Goal: Information Seeking & Learning: Learn about a topic

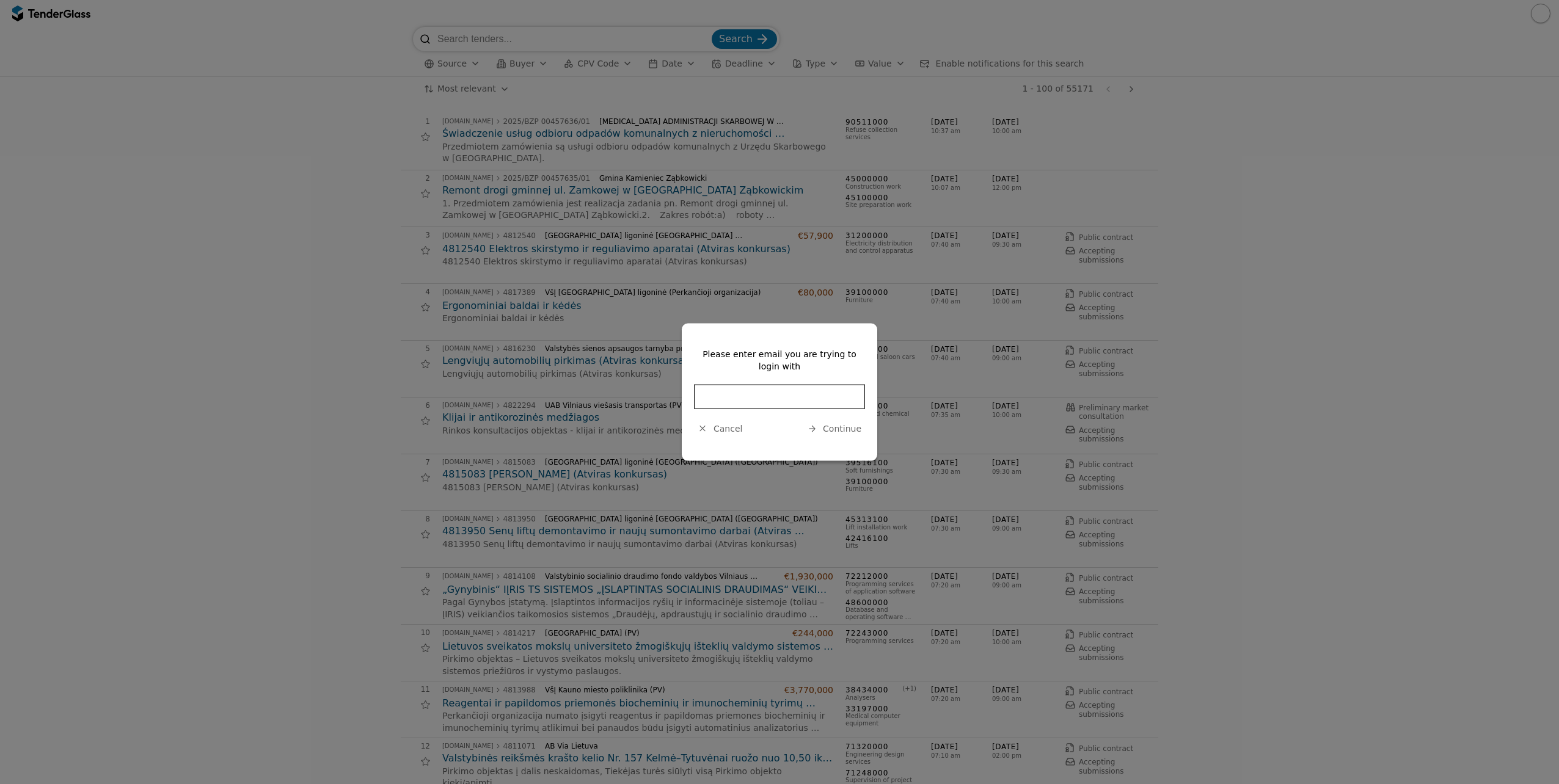
click at [719, 431] on span "Cancel" at bounding box center [728, 429] width 29 height 10
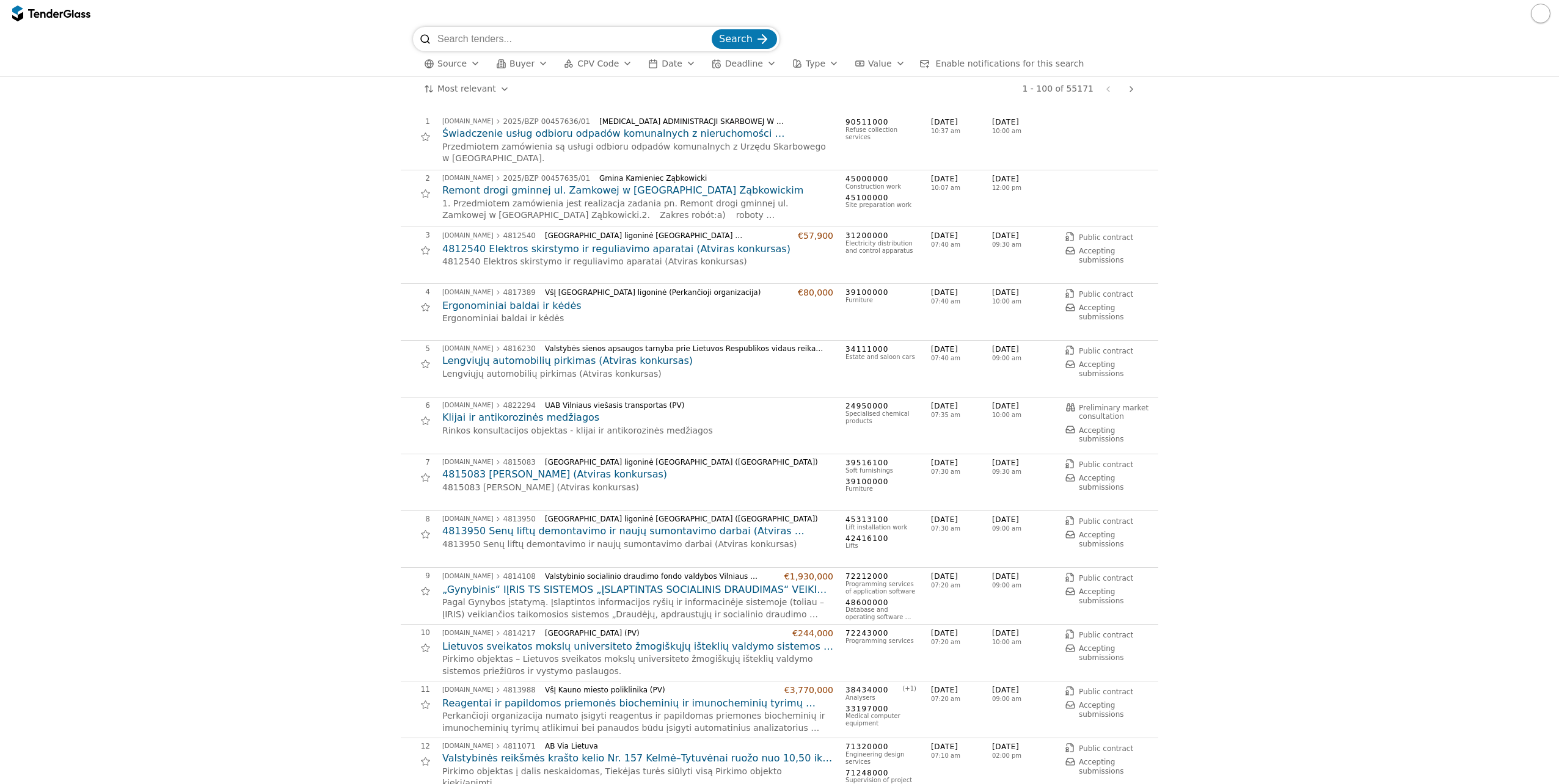
drag, startPoint x: 0, startPoint y: 0, endPoint x: 582, endPoint y: 64, distance: 585.5
click at [582, 64] on span "CPV Code" at bounding box center [598, 64] width 42 height 10
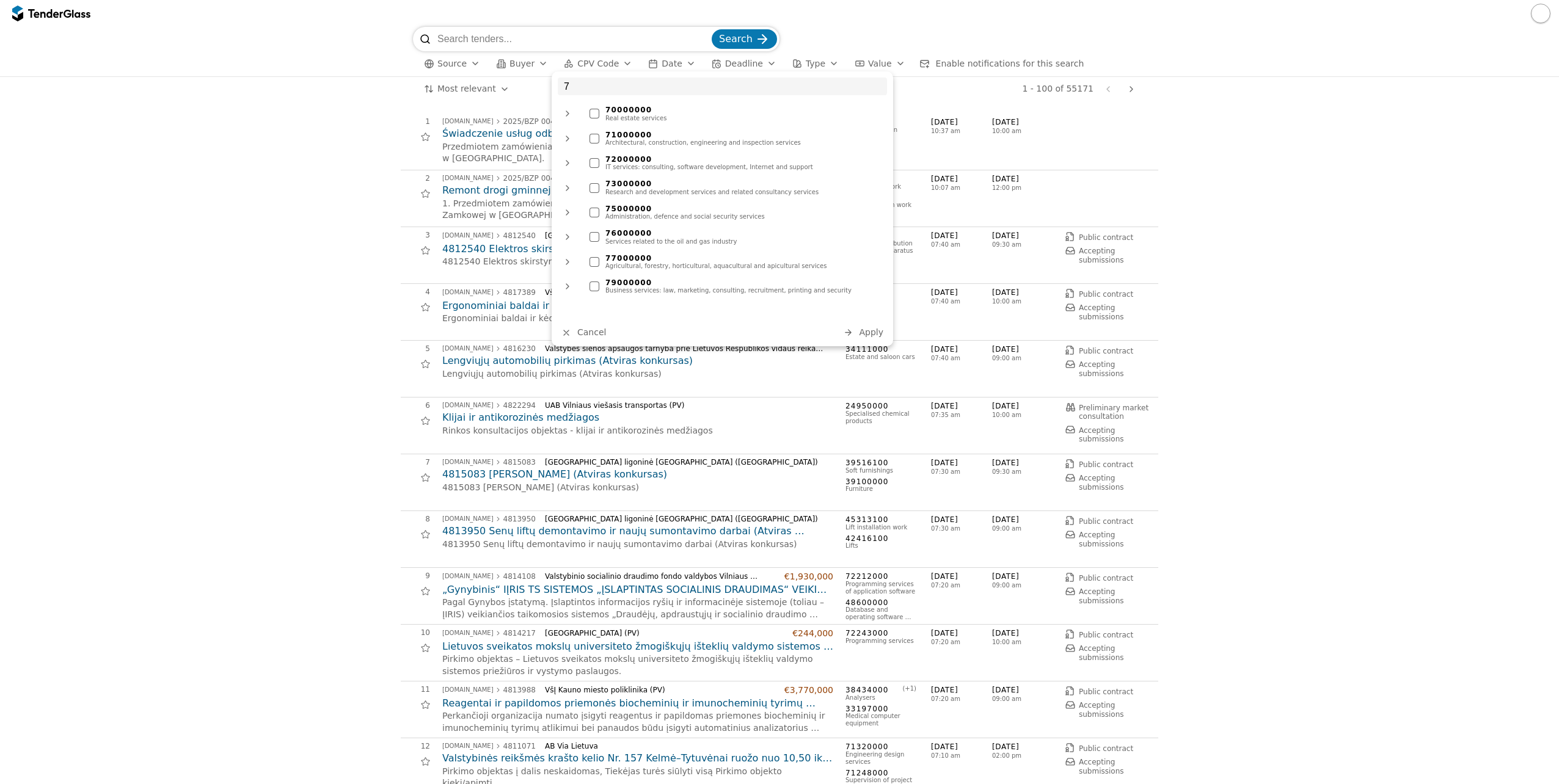
type input "7"
click at [676, 137] on div "71000000" at bounding box center [743, 135] width 276 height 9
click at [863, 331] on span "Apply" at bounding box center [871, 333] width 25 height 10
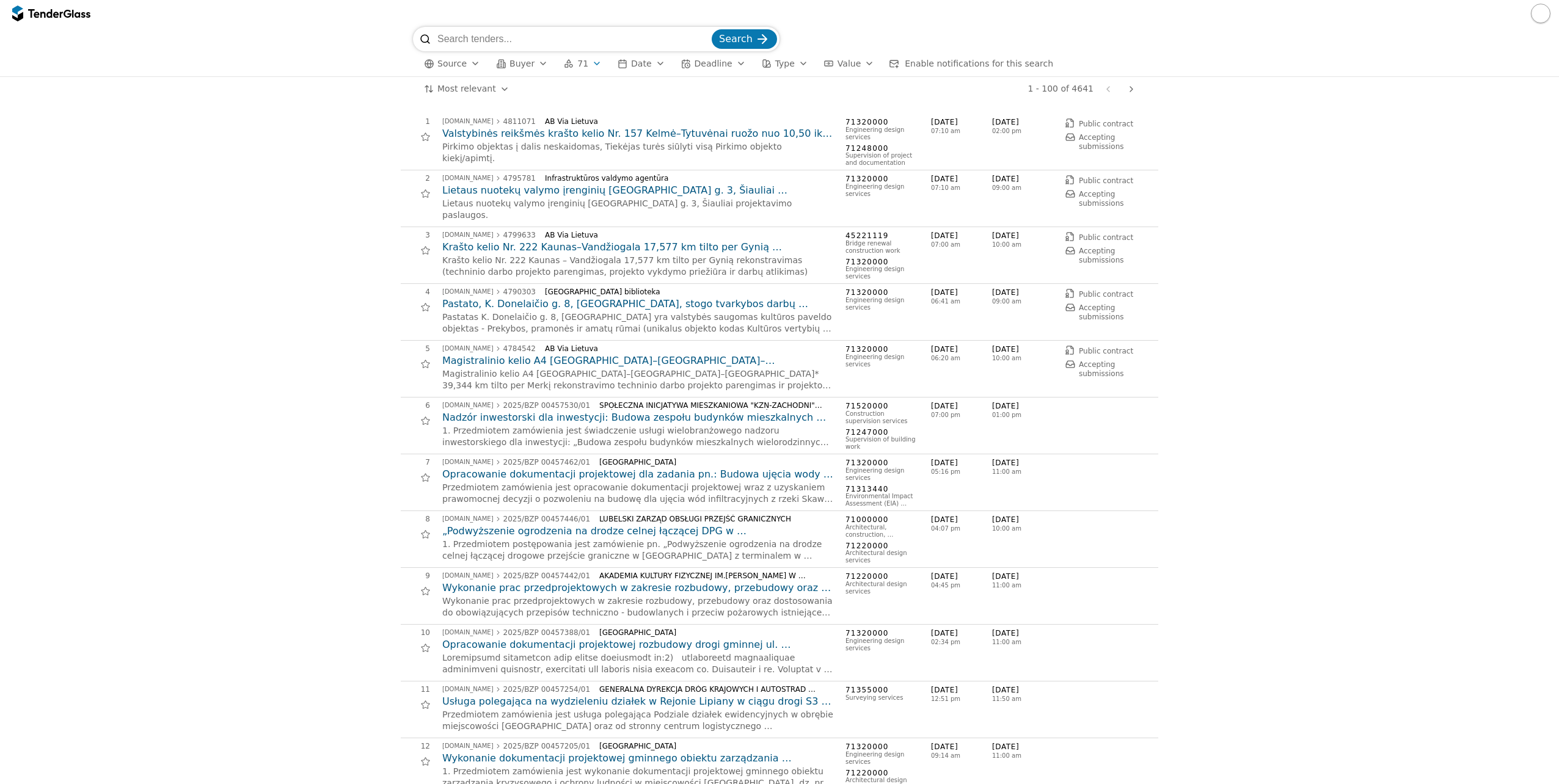
click at [575, 187] on h2 "Lietaus nuotekų valymo įrenginių [GEOGRAPHIC_DATA] g. 3, Šiauliai projektavimo …" at bounding box center [638, 190] width 391 height 13
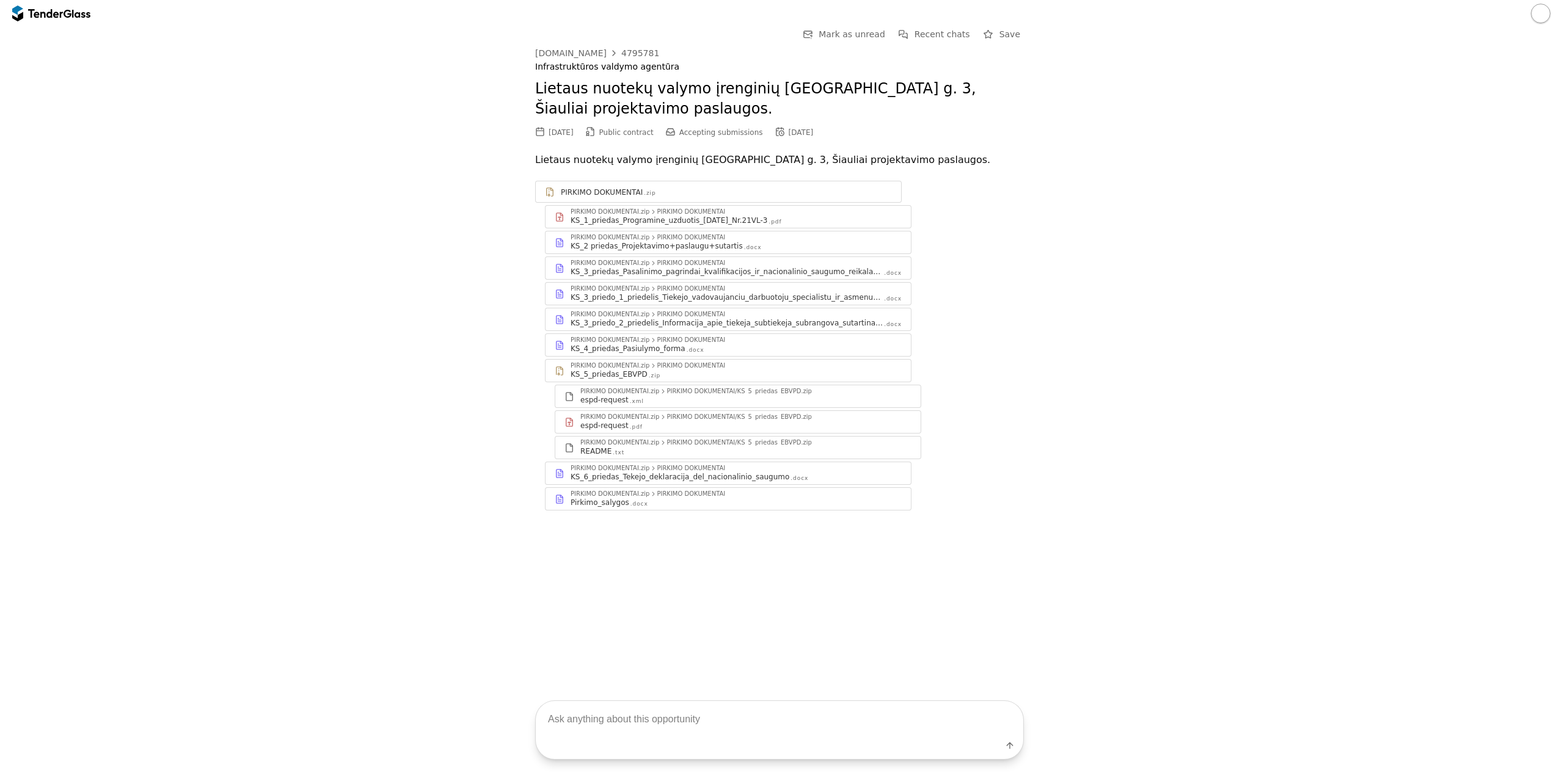
click at [713, 731] on textarea at bounding box center [780, 719] width 488 height 36
type textarea "Pavadinimas: Perkančioji organizacija: Terminas: Vertinimo kriterjai: Biudžetas…"
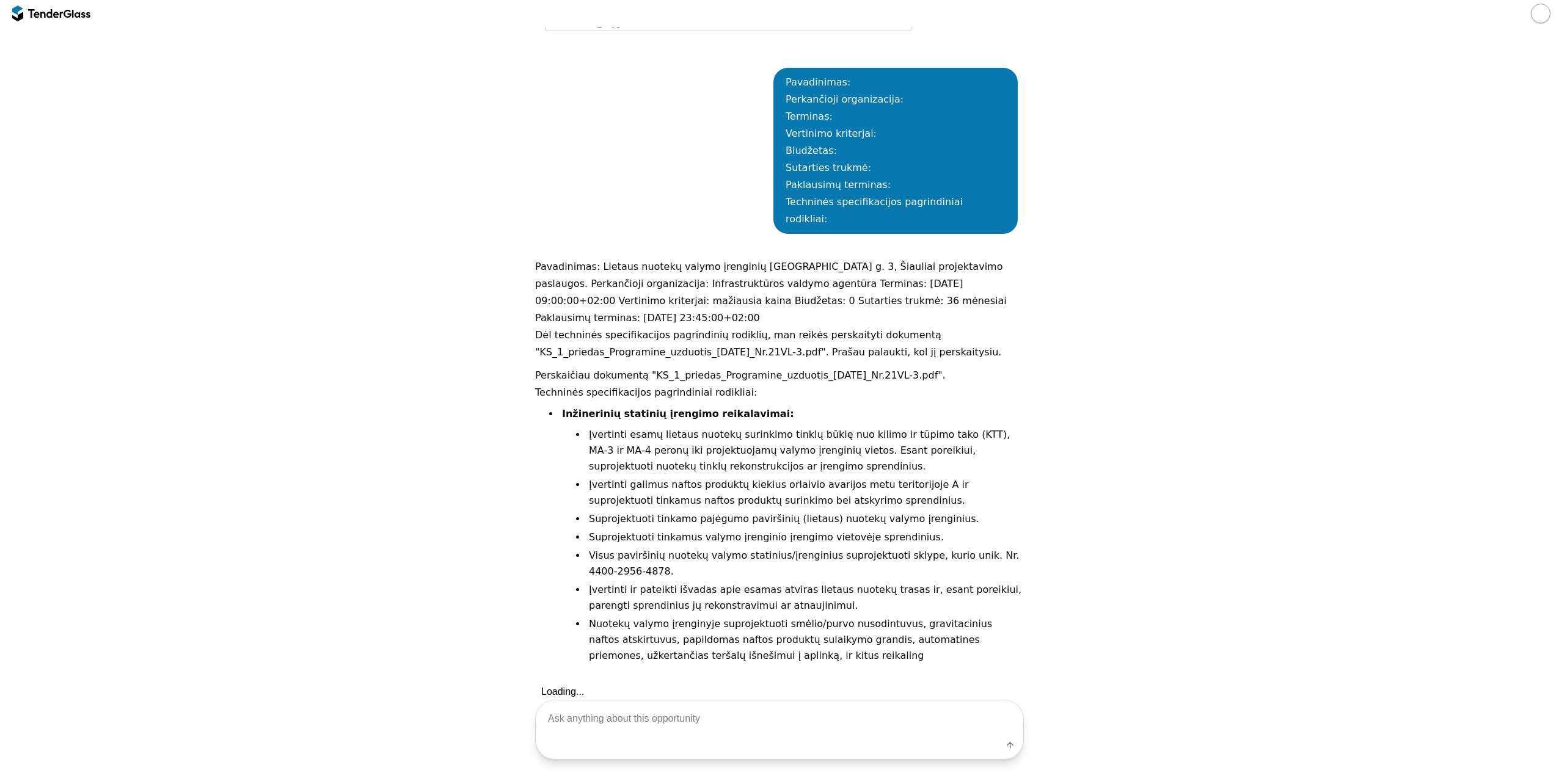
scroll to position [501, 0]
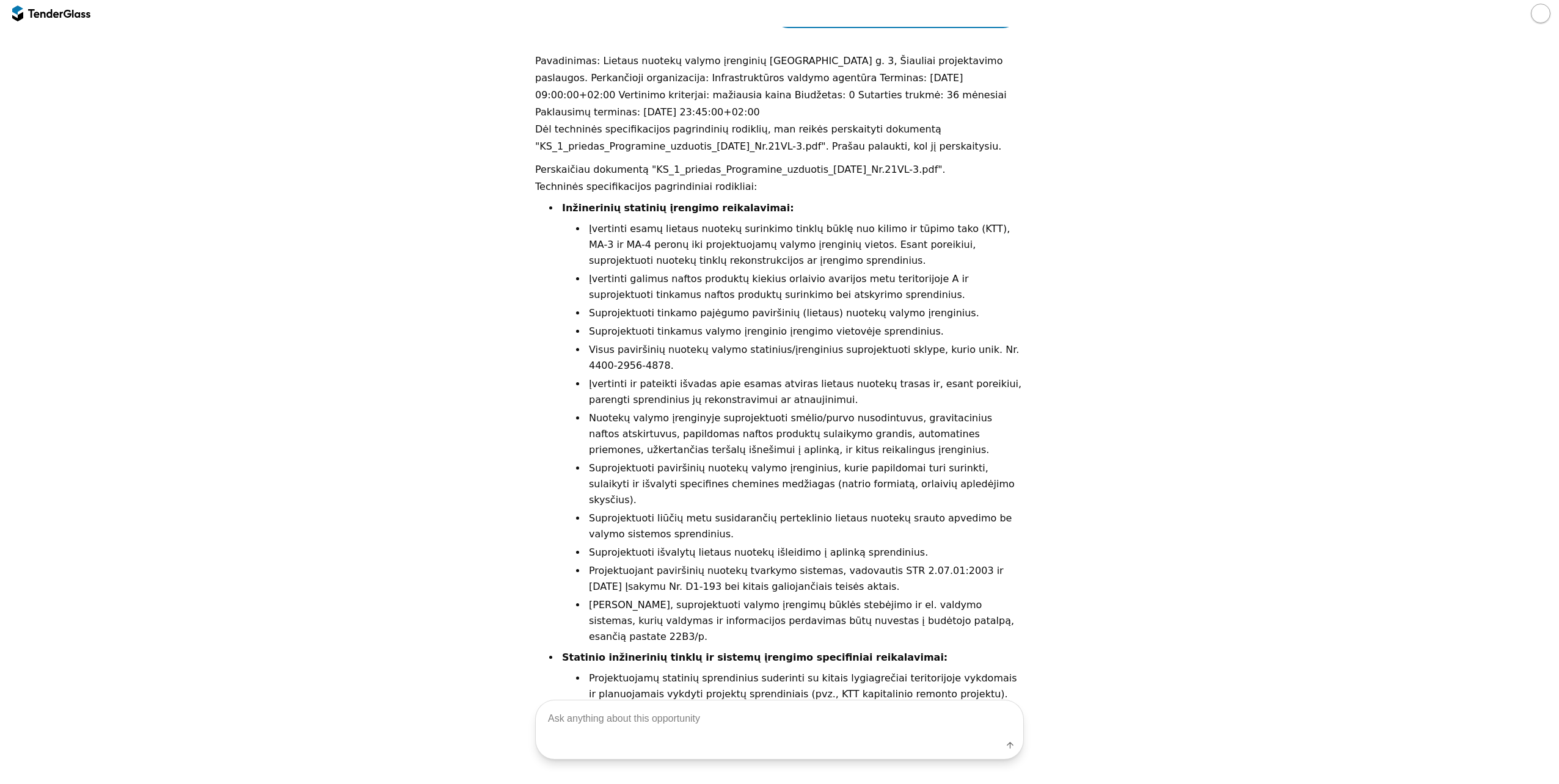
scroll to position [715, 0]
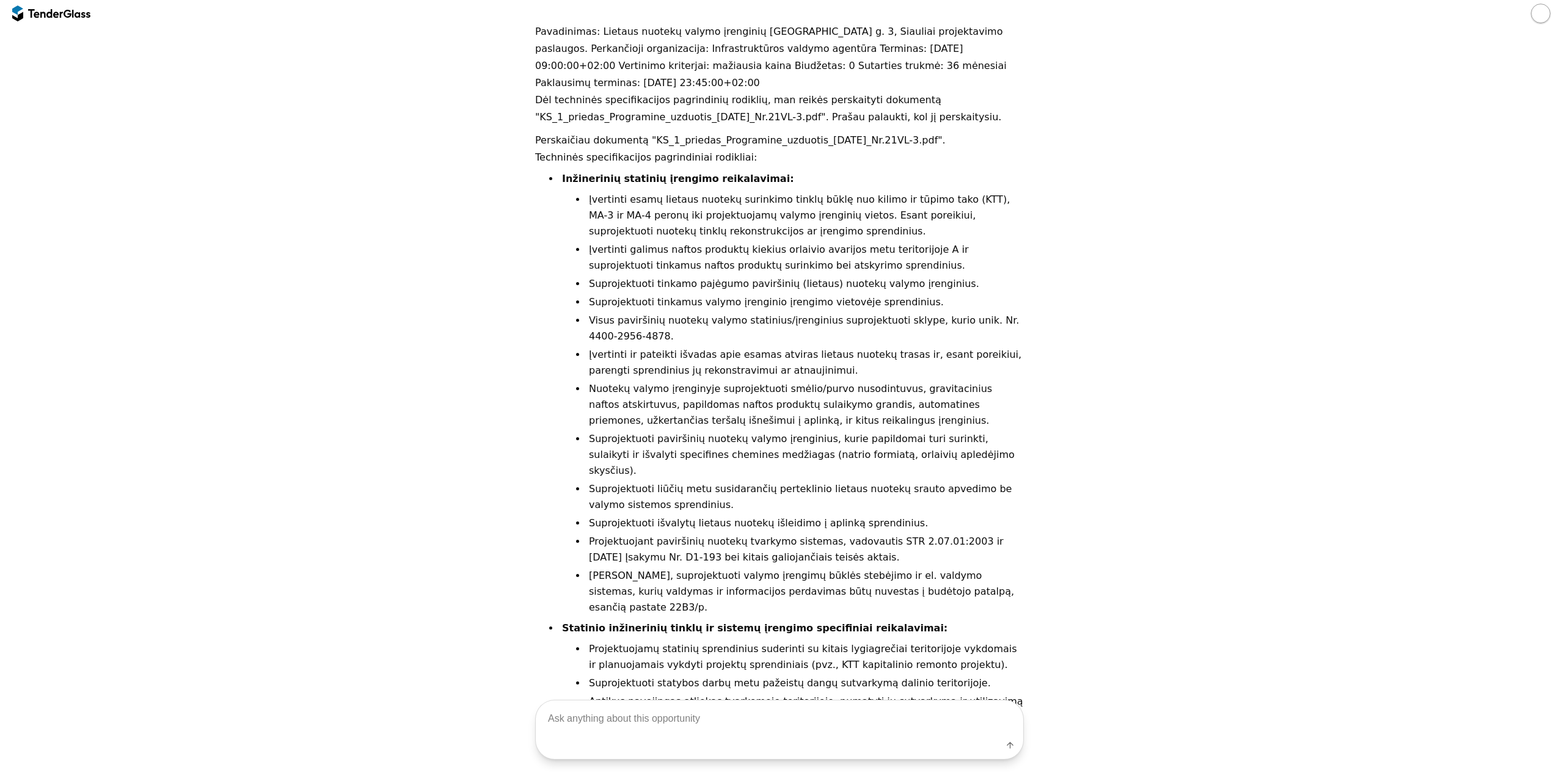
click at [603, 735] on textarea at bounding box center [780, 719] width 488 height 36
type textarea "o gali gal pagal mano forma surašyti stulpeliu?"
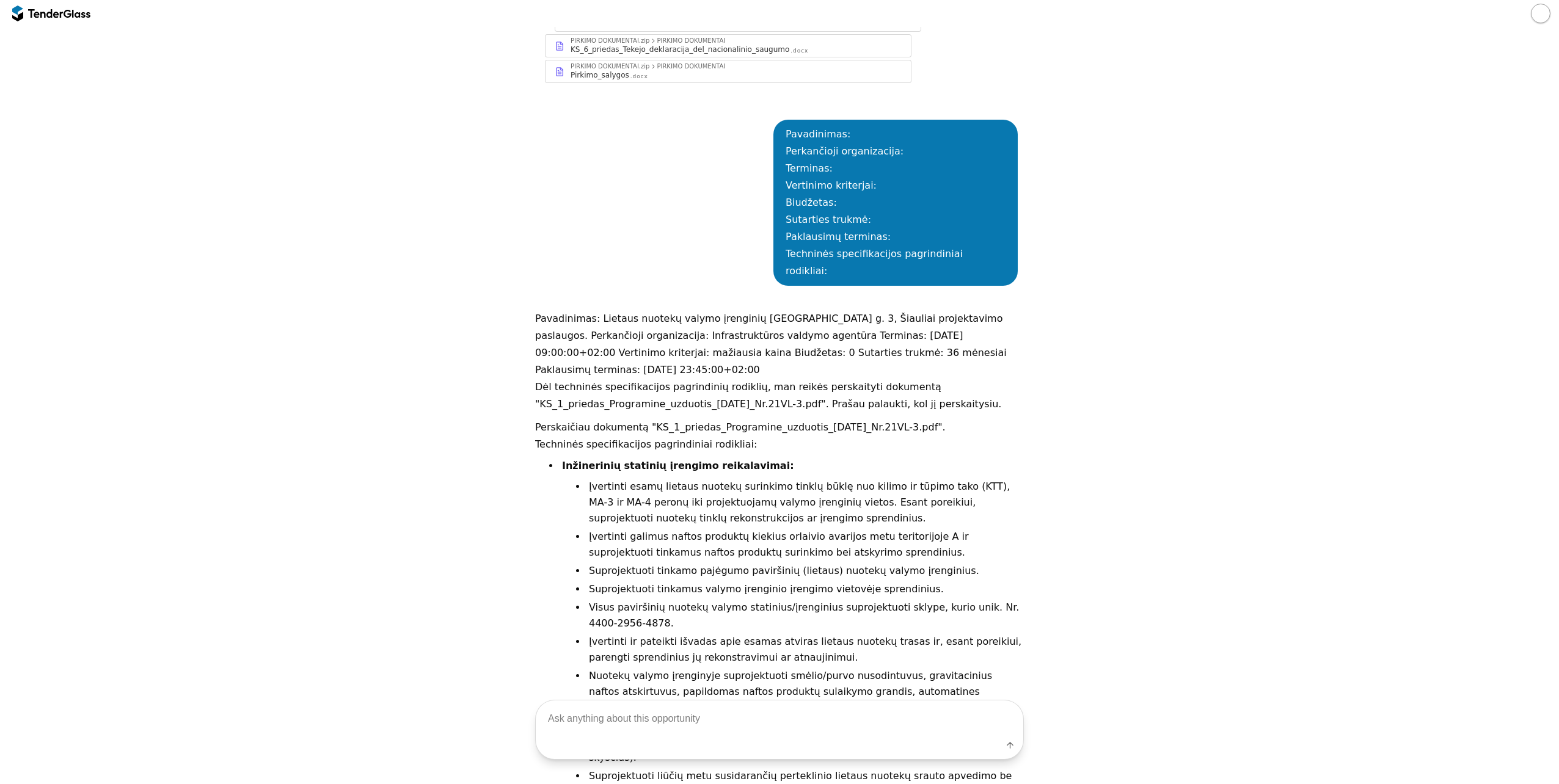
scroll to position [366, 0]
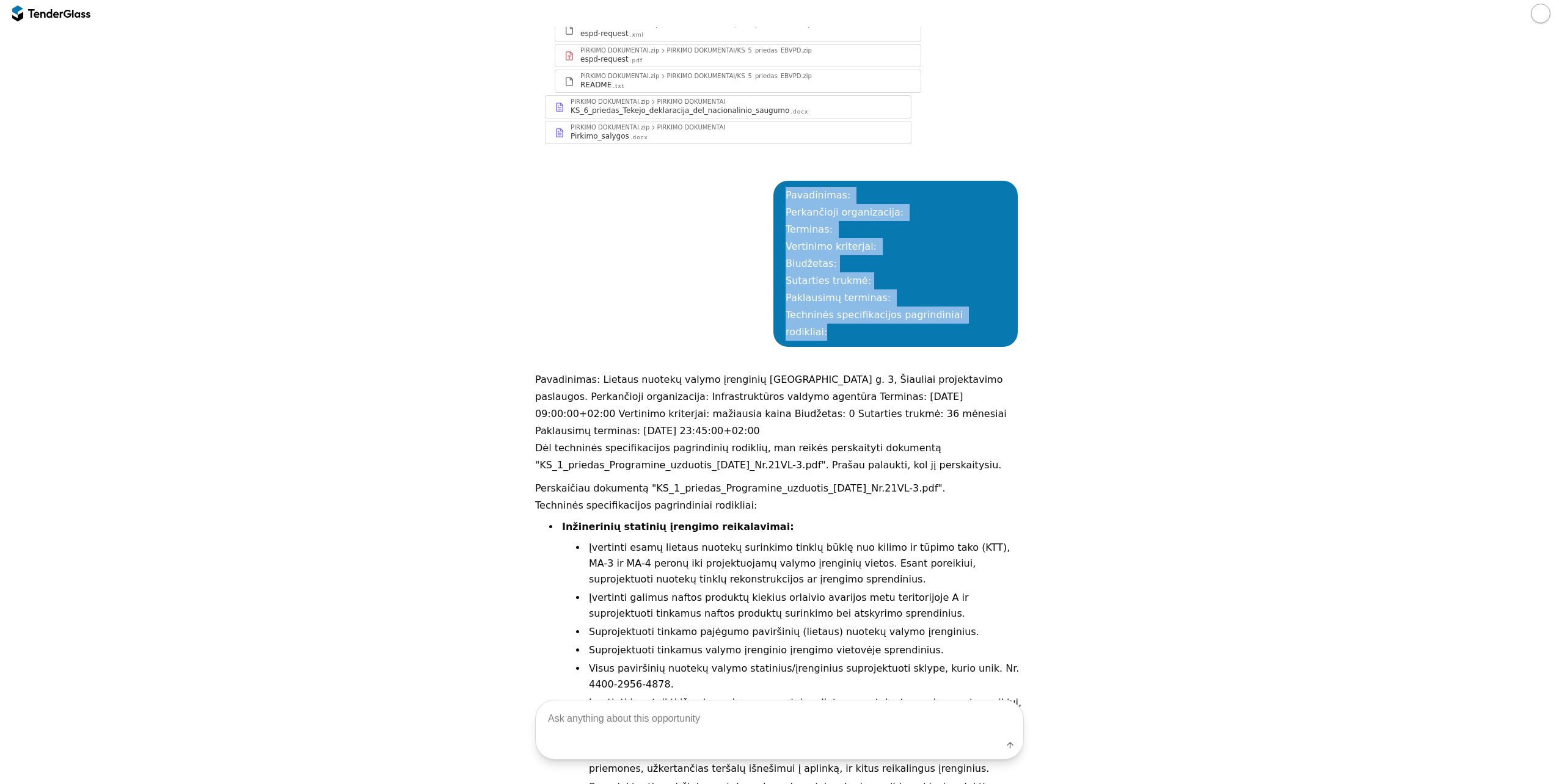
drag, startPoint x: 1012, startPoint y: 320, endPoint x: 801, endPoint y: 192, distance: 246.8
click at [801, 192] on div "Pavadinimas: Perkančioji organizacija: Terminas: Vertinimo kriterjai: Biudžetas…" at bounding box center [896, 263] width 244 height 166
copy div "Pavadinimas: Perkančioji organizacija: Terminas: Vertinimo kriterjai: Biudžetas…"
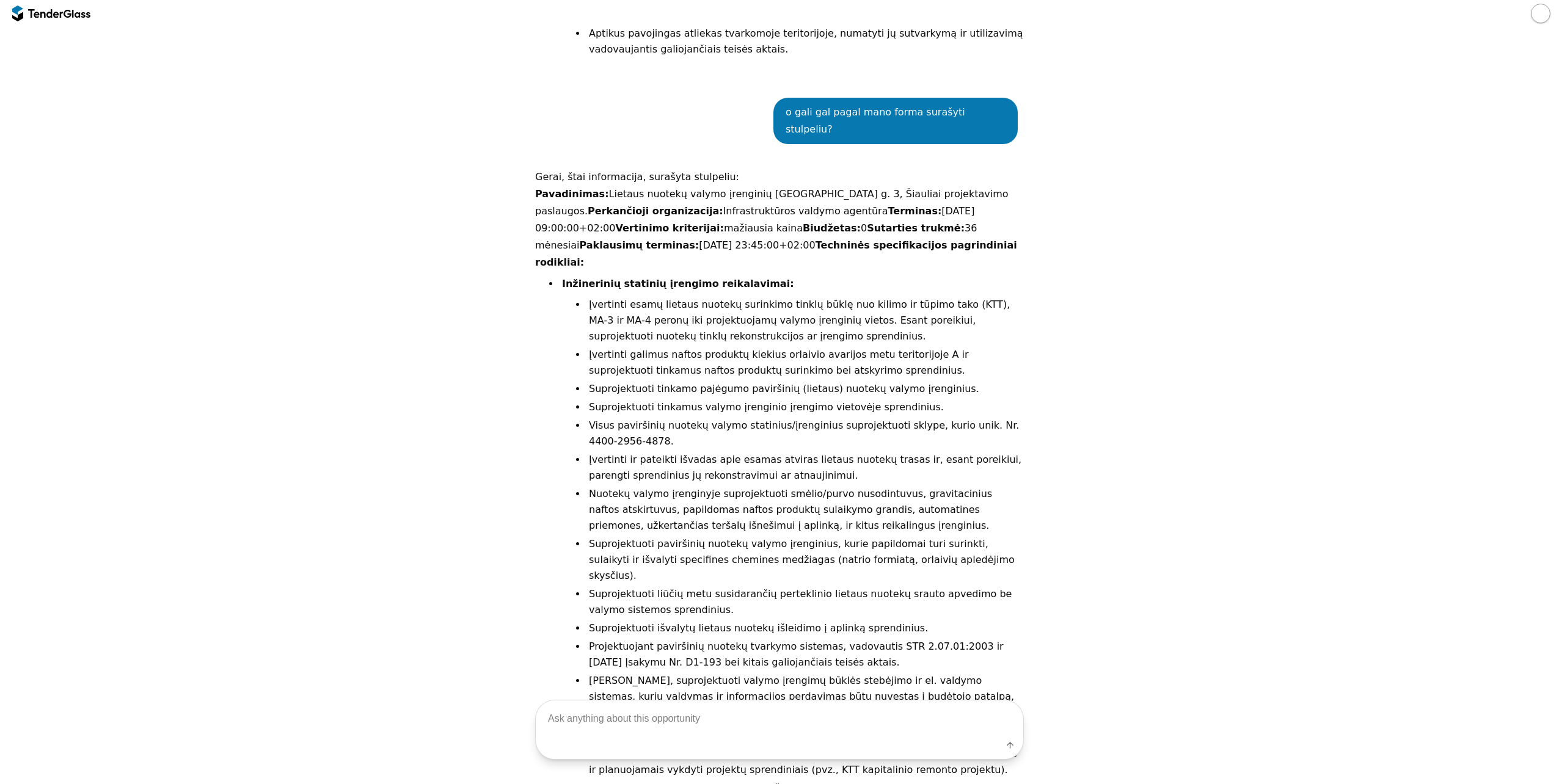
scroll to position [1422, 0]
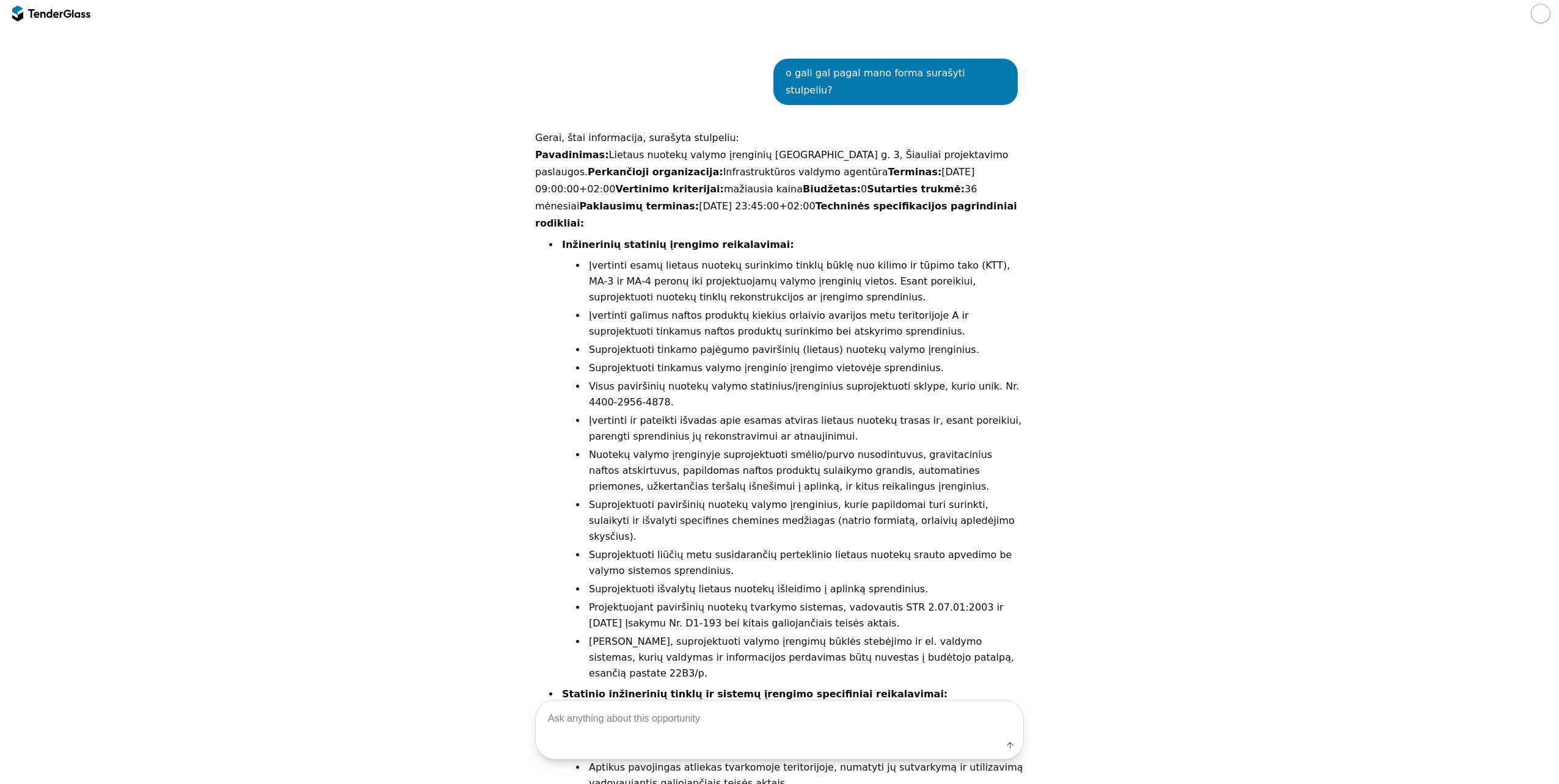
click at [747, 731] on textarea at bounding box center [780, 719] width 488 height 36
paste textarea "Pavadinimas: Perkančioji organizacija: Terminas: Vertinimo kriterjai: Biudžetas…"
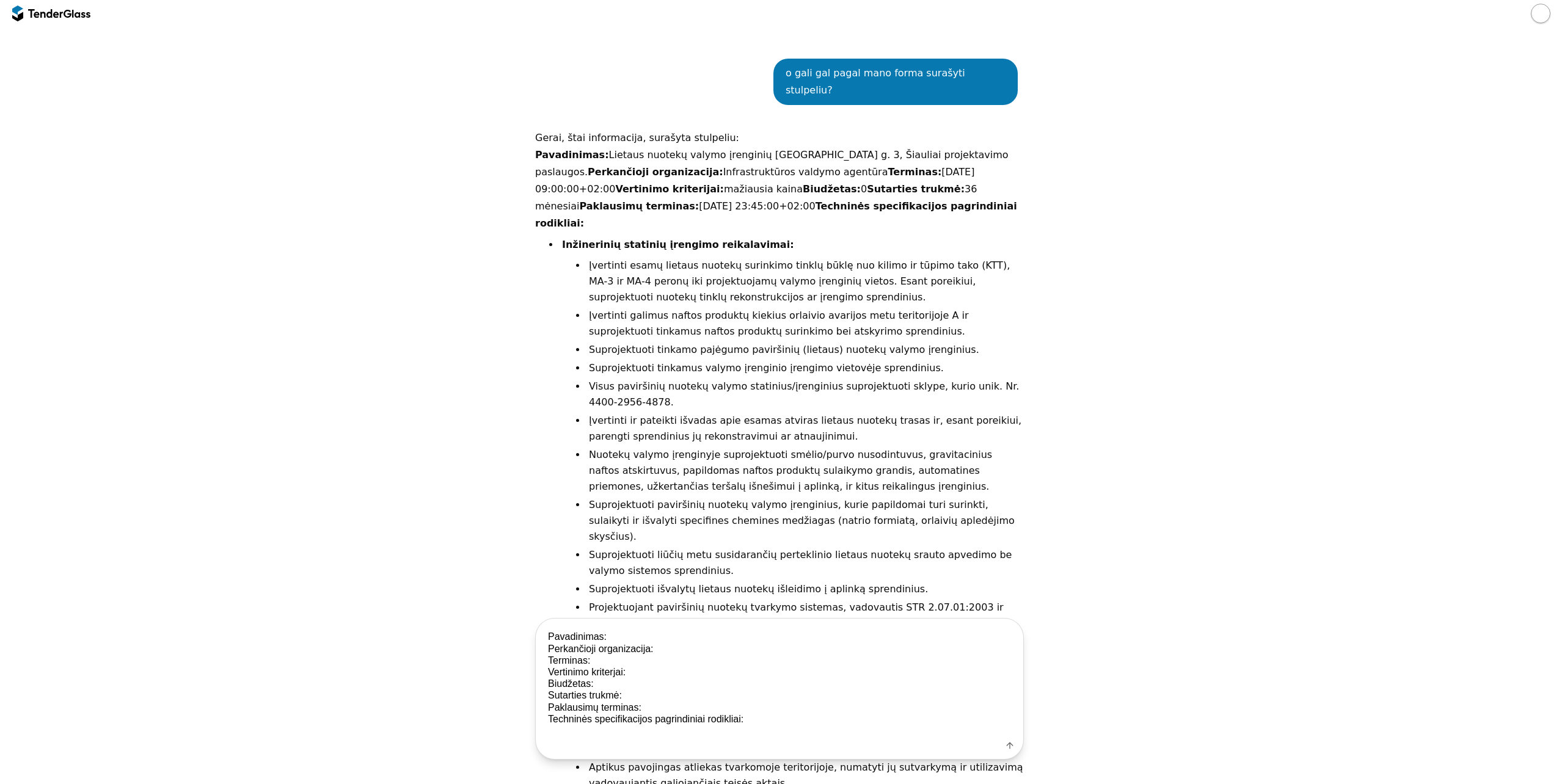
drag, startPoint x: 548, startPoint y: 636, endPoint x: 560, endPoint y: 639, distance: 12.4
click at [548, 636] on textarea "Pavadinimas: Perkančioji organizacija: Terminas: Vertinimo kriterjai: Biudžetas…" at bounding box center [780, 678] width 488 height 118
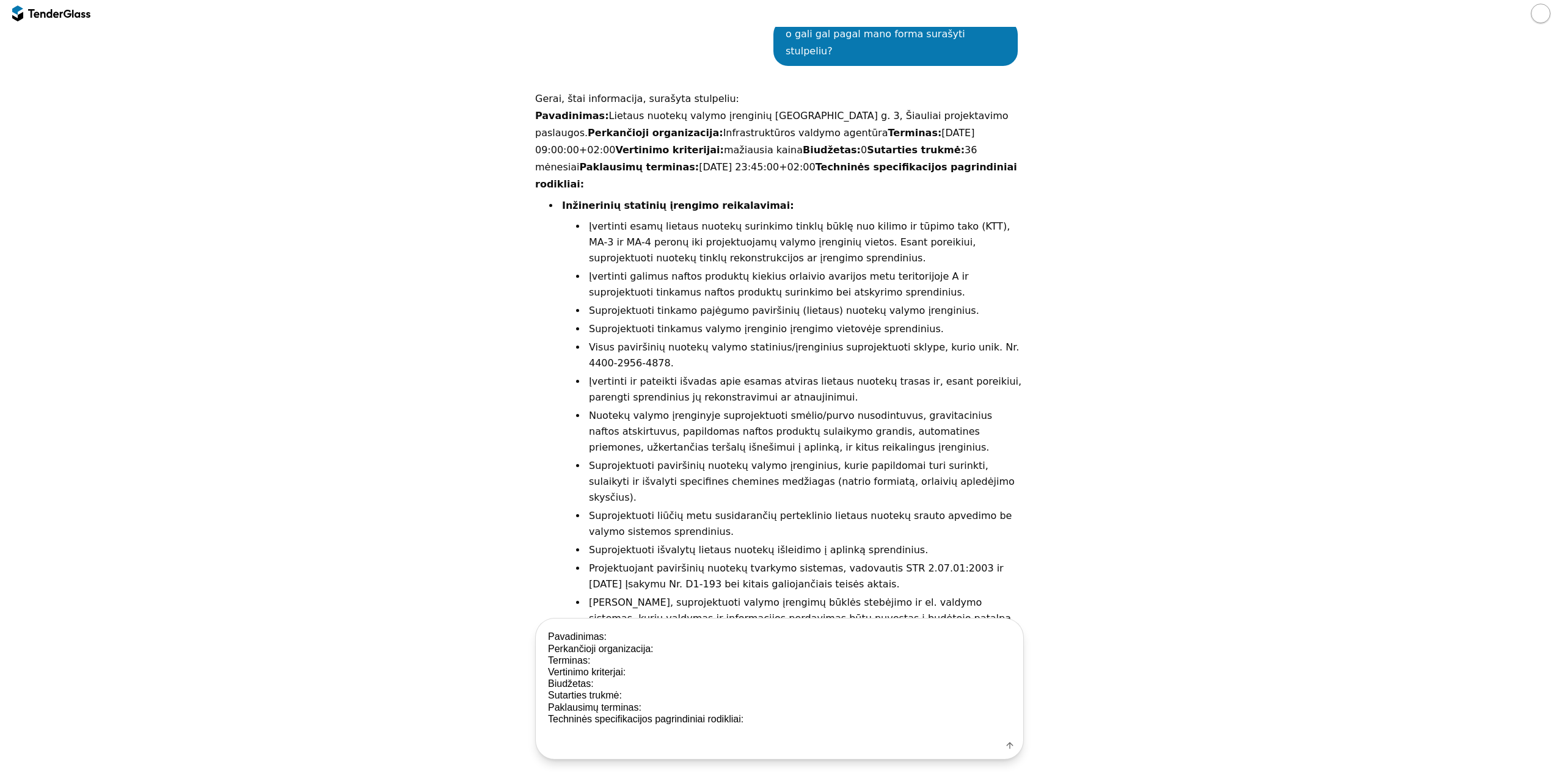
scroll to position [1483, 0]
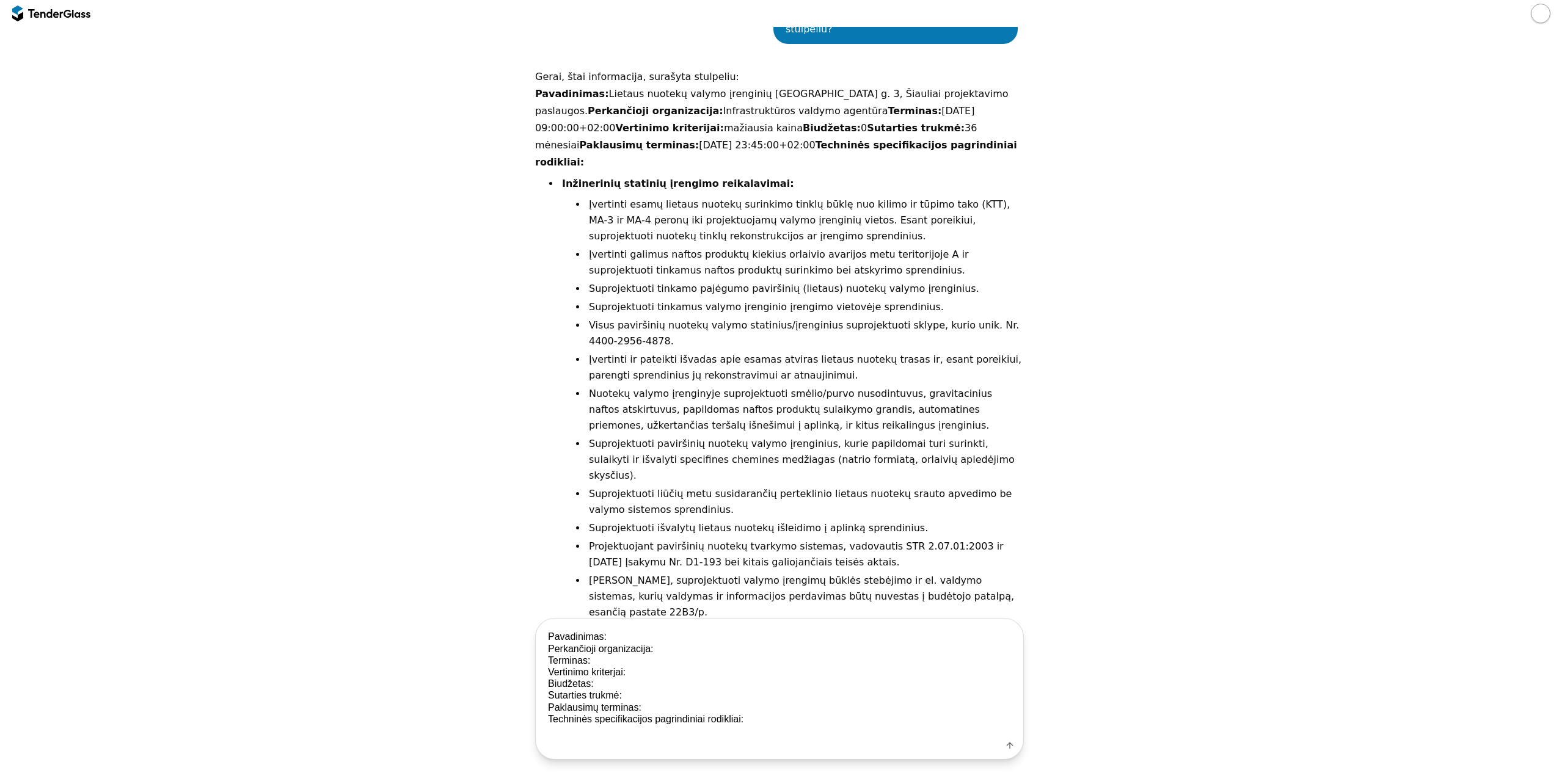
drag, startPoint x: 790, startPoint y: 725, endPoint x: 450, endPoint y: 590, distance: 365.8
click at [450, 590] on div "Go Back Mark as unread Recent chats Start a new chat Save viesiejipirkimai.lt 4…" at bounding box center [779, 405] width 1559 height 758
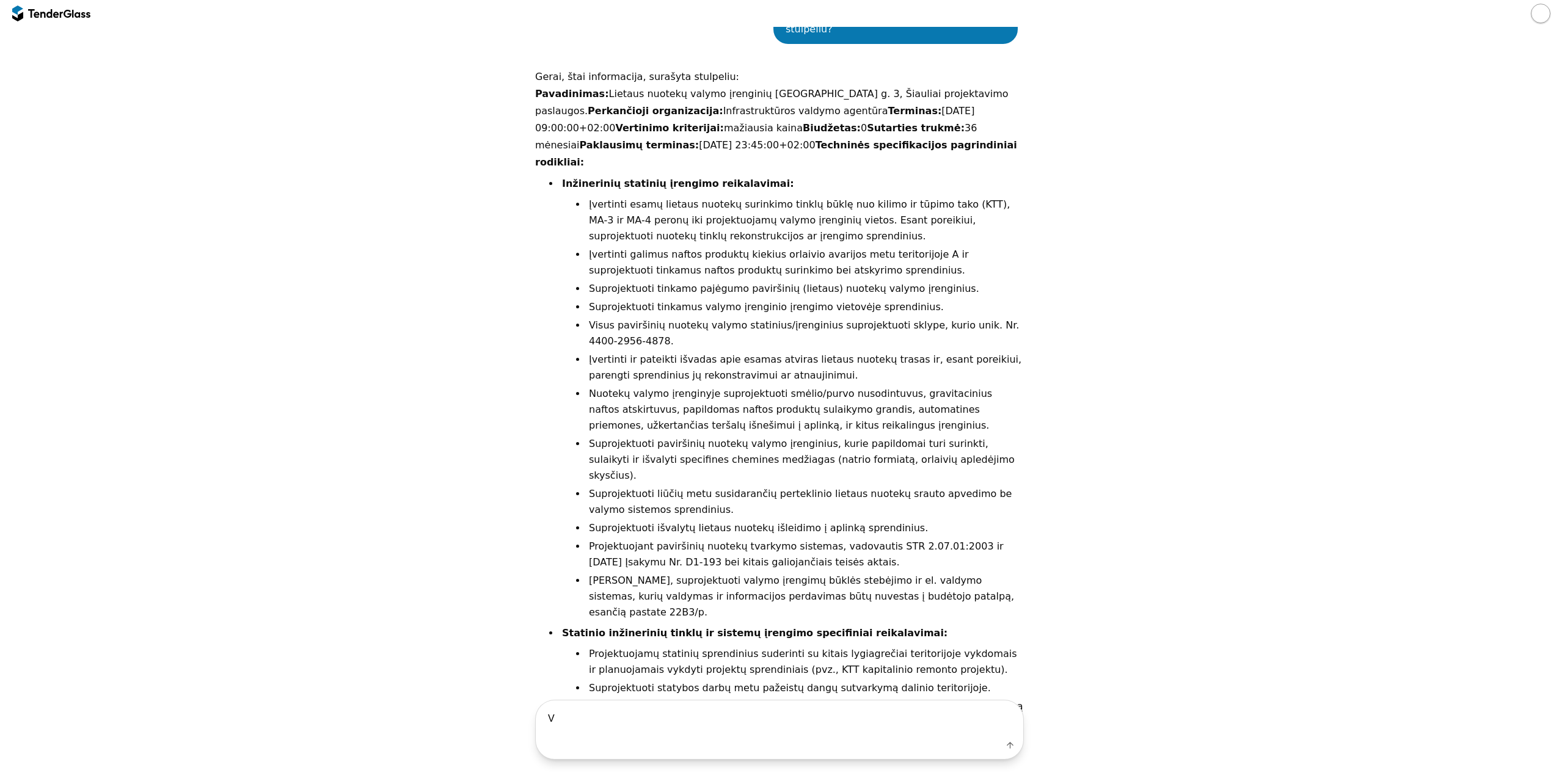
scroll to position [1422, 0]
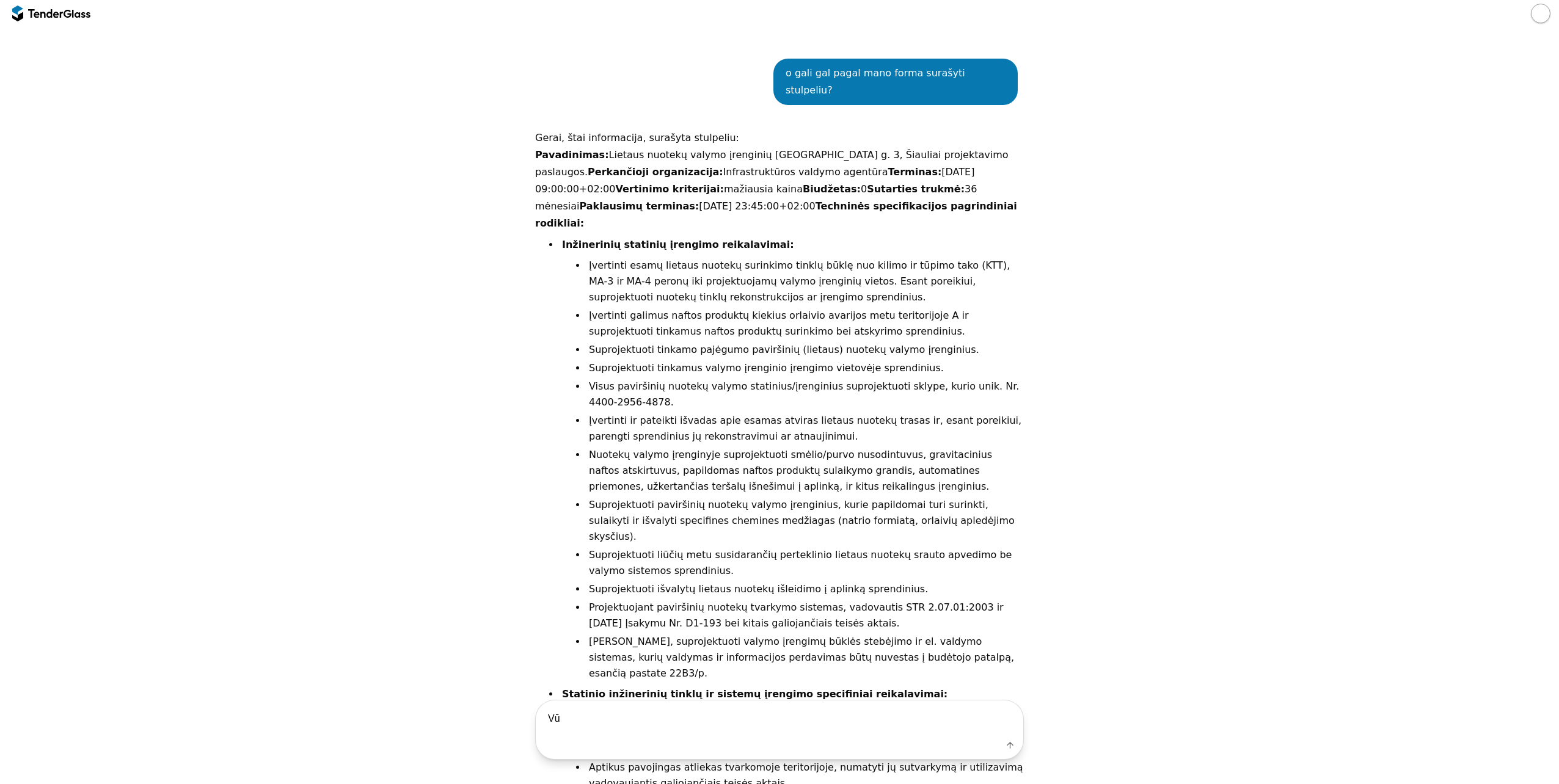
type textarea "V"
paste textarea "Pavadinimas: Perkančioji organizacija: Terminas: Vertinimo kriterjai: Biudžetas…"
type textarea "Būtent tokia forma: Pavadinimas: Perkančioji organizacija: Terminas: Vertinimo …"
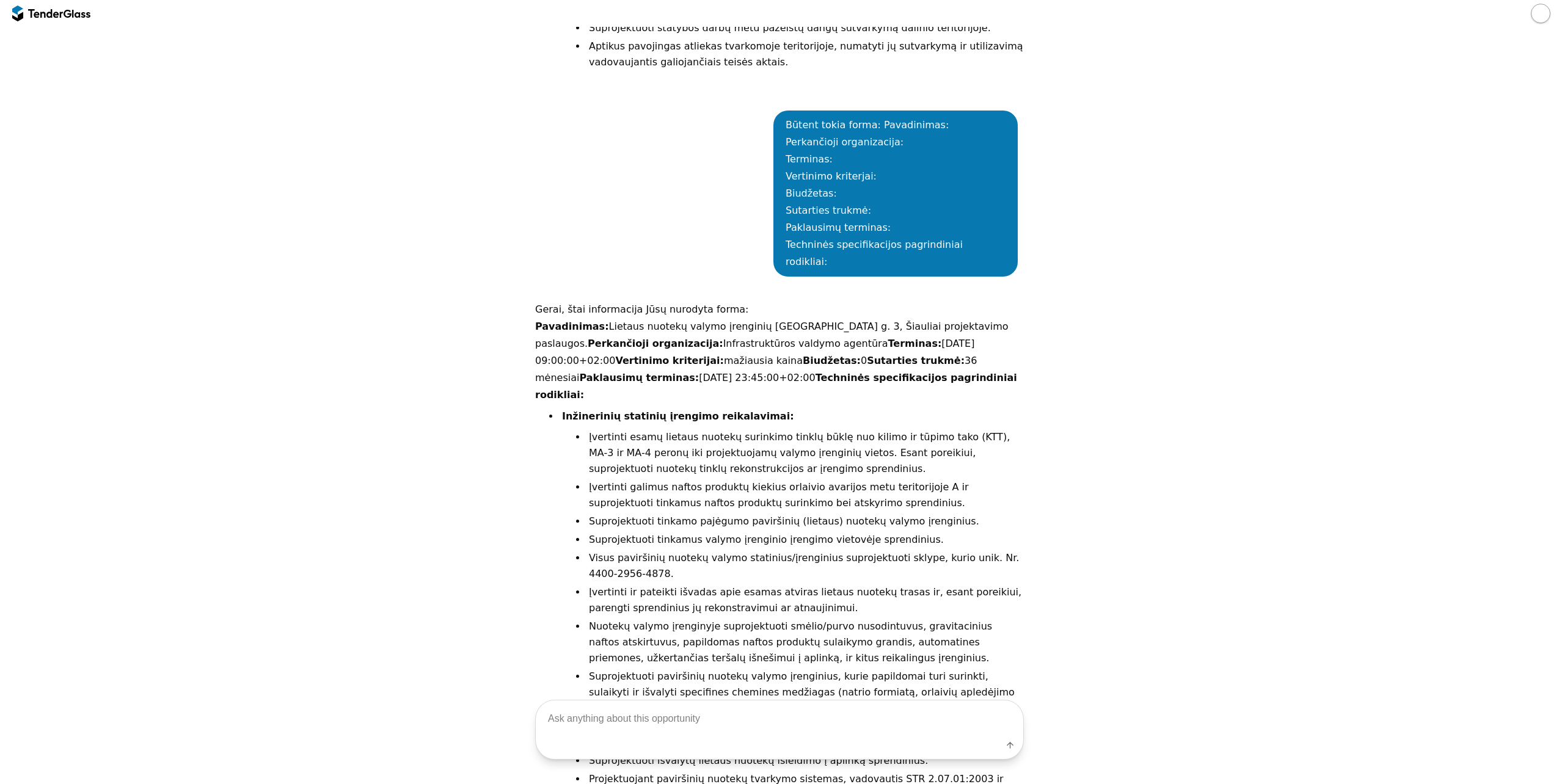
scroll to position [2127, 0]
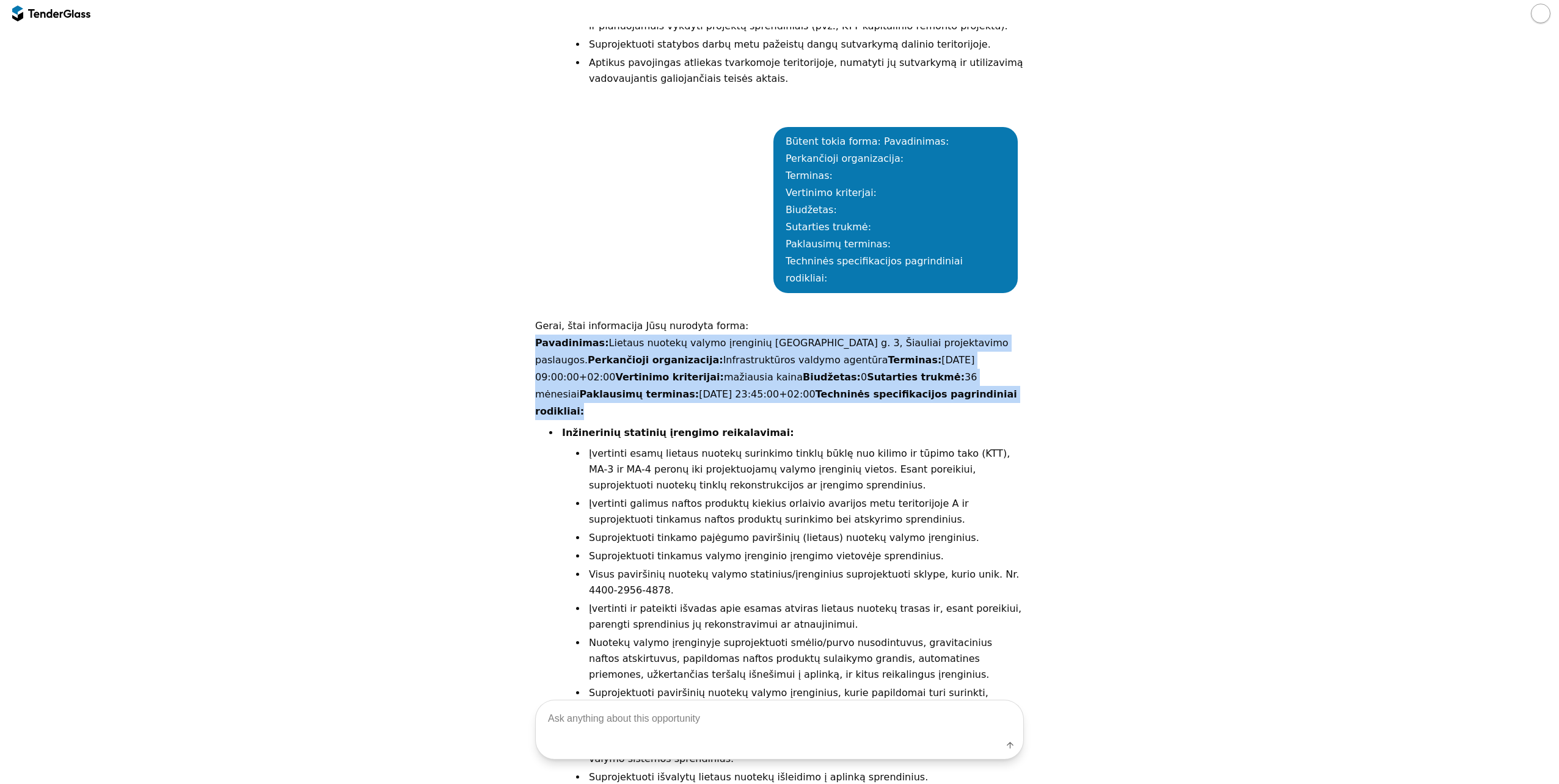
drag, startPoint x: 768, startPoint y: 245, endPoint x: 527, endPoint y: 190, distance: 247.2
copy p "Pavadinimas: Lietaus nuotekų valymo įrenginių Lakūnų g. 3, Šiauliai projektavim…"
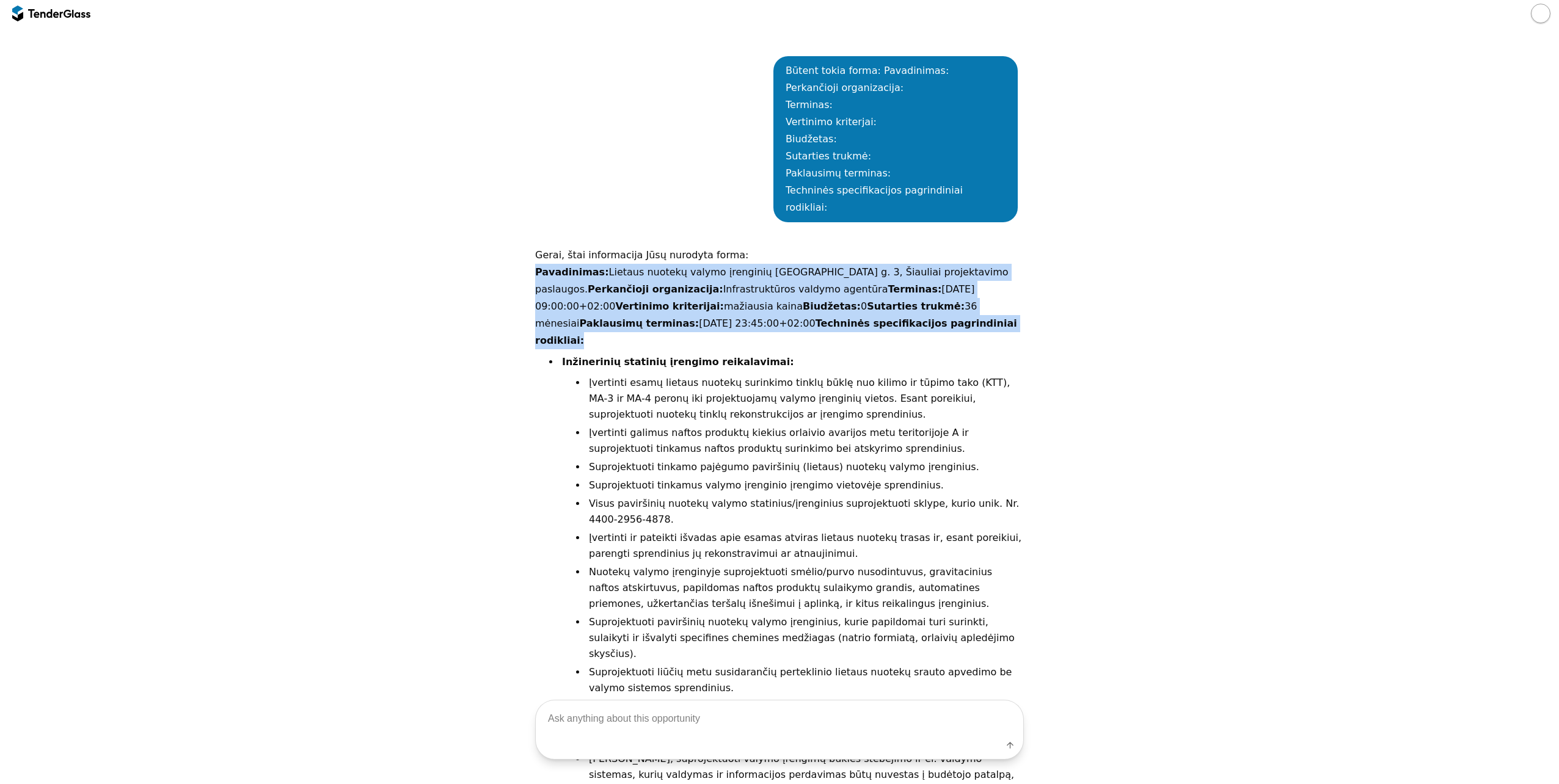
scroll to position [2249, 0]
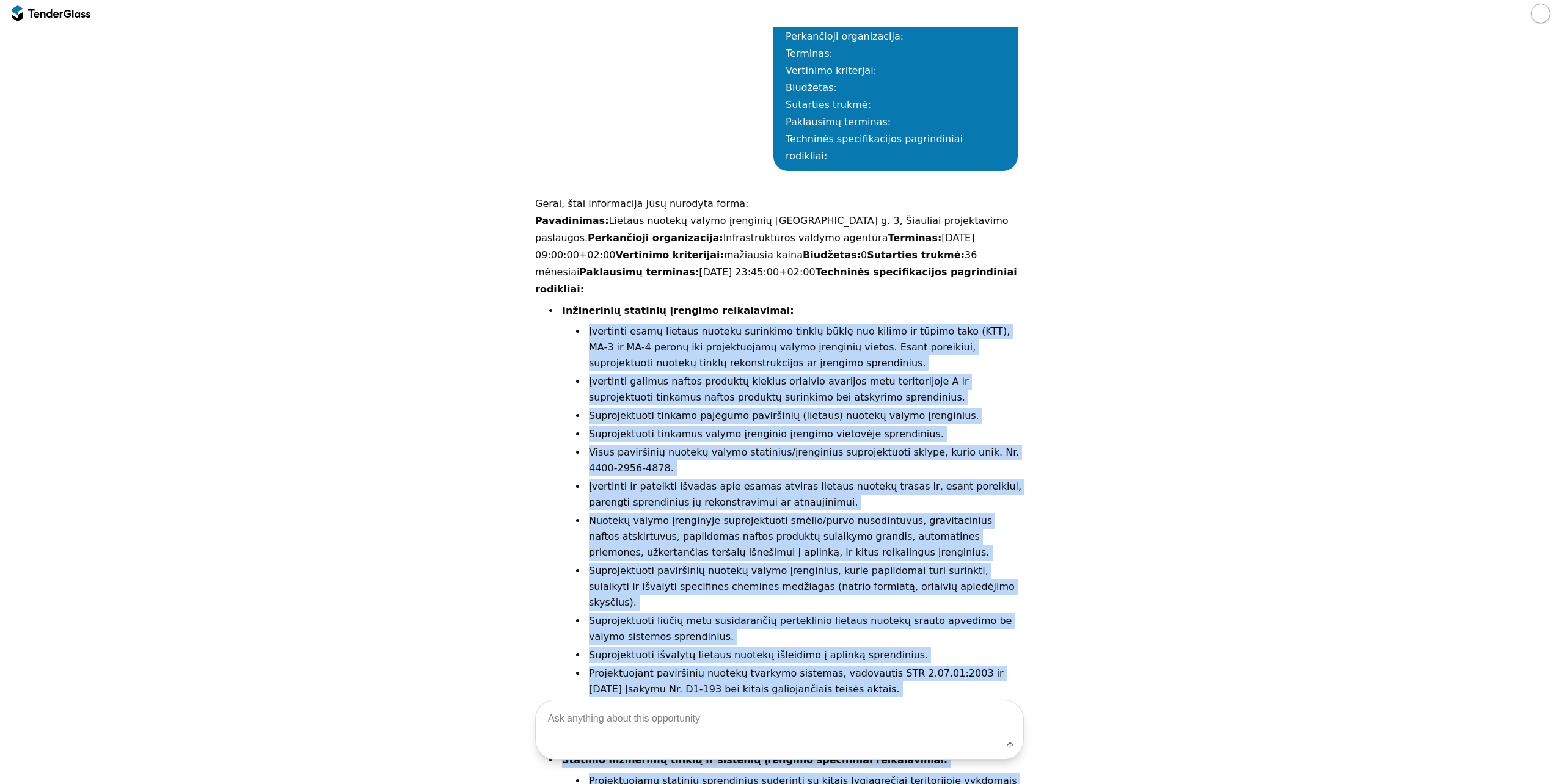
drag, startPoint x: 772, startPoint y: 661, endPoint x: 581, endPoint y: 172, distance: 525.0
click at [581, 303] on ul "Inžinerinių statinių įrengimo reikalavimai: Įvertinti esamų lietaus nuotekų sur…" at bounding box center [791, 582] width 464 height 559
copy ul "Įvertinti esamų lietaus nuotekų surinkimo tinklų būklę nuo kilimo ir tūpimo tak…"
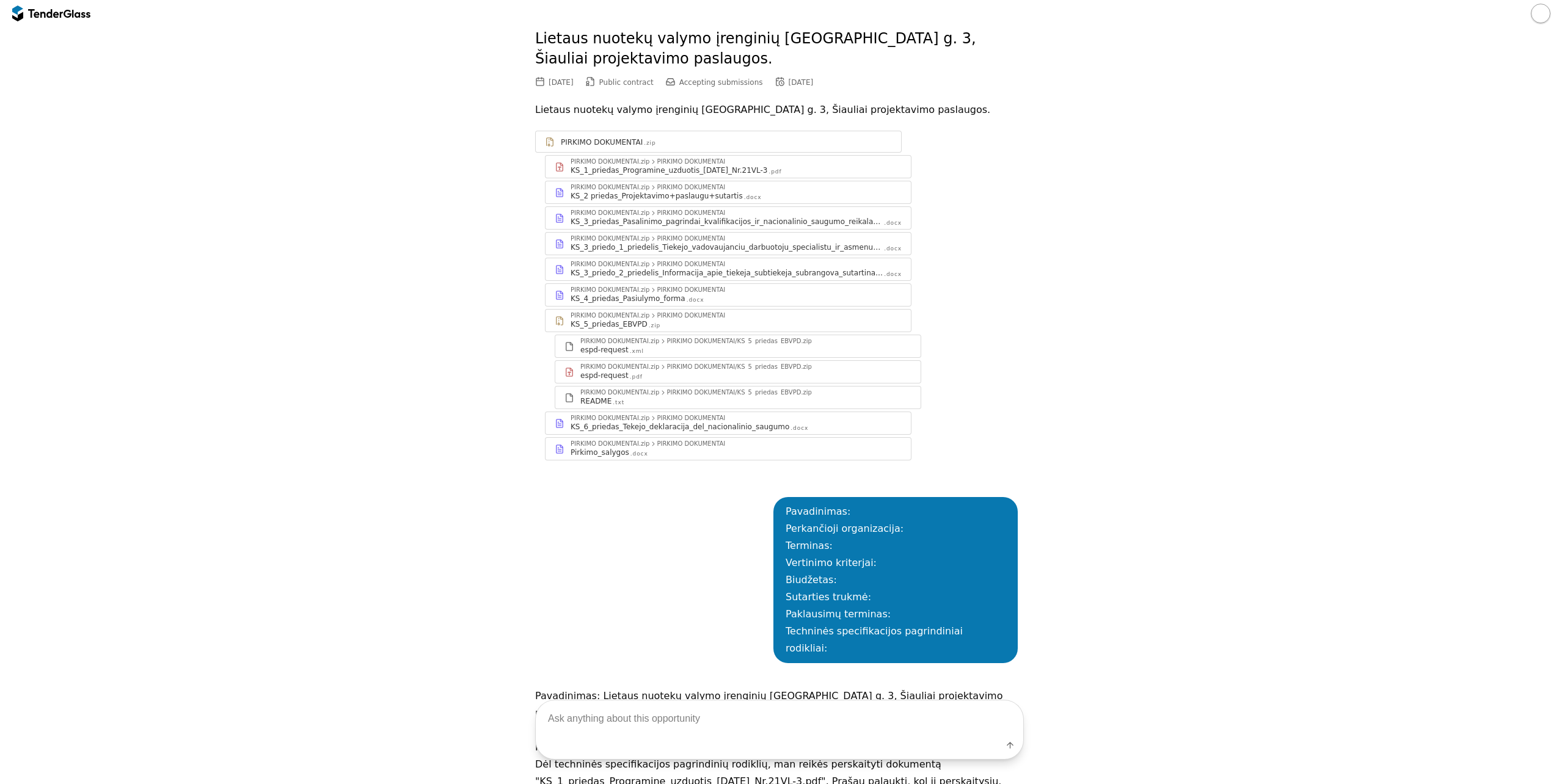
scroll to position [0, 0]
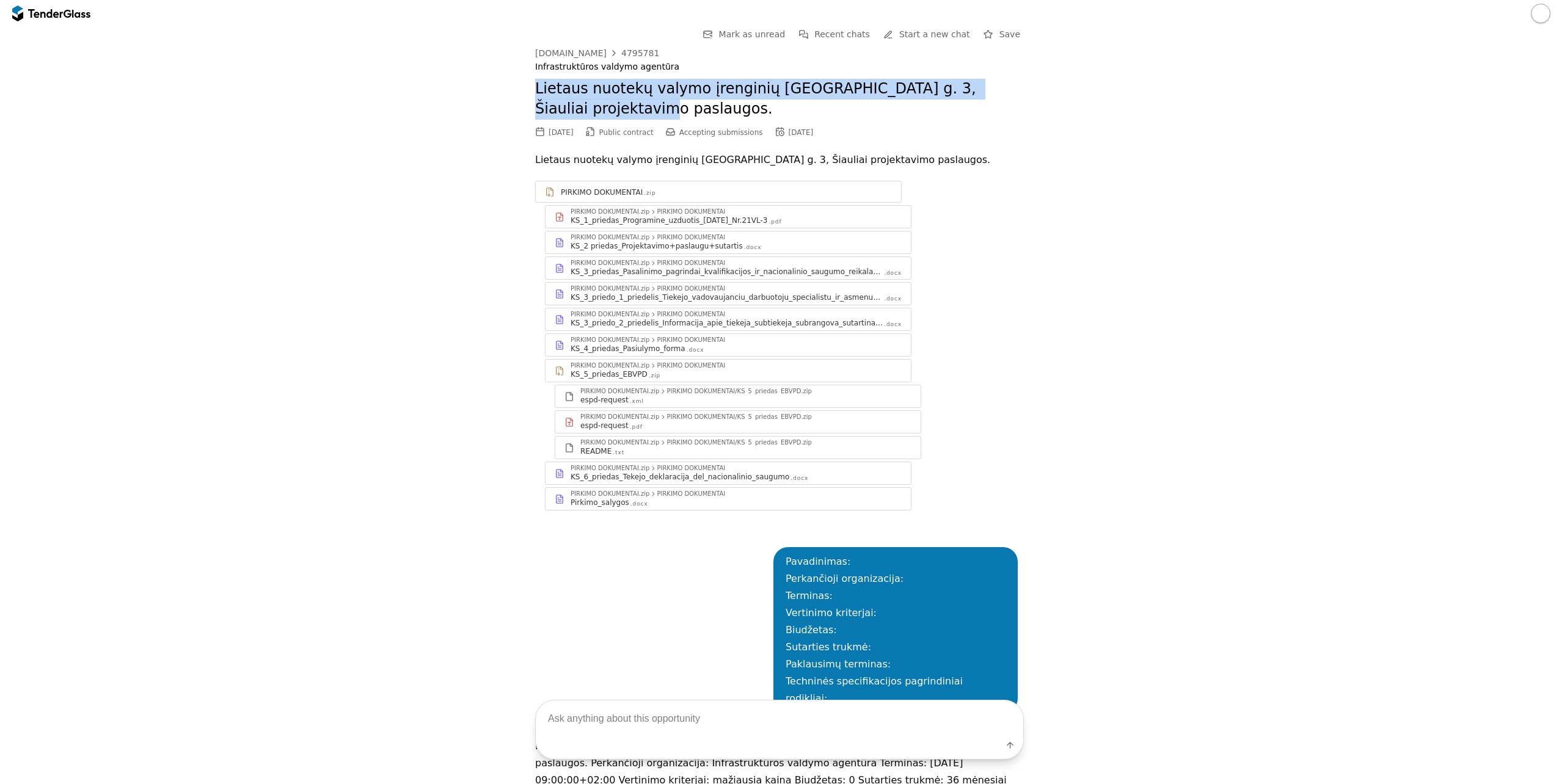
drag, startPoint x: 594, startPoint y: 111, endPoint x: 528, endPoint y: 77, distance: 74.2
copy h2 "Lietaus nuotekų valymo įrenginių Lakūnų g. 3, Šiauliai projektavimo paslaugos"
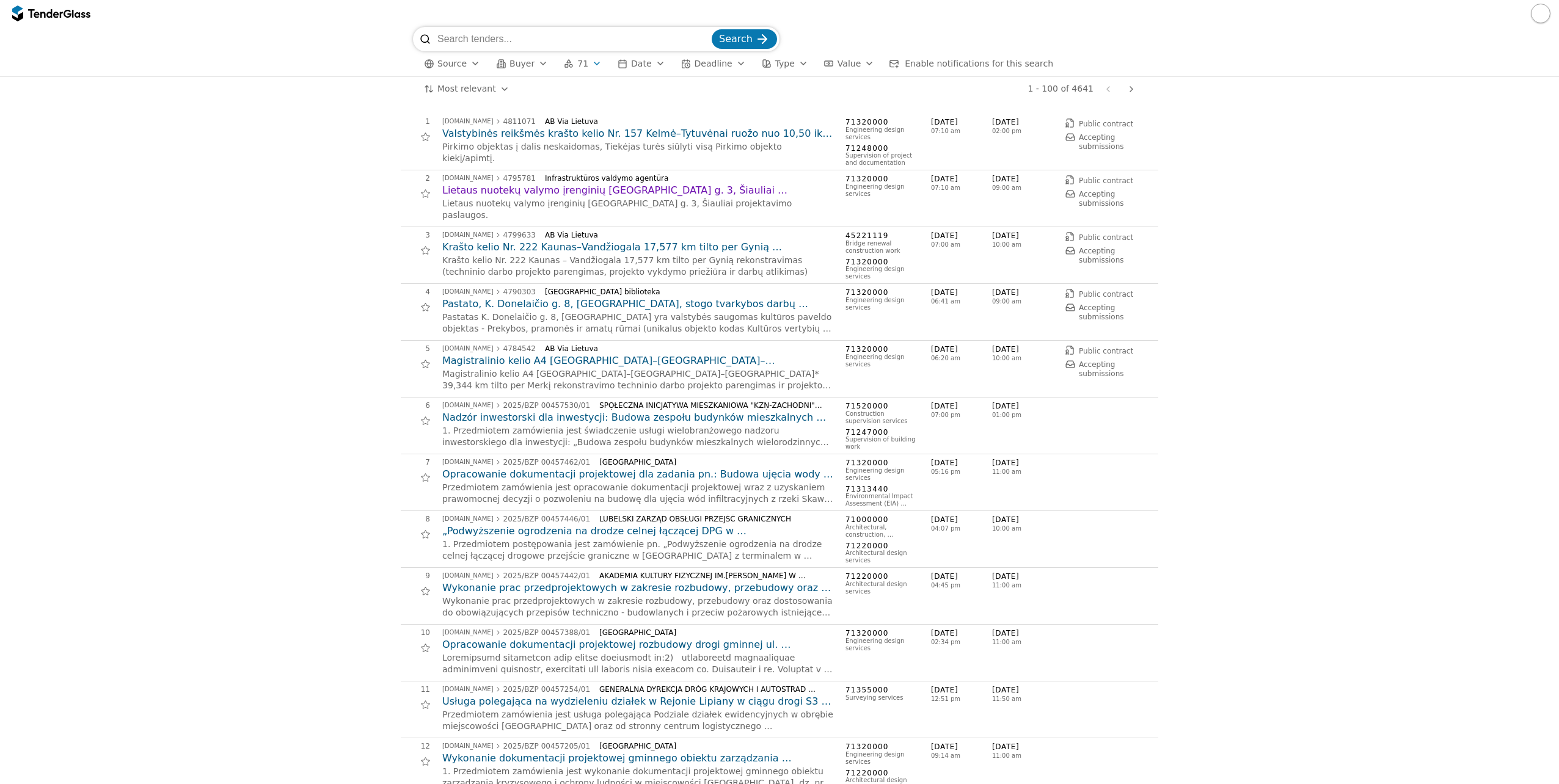
click at [583, 249] on h2 "Krašto kelio Nr. 222 Kaunas–Vandžiogala 17,577 km tilto per Gynią rekonstravima…" at bounding box center [638, 247] width 391 height 13
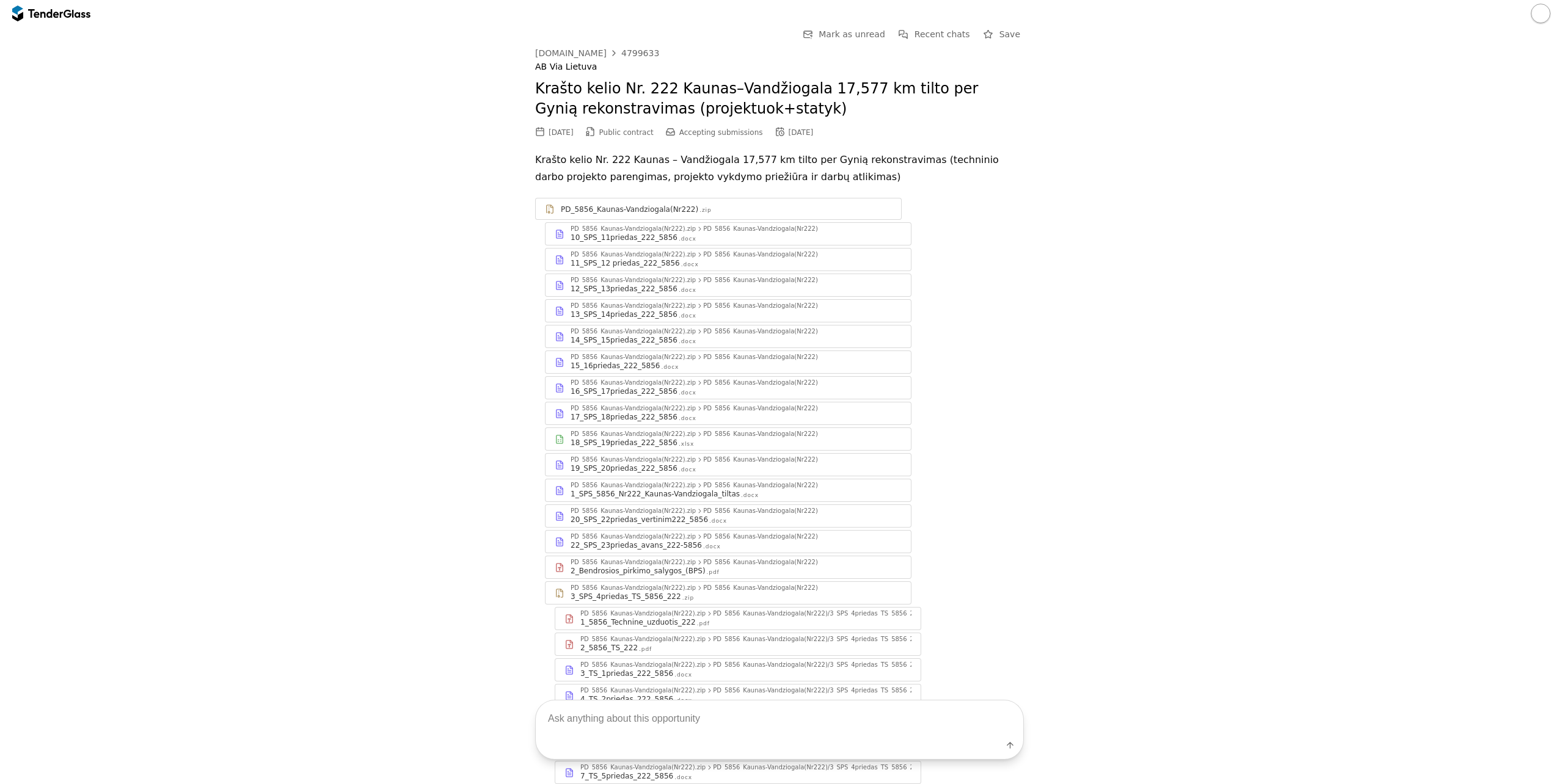
click at [804, 710] on textarea at bounding box center [780, 719] width 488 height 36
paste textarea "Pavadinimas: Perkančioji organizacija: Terminas: Vertinimo kriterjai: Biudžetas…"
type textarea "Pavadinimas: Perkančioji organizacija: Terminas: Vertinimo kriterjai: Biudžetas…"
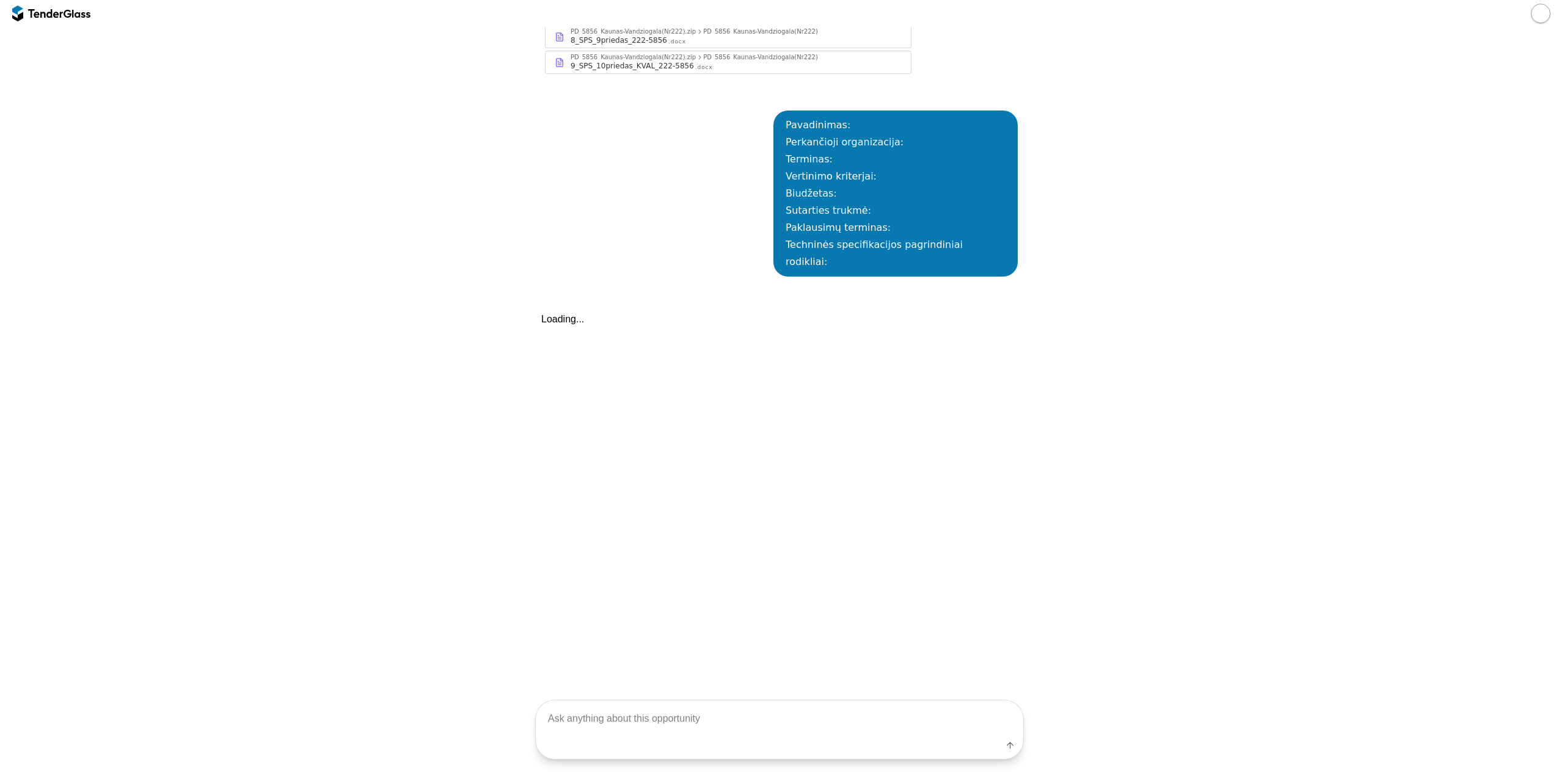
scroll to position [1159, 0]
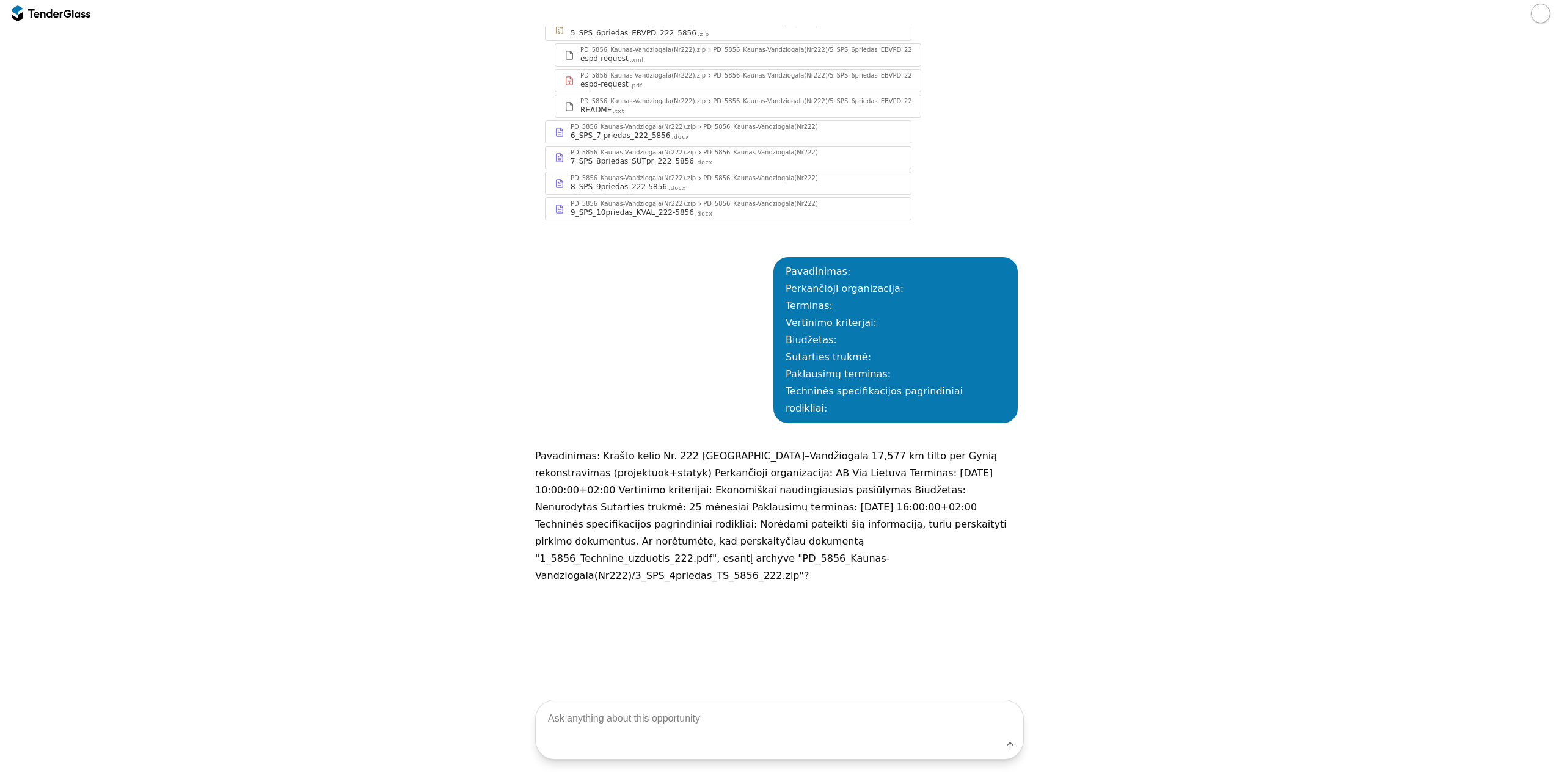
scroll to position [976, 0]
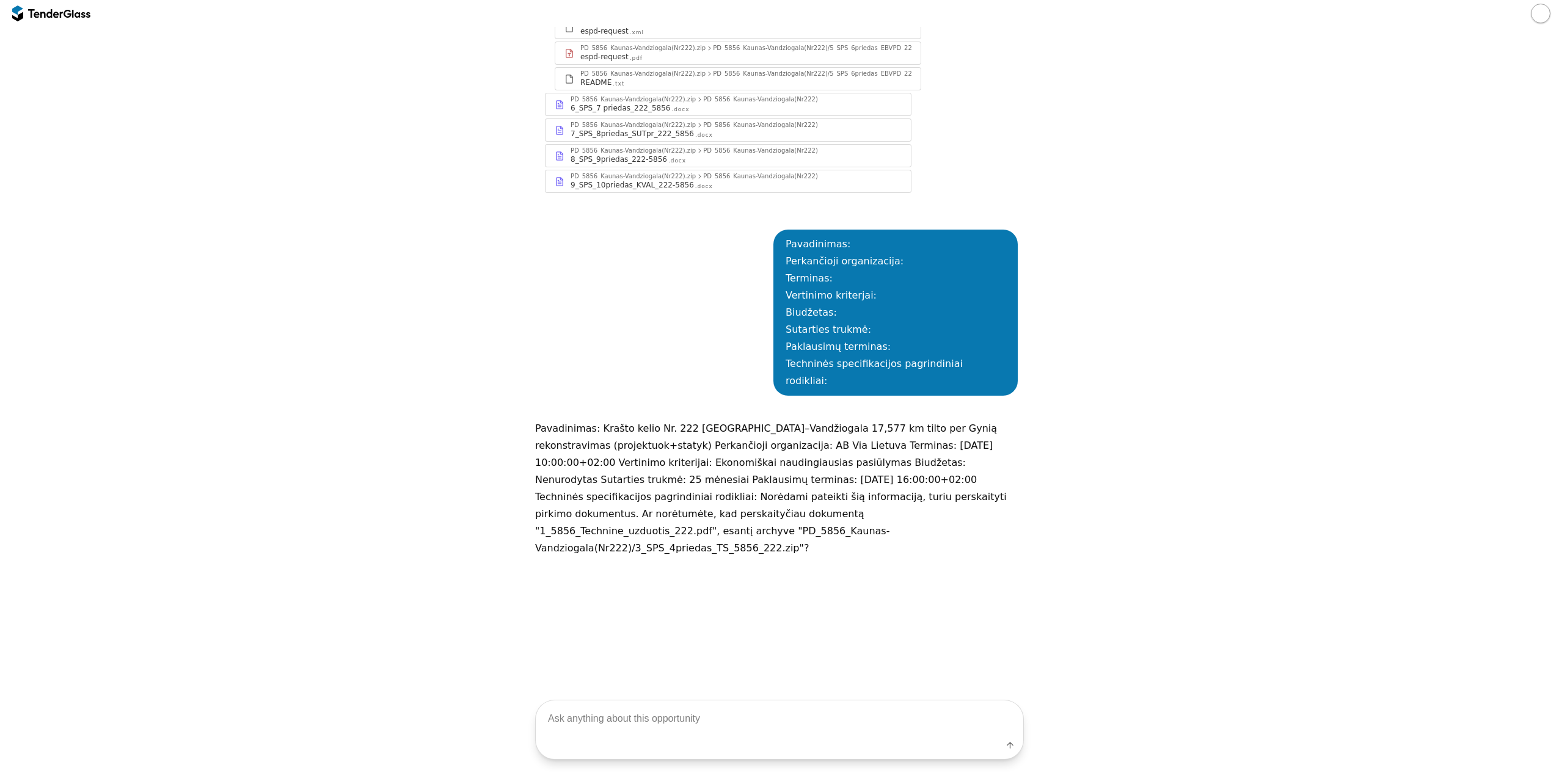
click at [701, 706] on textarea at bounding box center [780, 719] width 488 height 36
type textarea "taip"
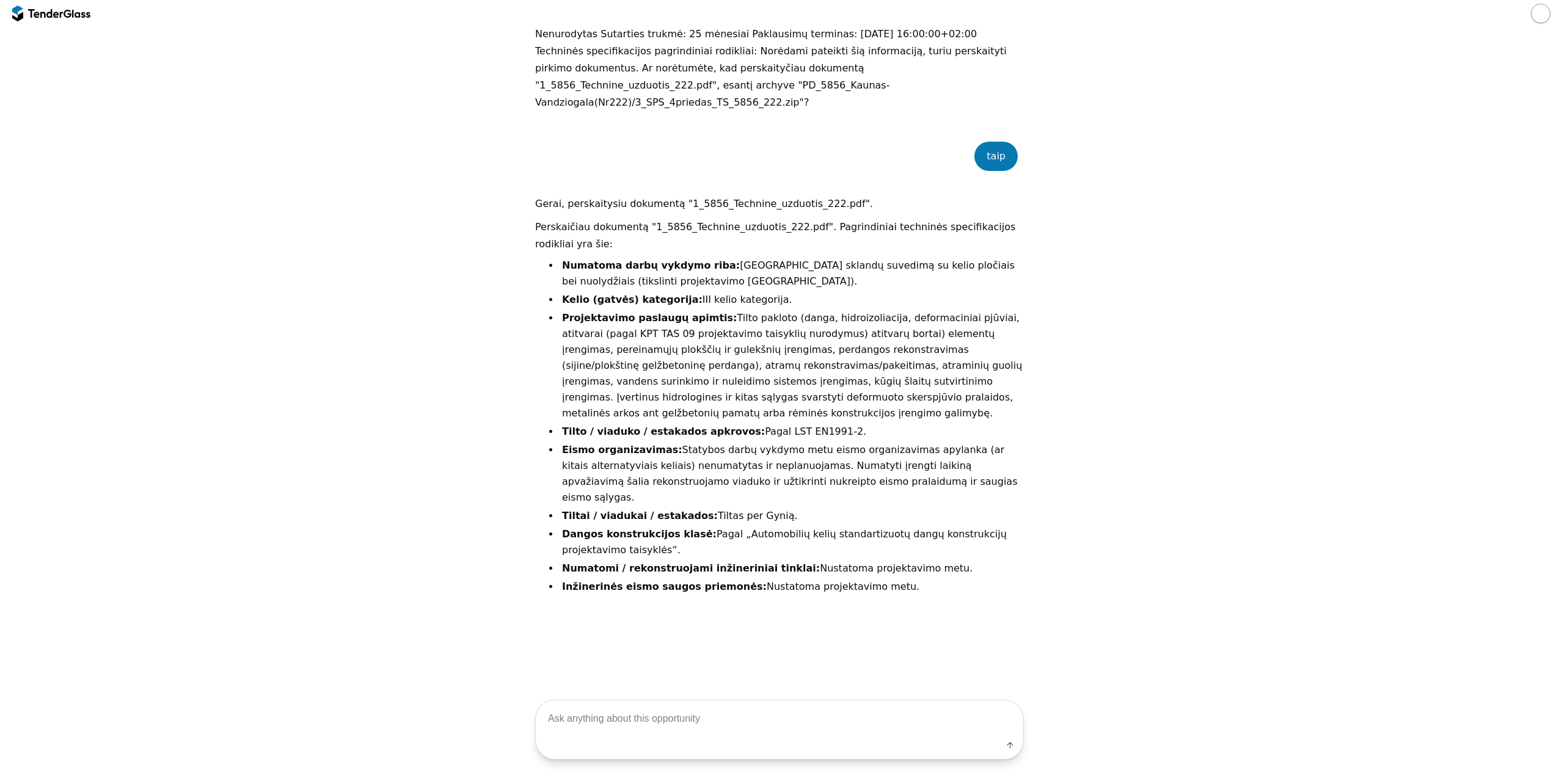
scroll to position [1483, 0]
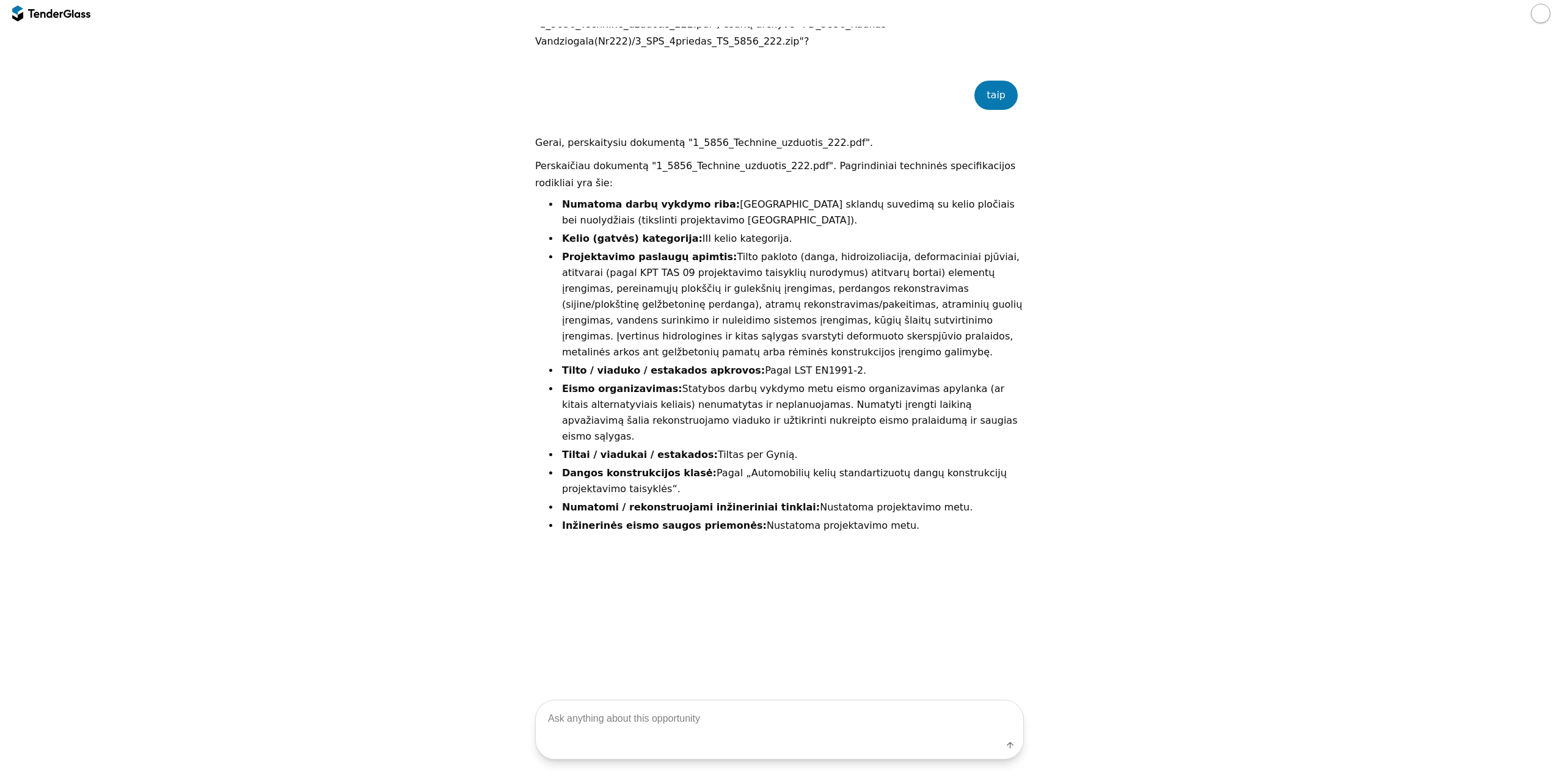
click at [665, 723] on textarea at bounding box center [780, 719] width 488 height 36
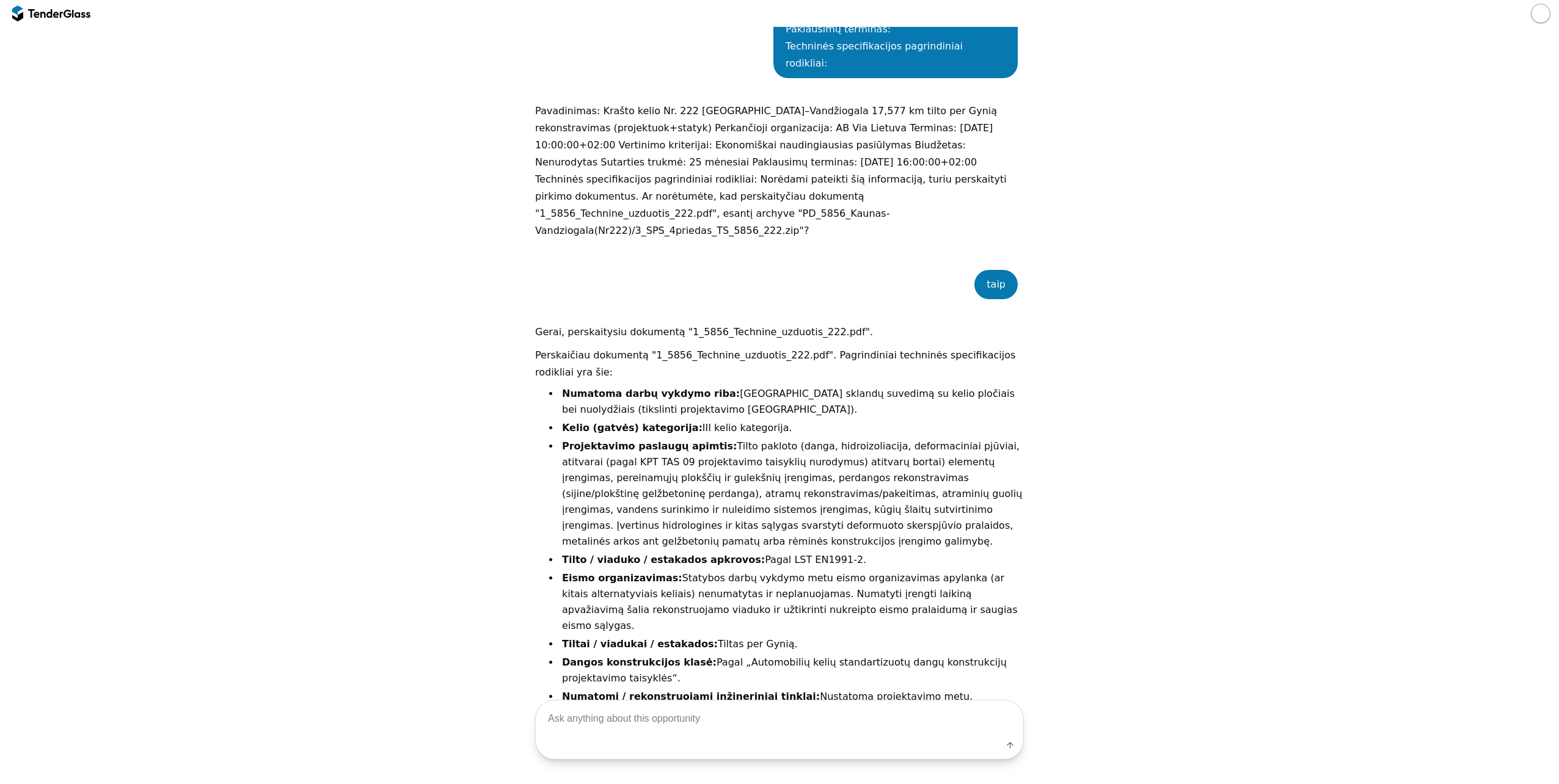
scroll to position [1361, 0]
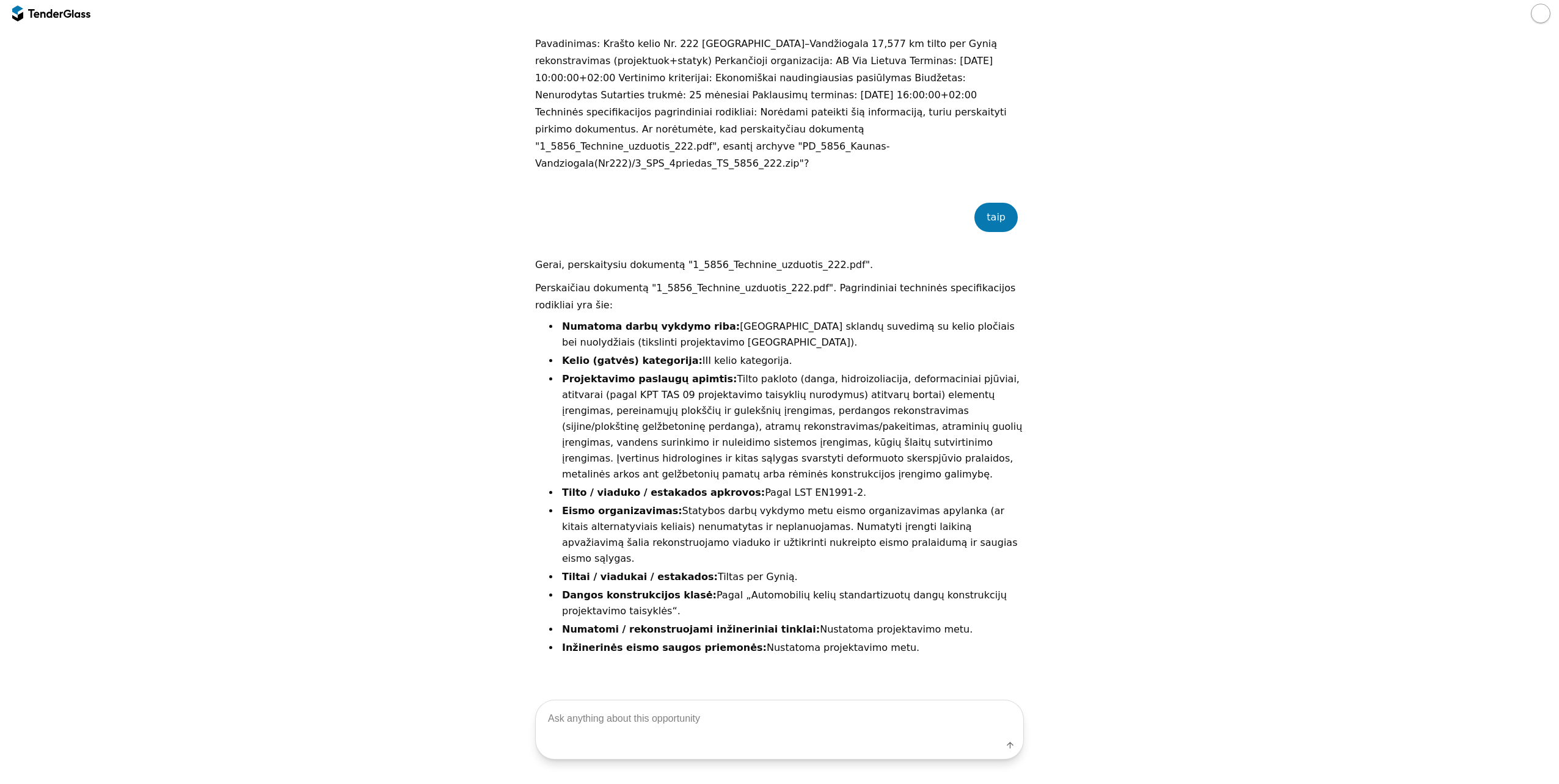
click at [759, 719] on textarea at bounding box center [780, 719] width 488 height 36
type textarea "i"
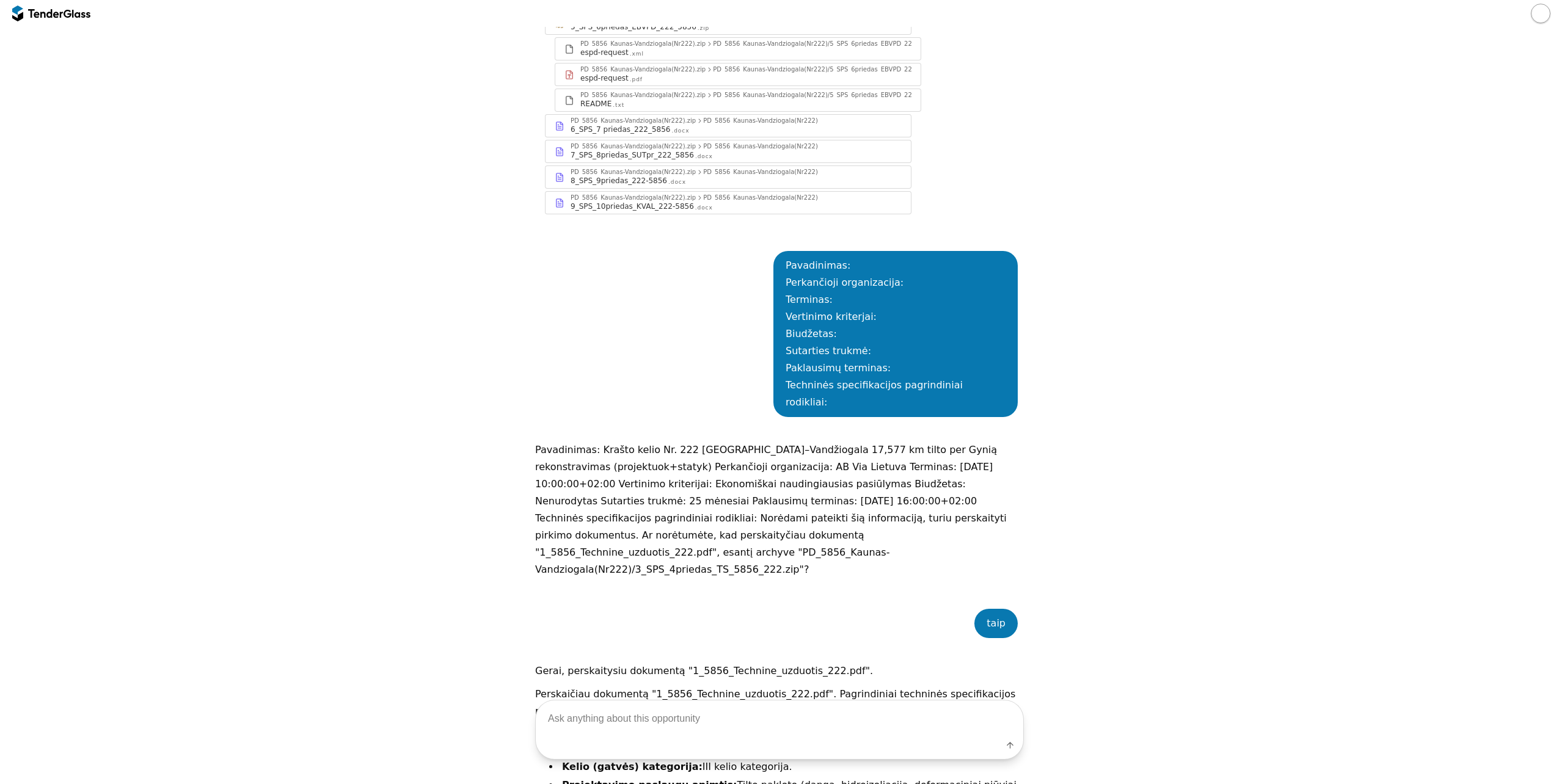
scroll to position [933, 0]
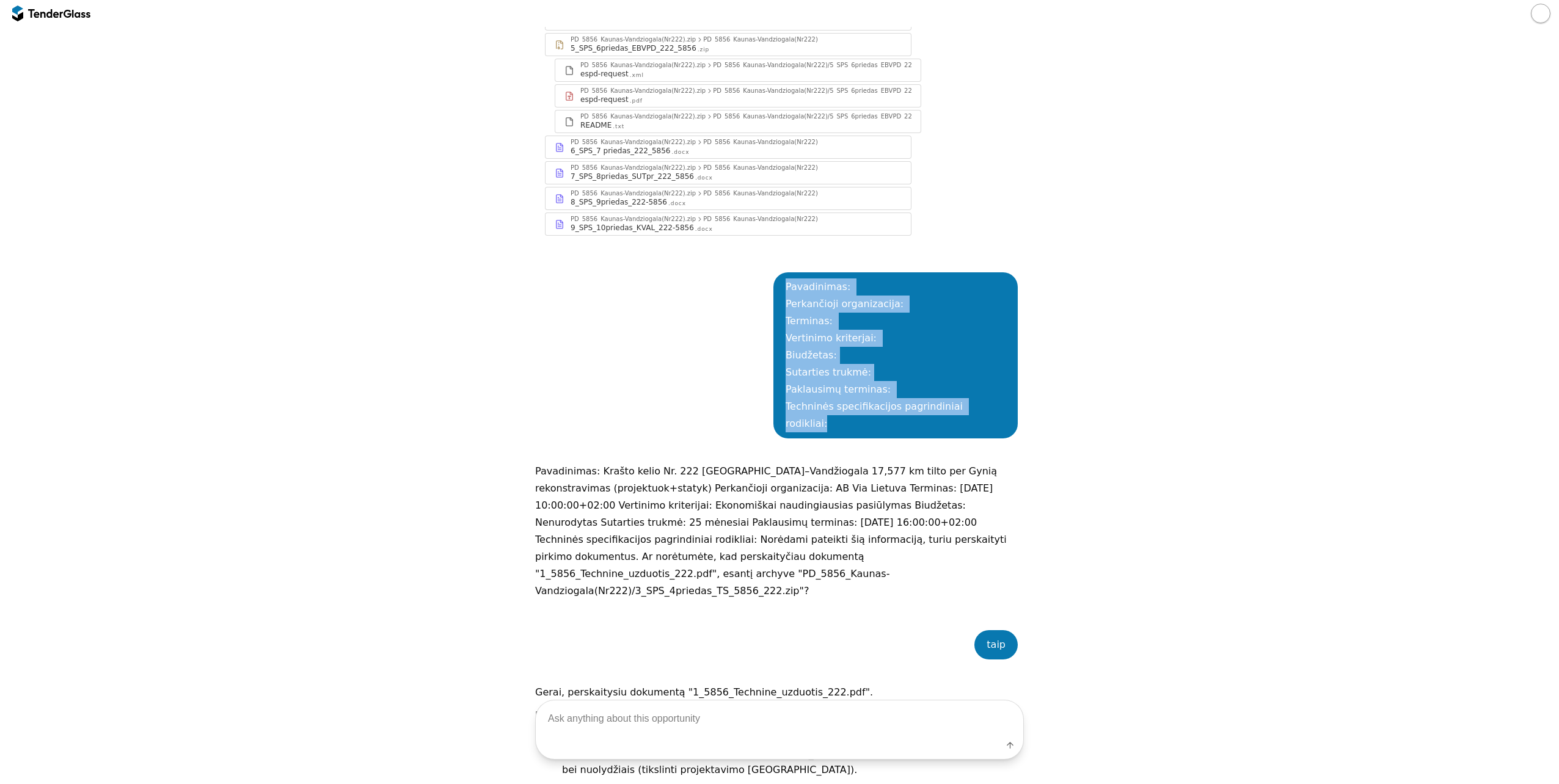
drag, startPoint x: 1005, startPoint y: 405, endPoint x: 720, endPoint y: 277, distance: 312.4
click at [720, 277] on div "Pavadinimas: Perkančioji organizacija: Terminas: Vertinimo kriterjai: Biudžetas…" at bounding box center [780, 355] width 489 height 203
copy div "Pavadinimas: Perkančioji organizacija: Terminas: Vertinimo kriterjai: Biudžetas…"
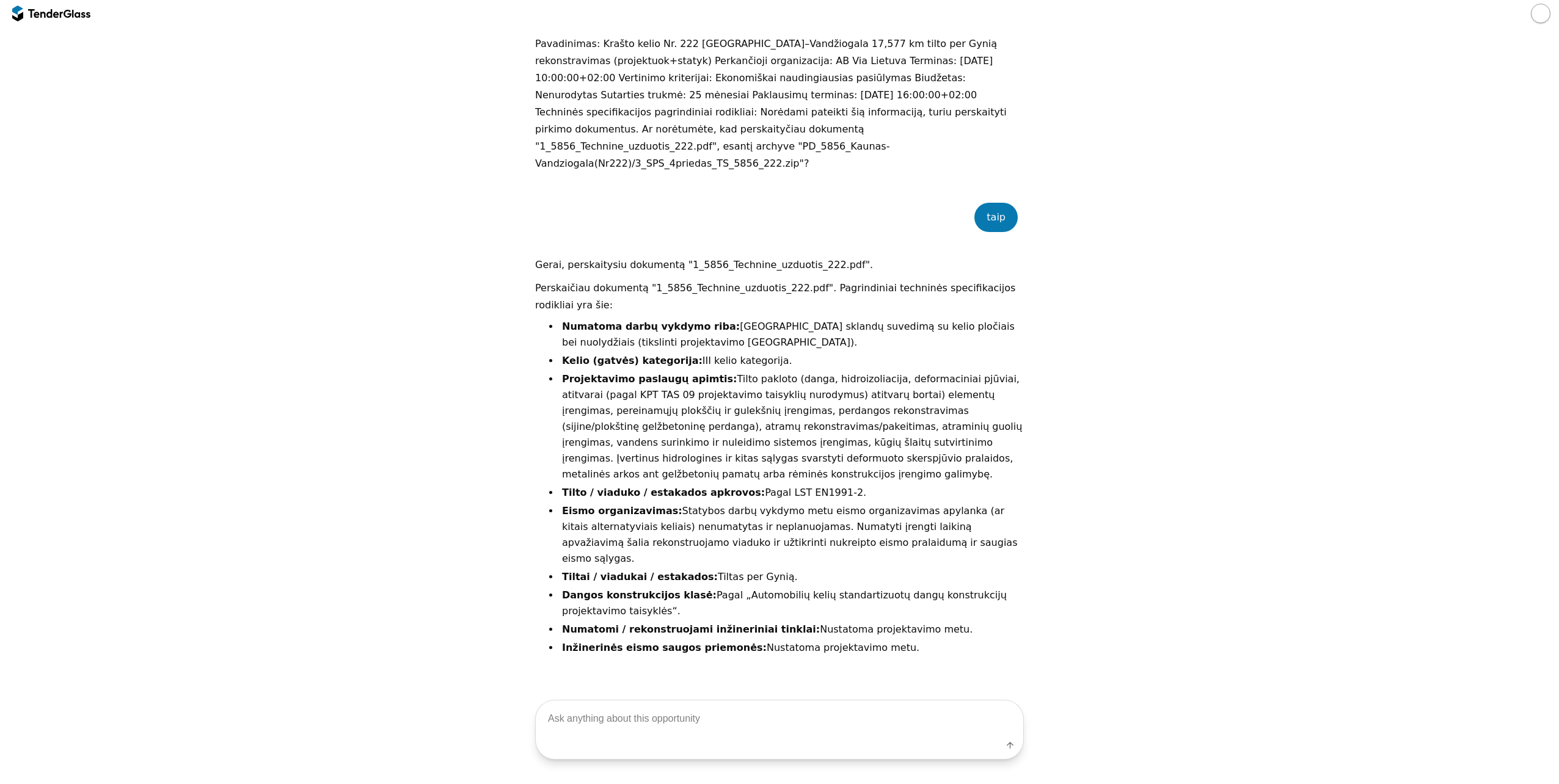
scroll to position [1483, 0]
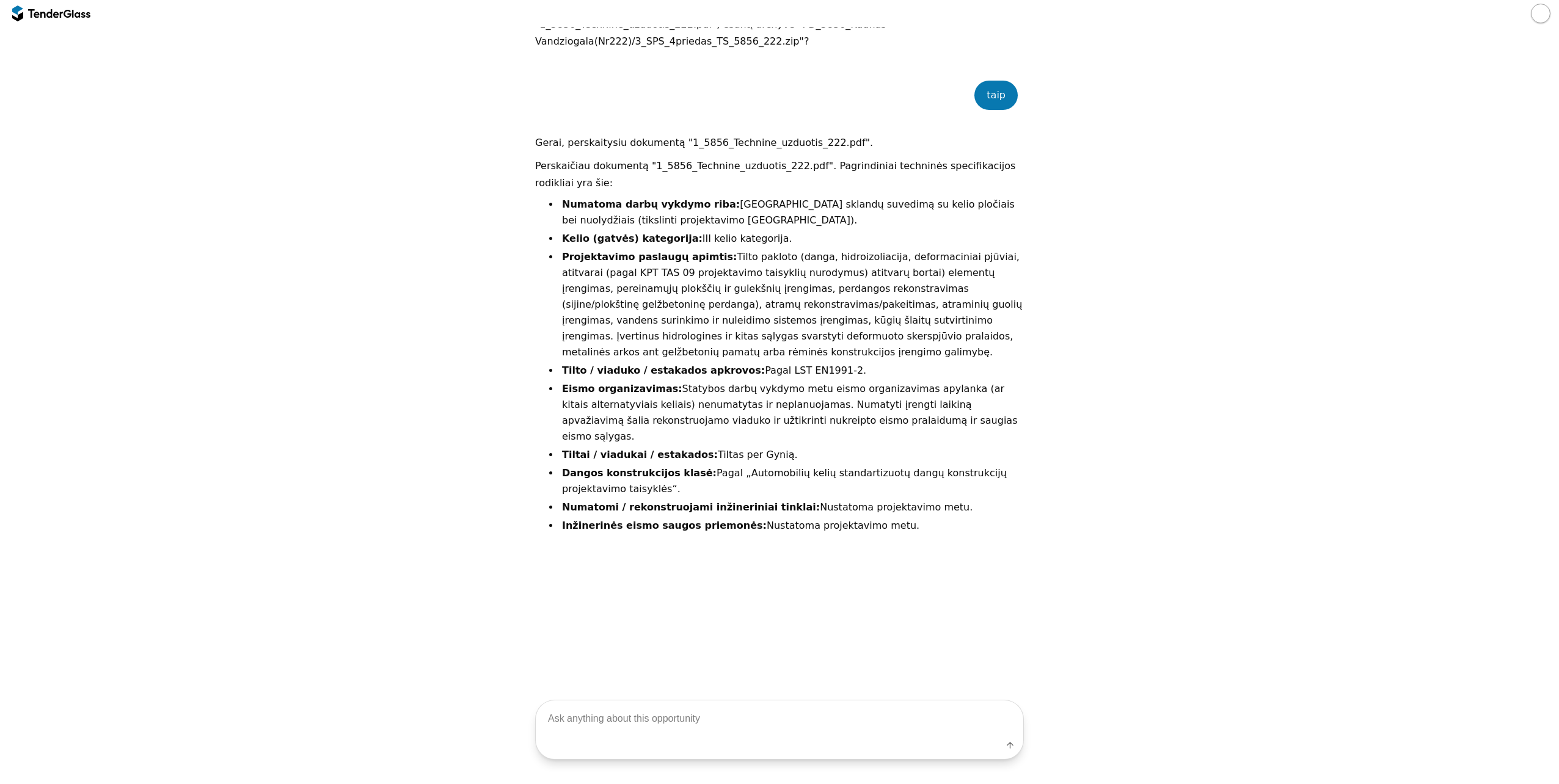
click at [773, 738] on div "Label" at bounding box center [780, 748] width 488 height 22
click at [753, 717] on textarea at bounding box center [780, 719] width 488 height 36
paste textarea "Pavadinimas: Perkančioji organizacija: Terminas: Vertinimo kriterjai: Biudžetas…"
type textarea "Pavadinimas: Perkančioji organizacija: Terminas: Vertinimo kriterjai: Biudžetas…"
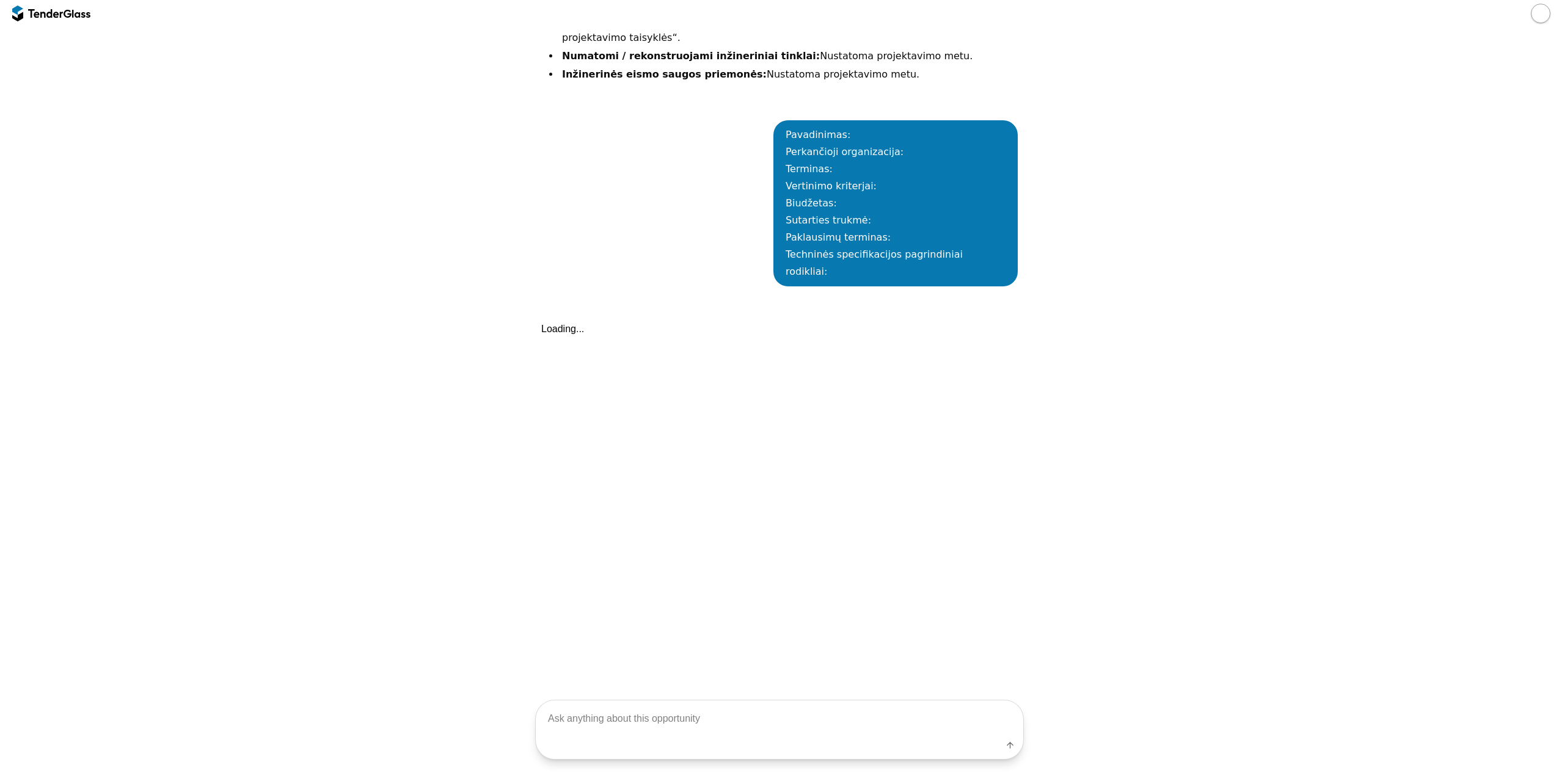
scroll to position [1941, 0]
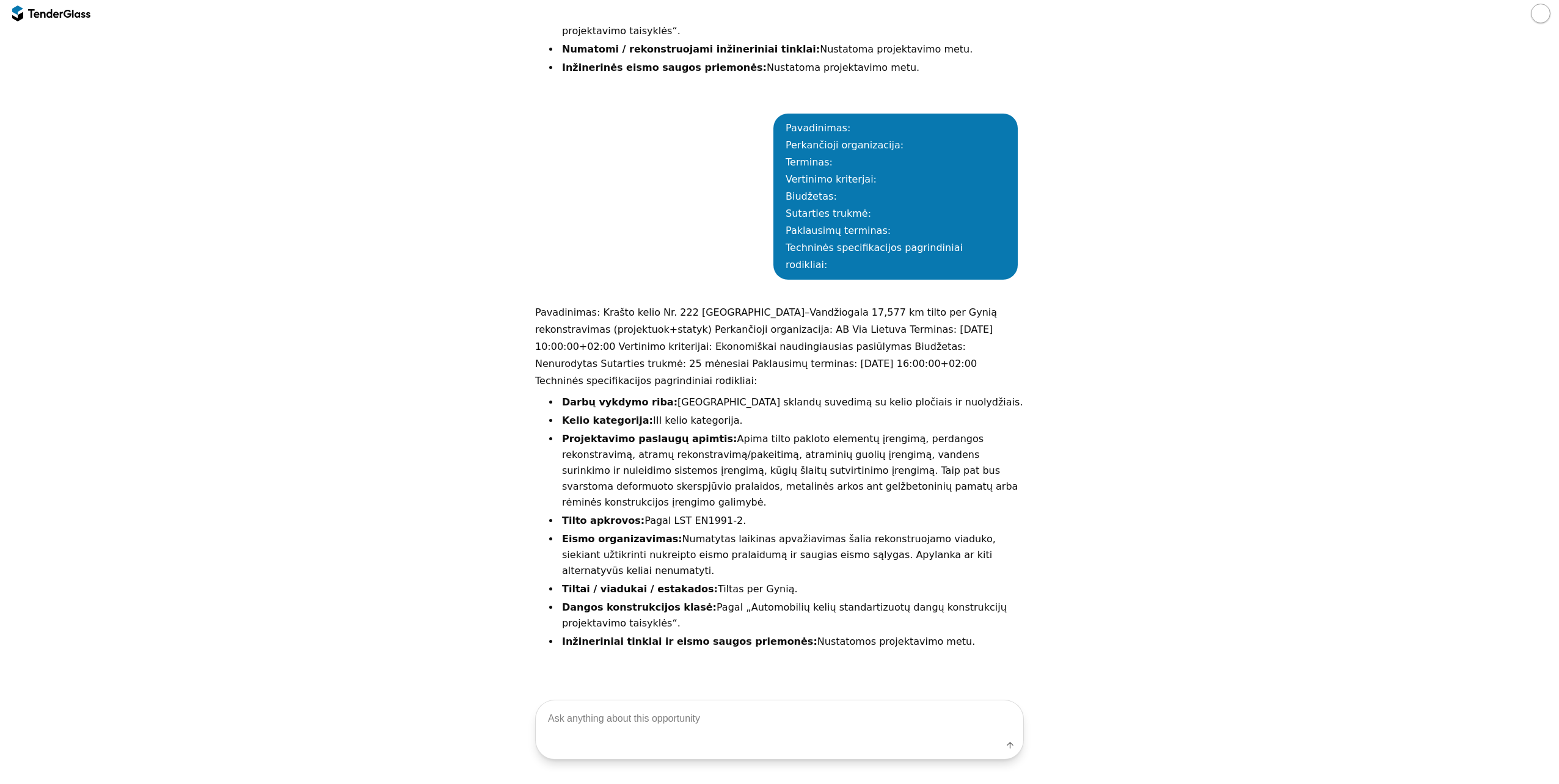
drag, startPoint x: 924, startPoint y: 513, endPoint x: 526, endPoint y: 228, distance: 489.5
copy div "Pavadinimas: Krašto kelio Nr. 222 Kaunas–Vandžiogala 17,577 km tilto per Gynią …"
click at [788, 731] on textarea at bounding box center [780, 719] width 488 height 36
type textarea "Pagal ka isrenkamas ekon. naud. pasiulymas?"
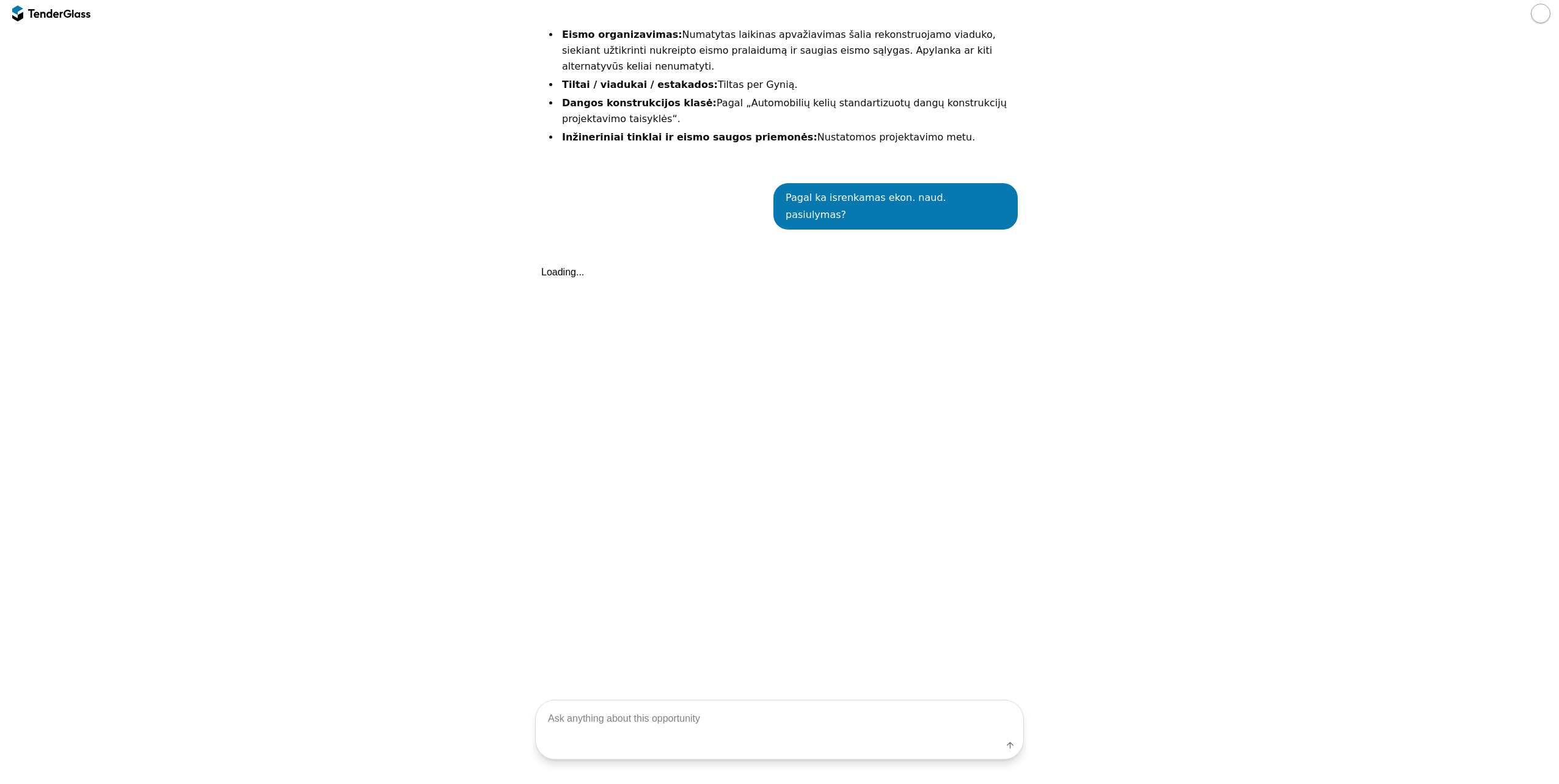
scroll to position [2449, 0]
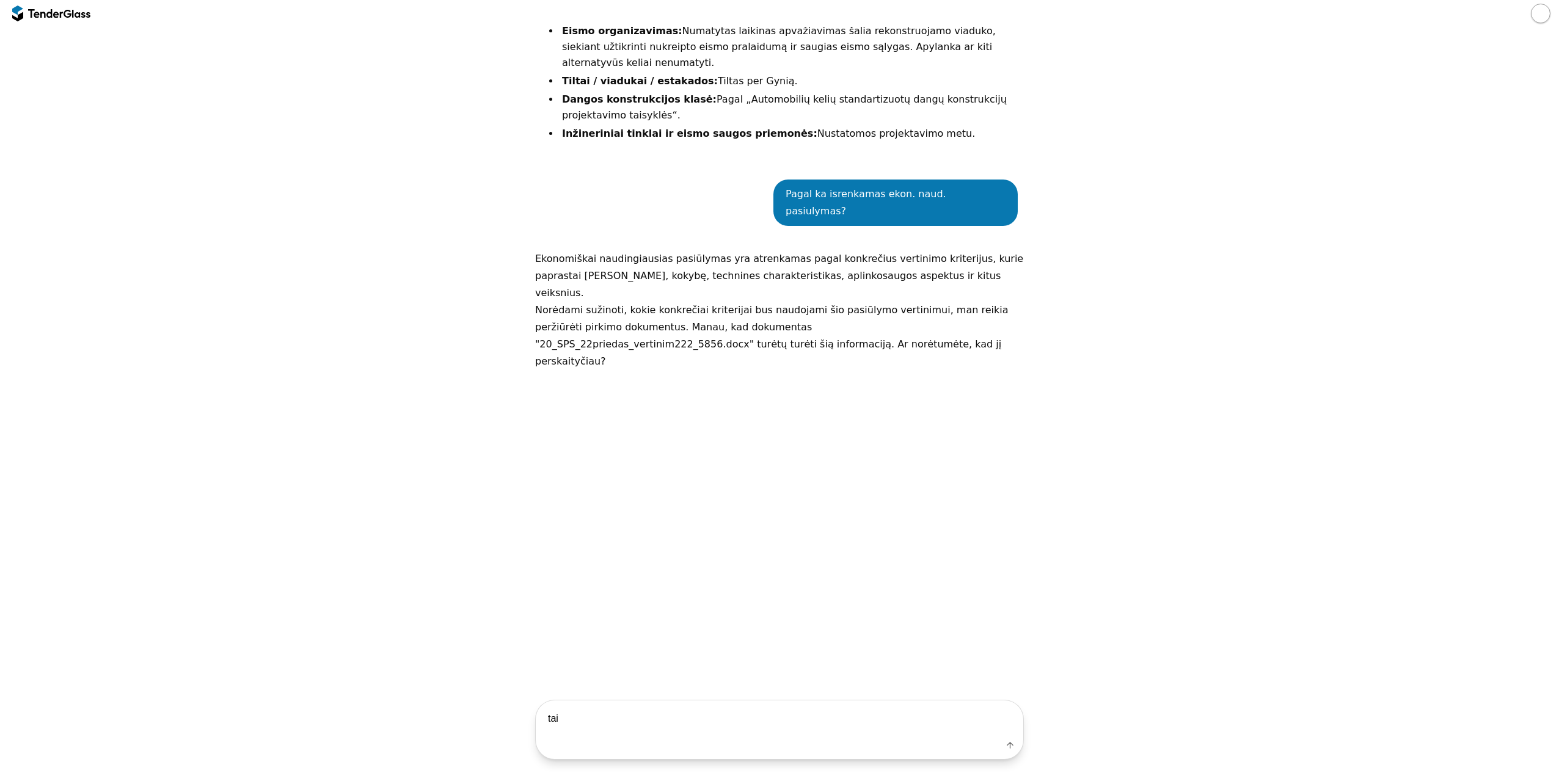
type textarea "taip"
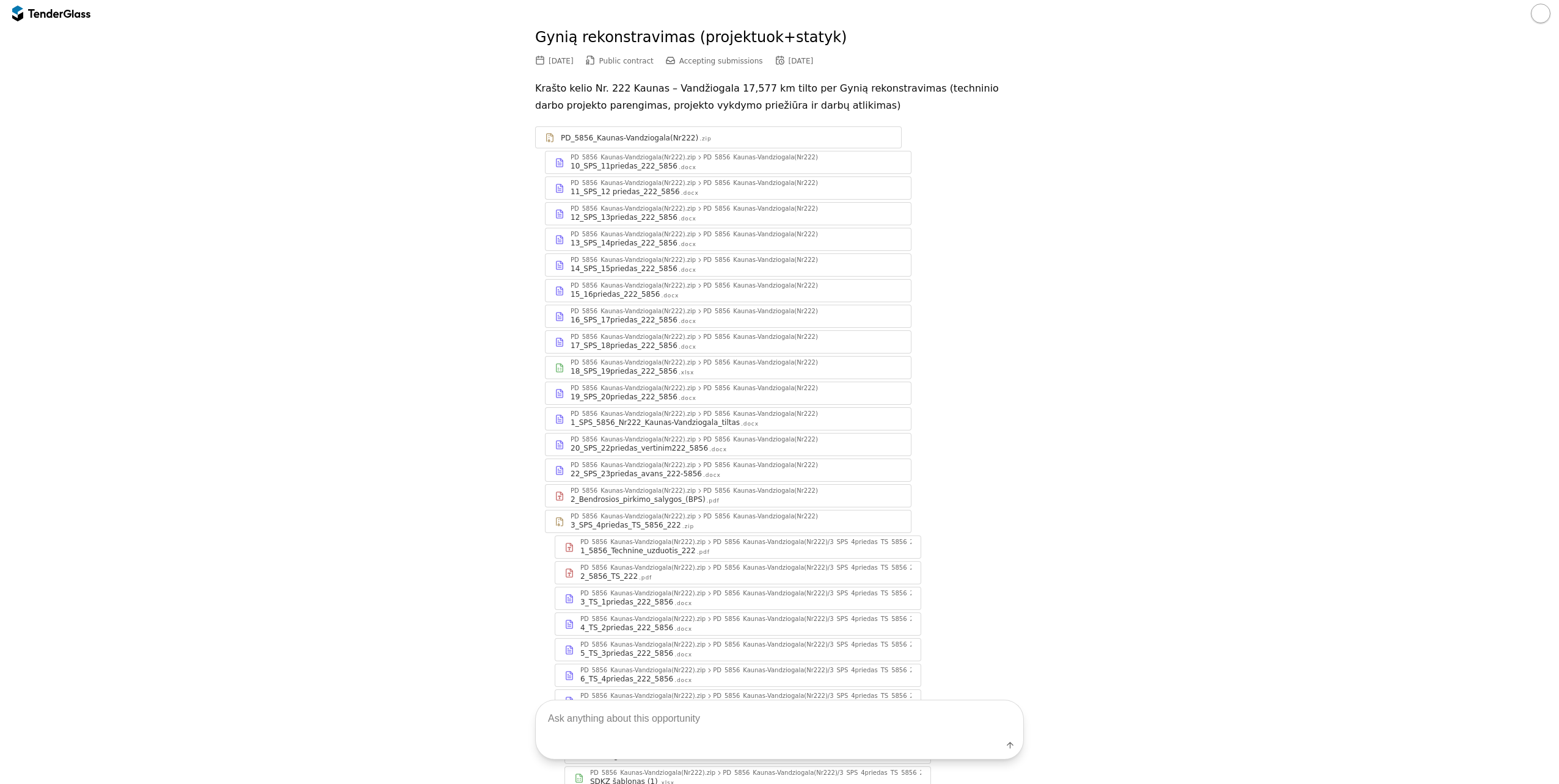
scroll to position [0, 0]
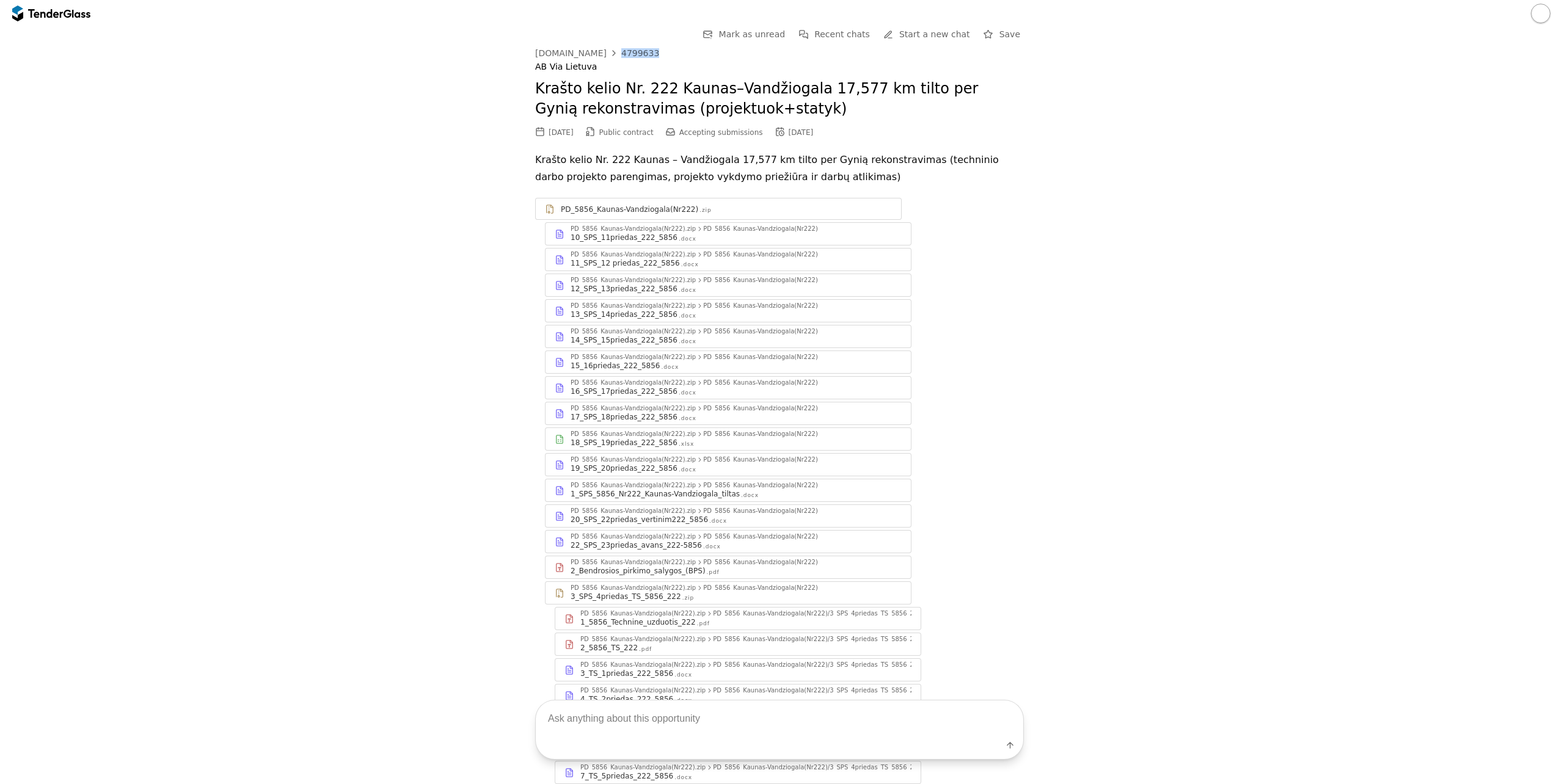
drag, startPoint x: 651, startPoint y: 58, endPoint x: 608, endPoint y: 58, distance: 43.0
click at [608, 58] on div "viesiejipirkimai.lt 4799633 AB Via Lietuva" at bounding box center [780, 61] width 489 height 24
copy div "4799633"
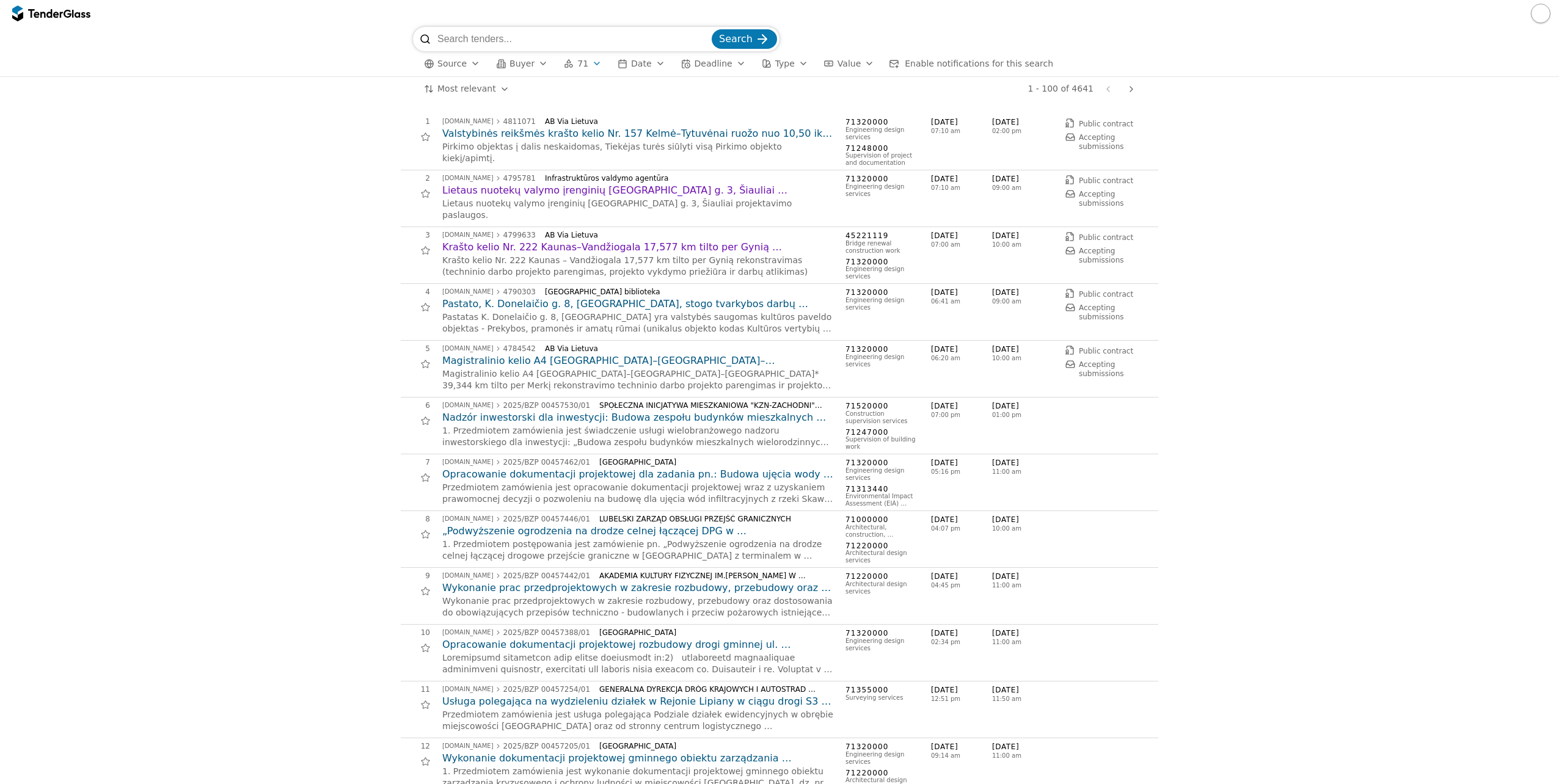
click at [528, 59] on button "Buyer" at bounding box center [522, 64] width 62 height 15
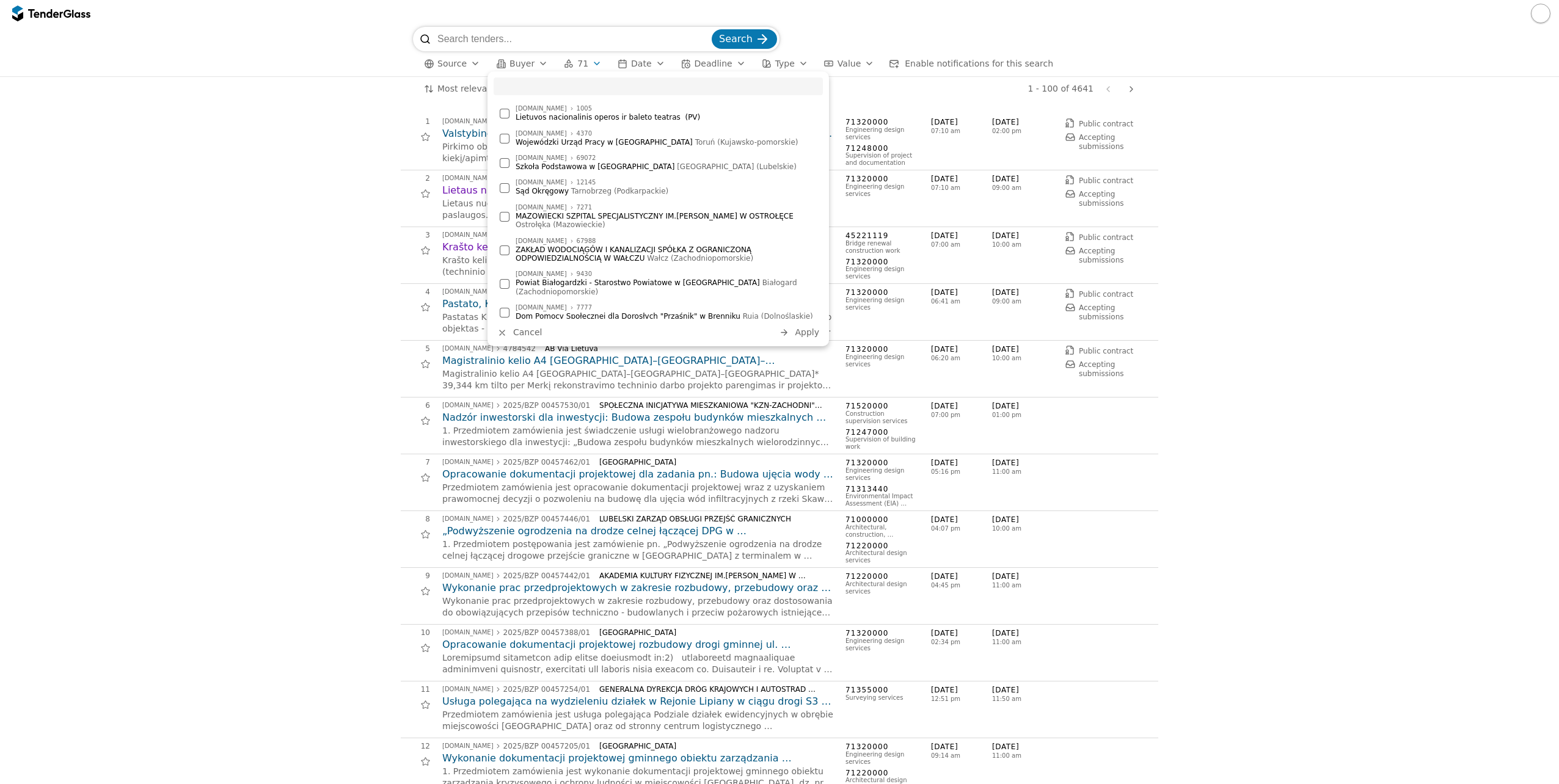
click at [528, 59] on button "Buyer" at bounding box center [522, 64] width 62 height 15
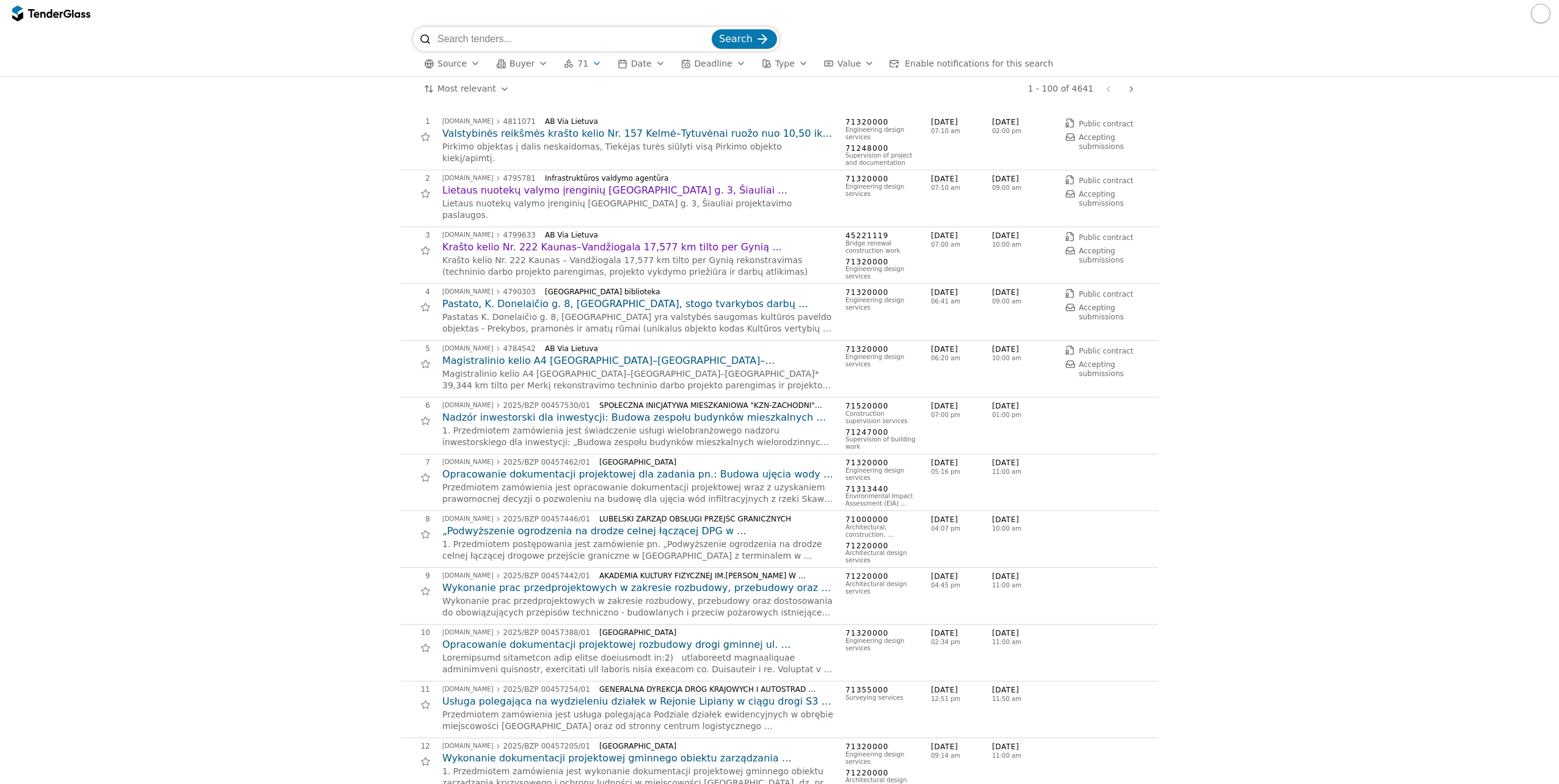
click at [469, 59] on div "button" at bounding box center [475, 64] width 34 height 32
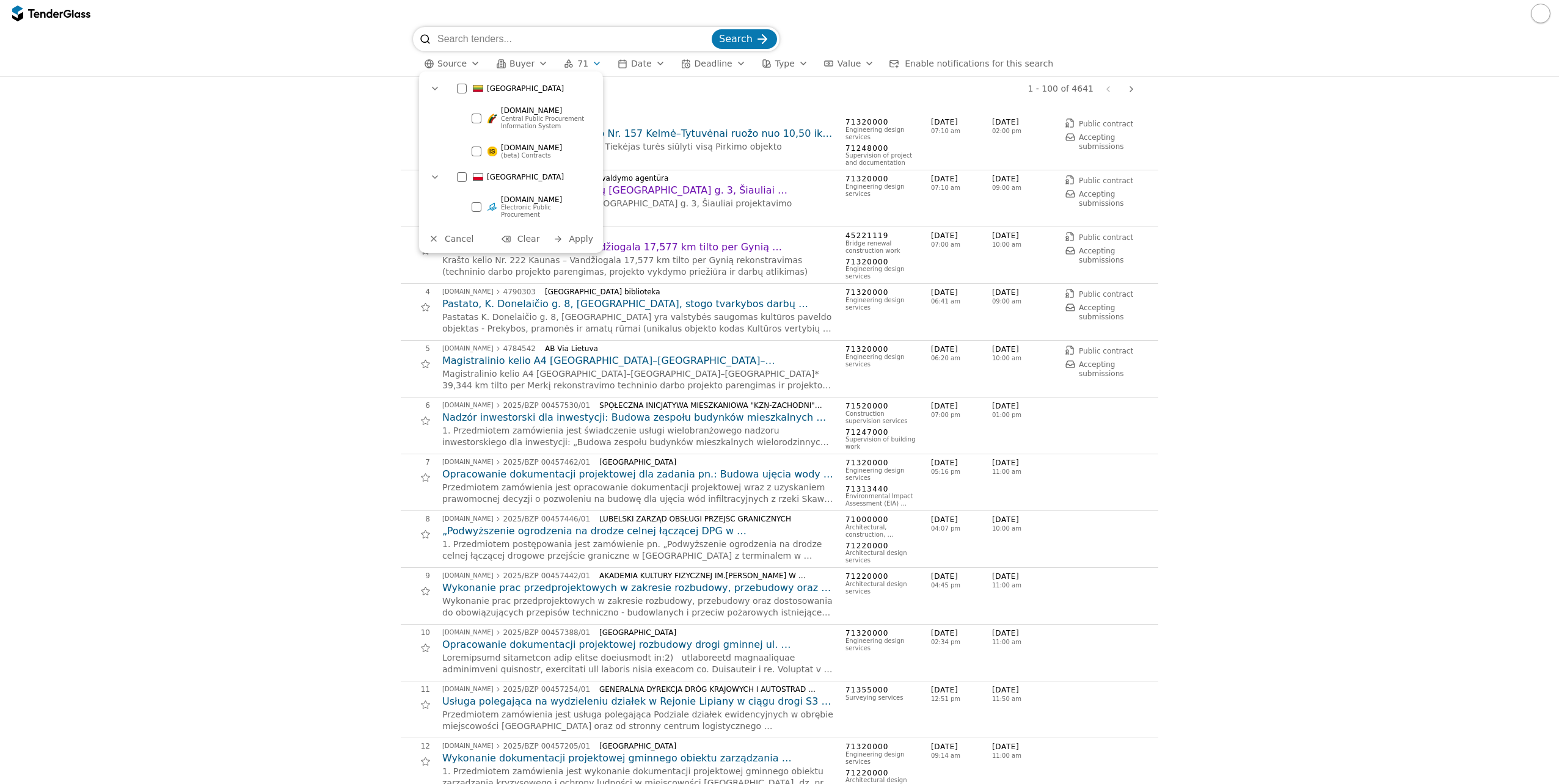
click at [461, 84] on div at bounding box center [462, 89] width 10 height 10
click at [591, 235] on span "Apply" at bounding box center [581, 239] width 25 height 10
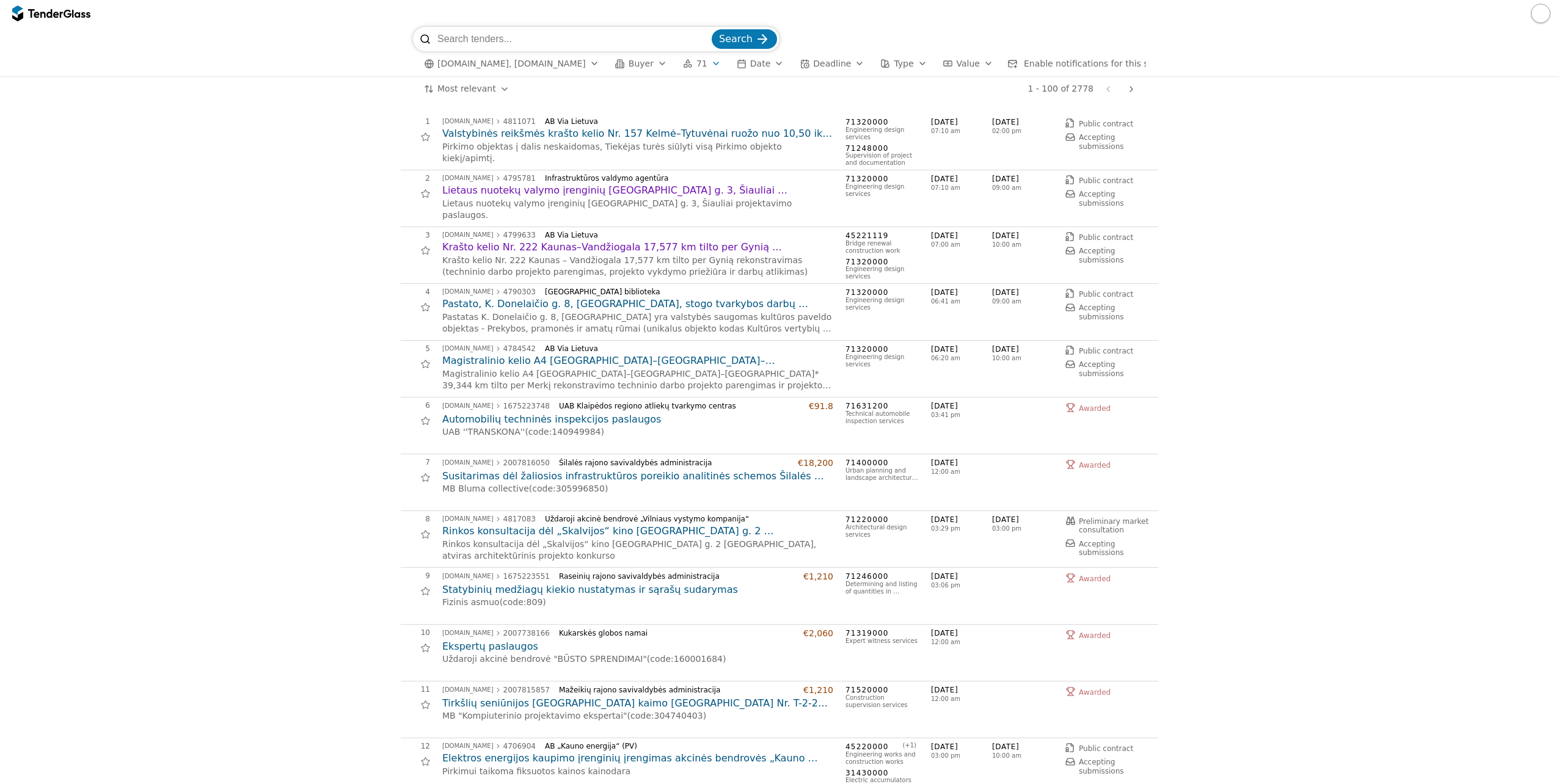
click at [589, 361] on h2 "Magistralinio kelio A4 [GEOGRAPHIC_DATA]–[GEOGRAPHIC_DATA]–[GEOGRAPHIC_DATA]* 3…" at bounding box center [638, 361] width 391 height 13
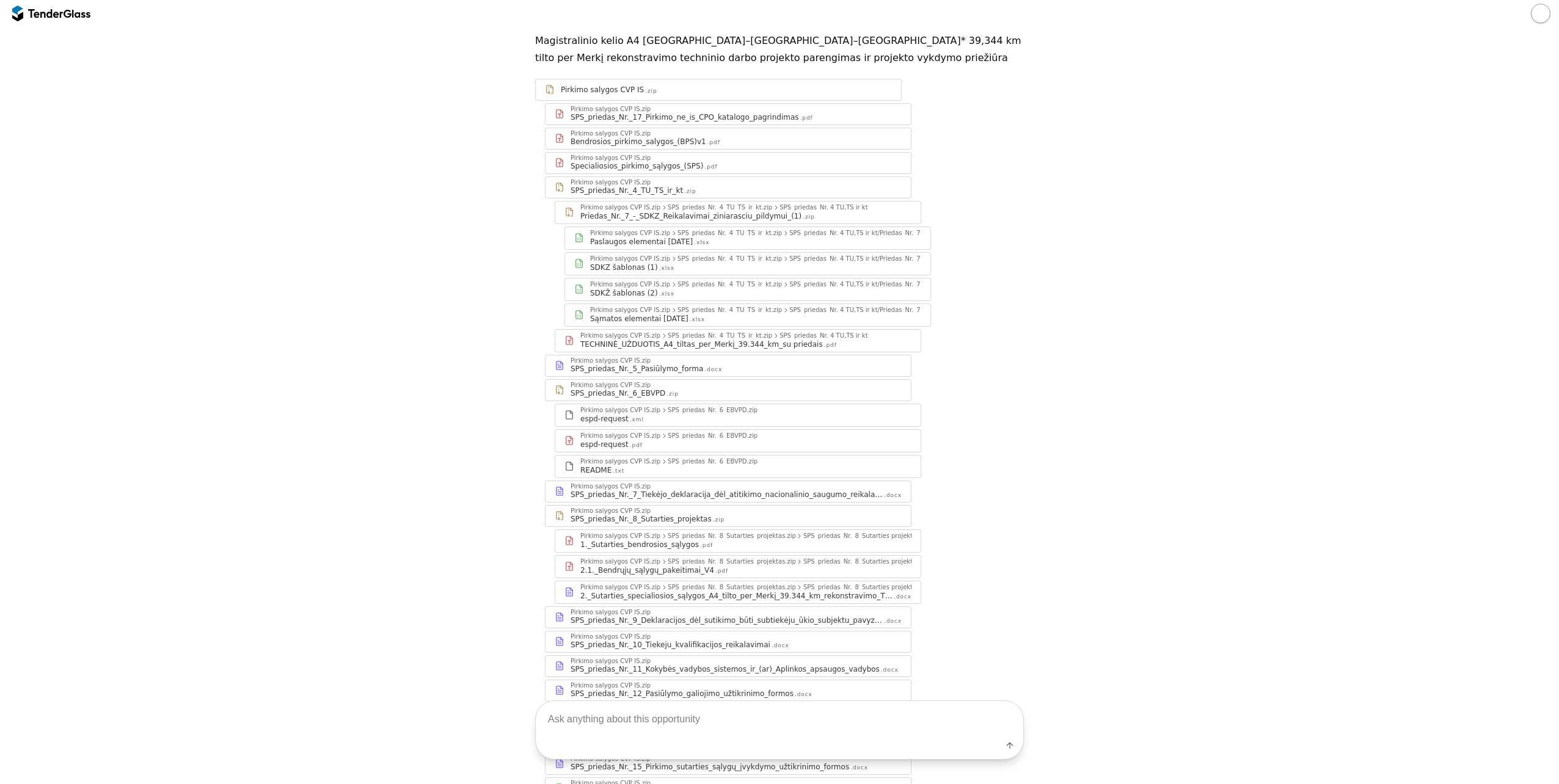
scroll to position [262, 0]
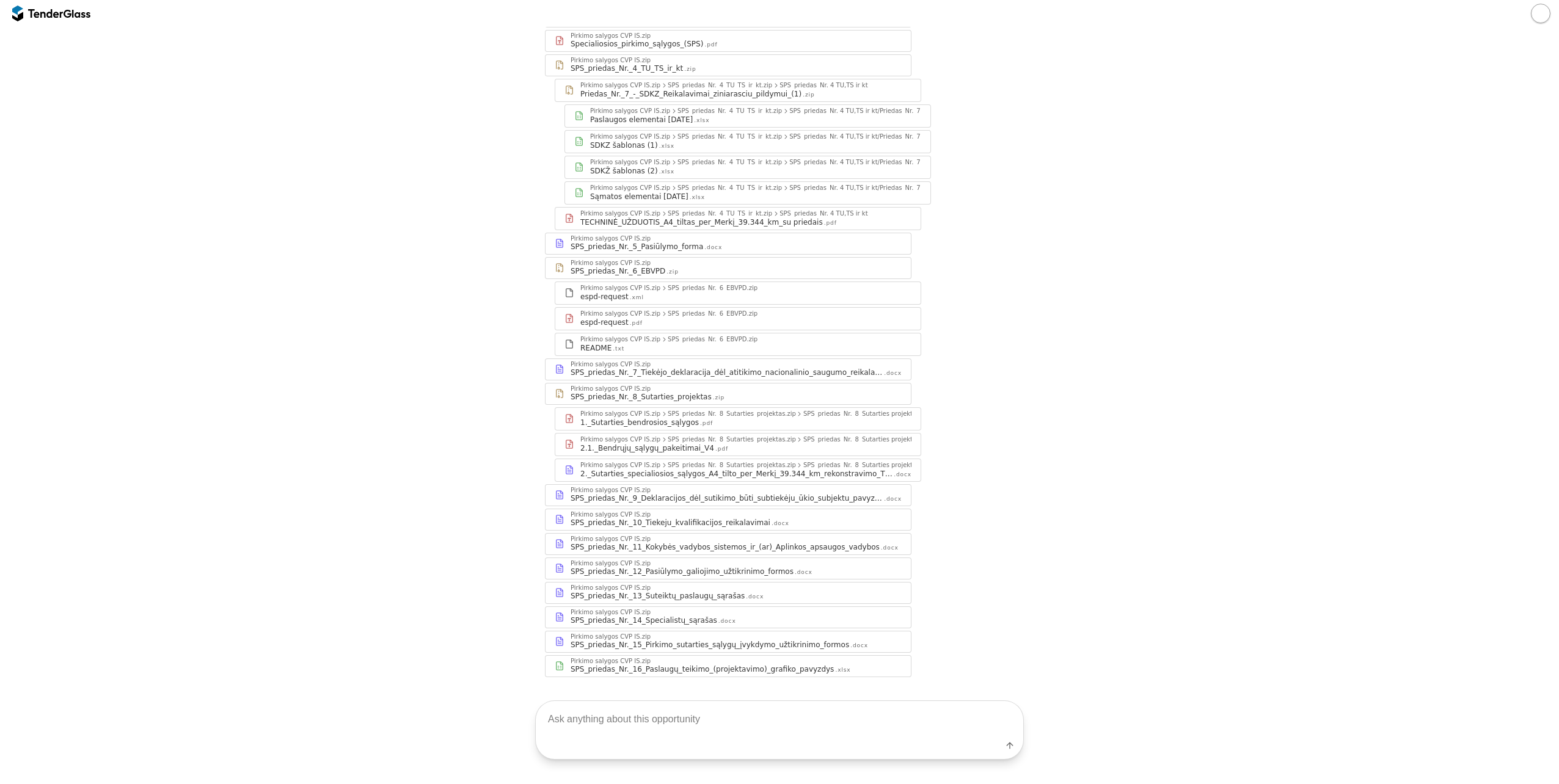
click at [762, 715] on textarea at bounding box center [780, 719] width 488 height 36
paste textarea "Pavadinimas: Perkančioji organizacija: Terminas: Vertinimo kriterjai: Biudžetas…"
type textarea "Pavadinimas: Perkančioji organizacija: Terminas: Vertinimo kriterjai: Biudžetas…"
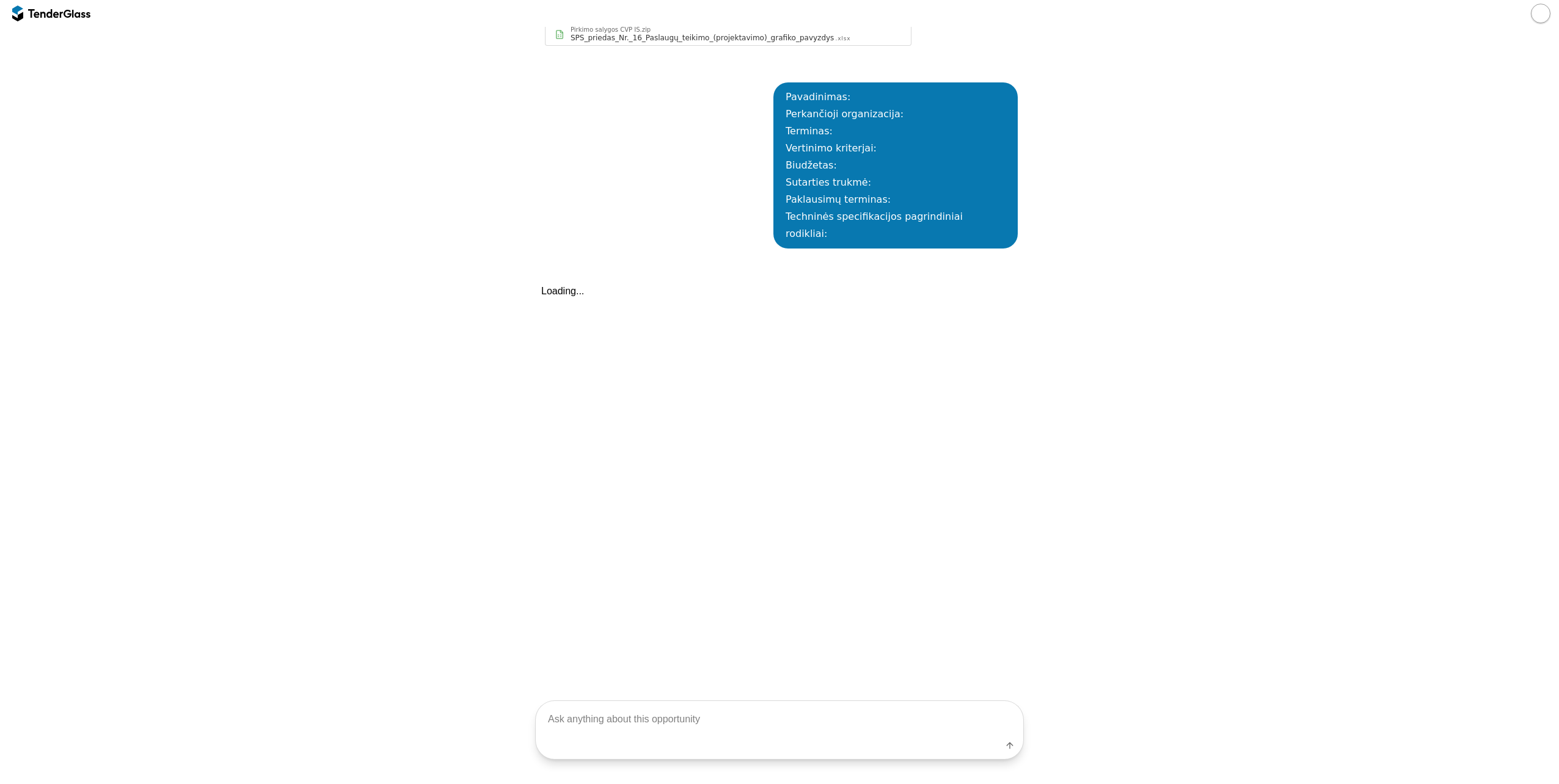
scroll to position [909, 0]
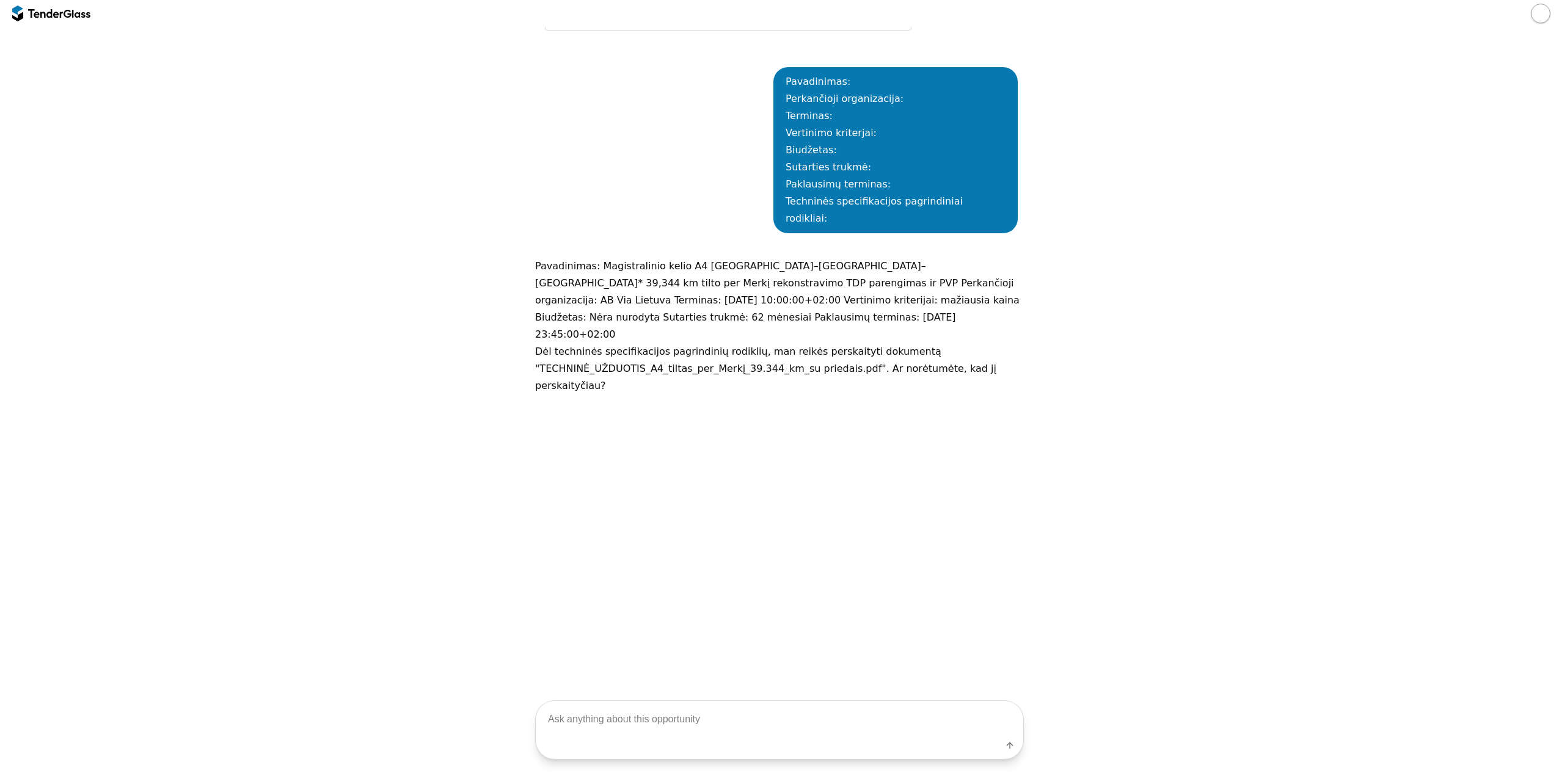
click at [804, 699] on div "Label" at bounding box center [779, 730] width 1559 height 108
click at [800, 722] on textarea at bounding box center [780, 719] width 488 height 36
type textarea "taip"
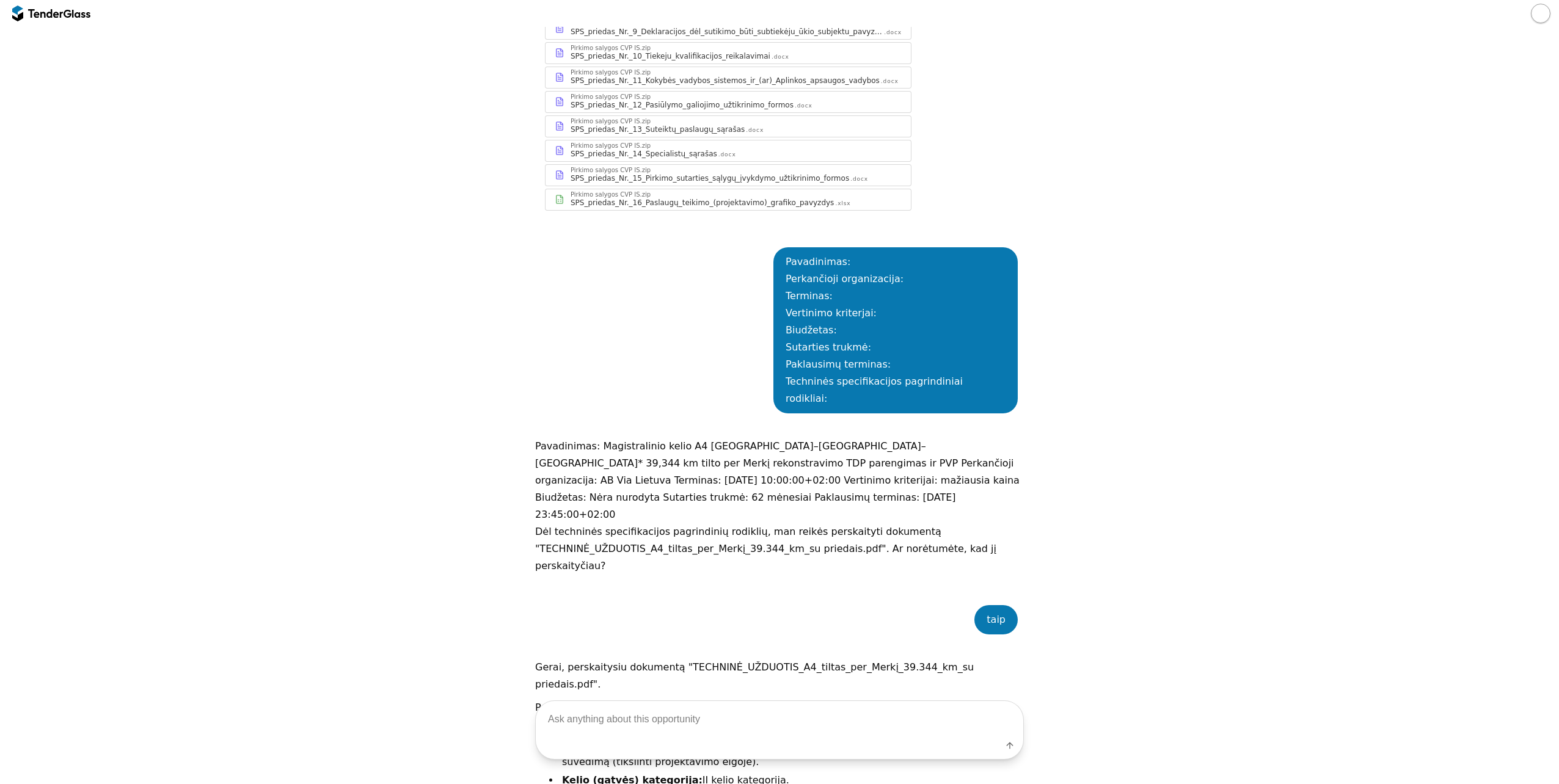
scroll to position [727, 0]
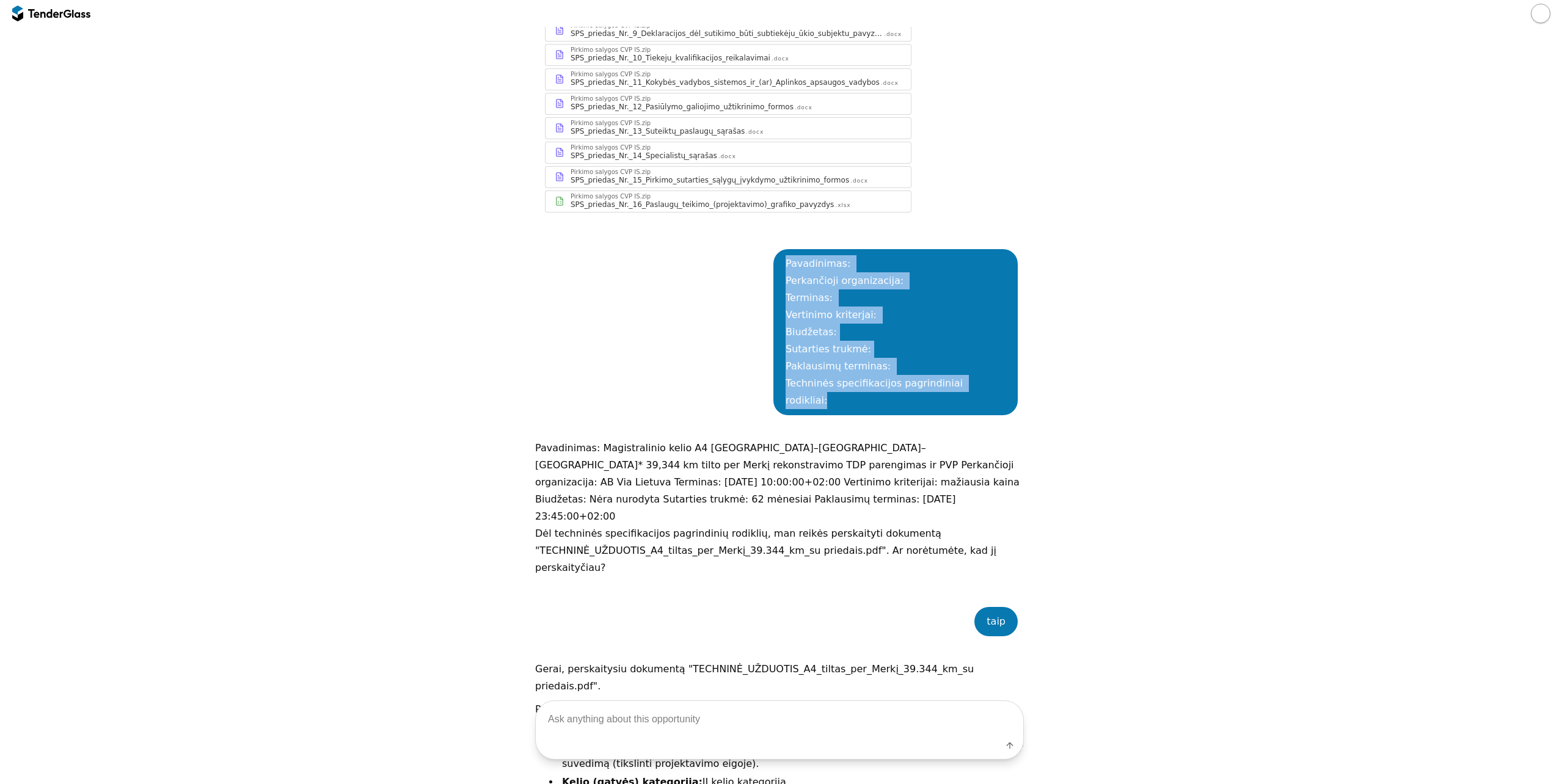
drag, startPoint x: 1003, startPoint y: 360, endPoint x: 785, endPoint y: 247, distance: 245.5
click at [785, 247] on div "Pavadinimas: Perkančioji organizacija: Terminas: Vertinimo kriterjai: Biudžetas…" at bounding box center [780, 332] width 489 height 203
copy div "Pavadinimas: Perkančioji organizacija: Terminas: Vertinimo kriterjai: Biudžetas…"
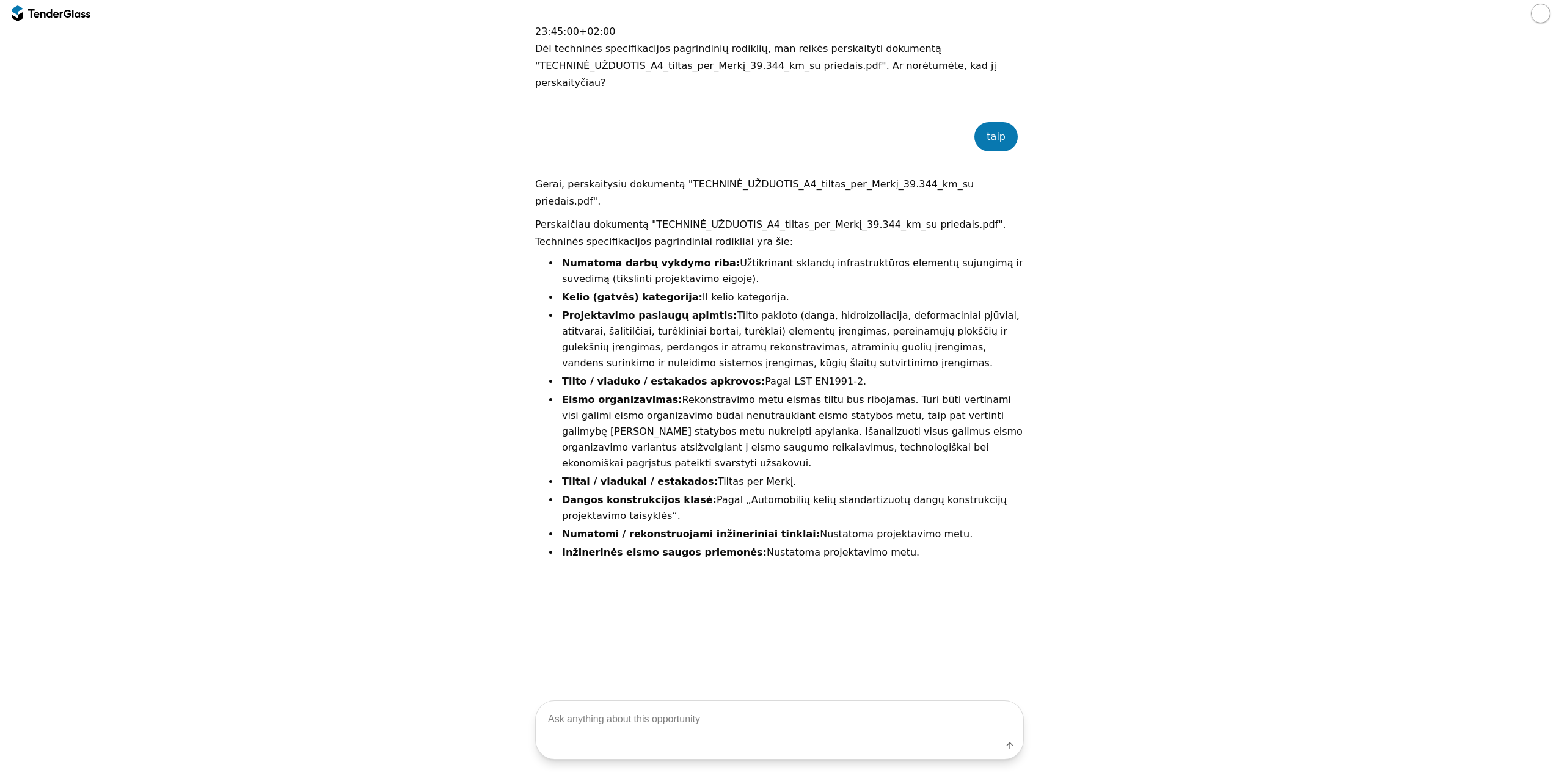
scroll to position [1216, 0]
click at [703, 712] on textarea at bounding box center [780, 719] width 488 height 36
paste textarea "Pavadinimas: Perkančioji organizacija: Terminas: Vertinimo kriterjai: Biudžetas…"
type textarea "Pavadinimas: Perkančioji organizacija: Terminas: Vertinimo kriterjai: Biudžetas…"
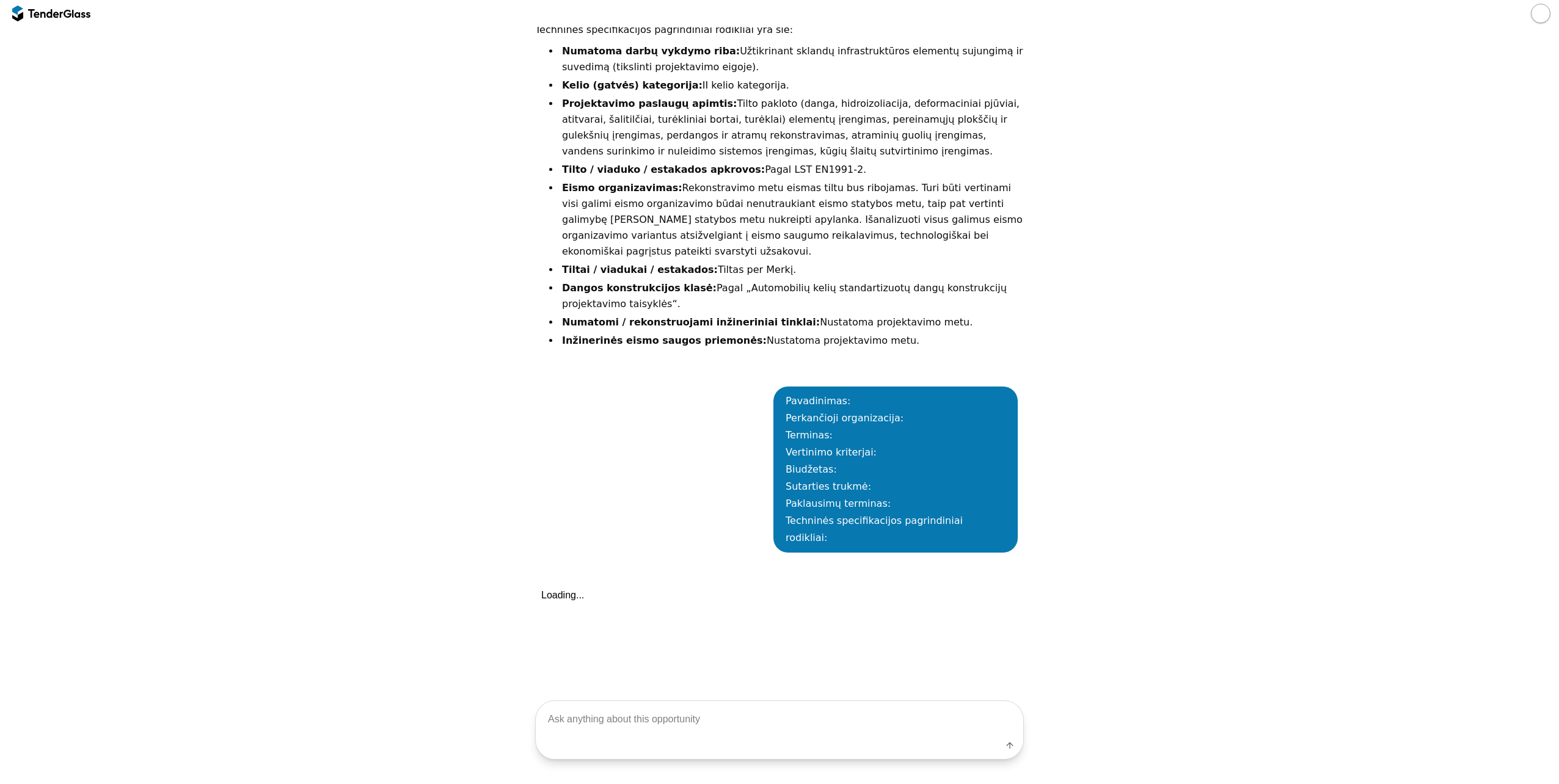
scroll to position [1659, 0]
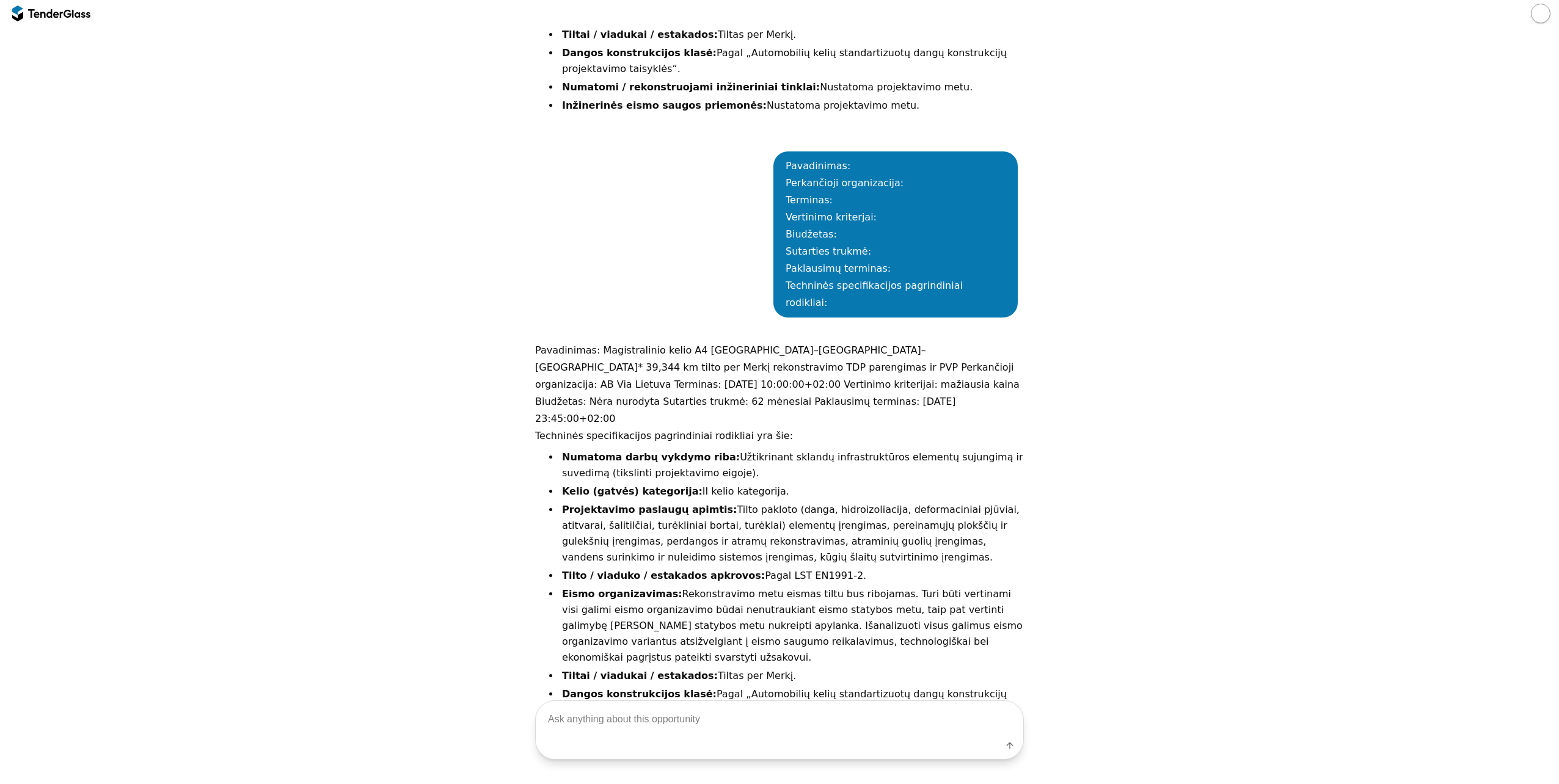
drag, startPoint x: 876, startPoint y: 595, endPoint x: 531, endPoint y: 232, distance: 500.8
click at [535, 342] on div "Pavadinimas: Magistralinio kelio A4 Vilnius–Varėna–Gardinas* 39,344 km tilto pe…" at bounding box center [780, 552] width 489 height 420
copy div "Pavadinimas: Magistralinio kelio A4 Vilnius–Varėna–Gardinas* 39,344 km tilto pe…"
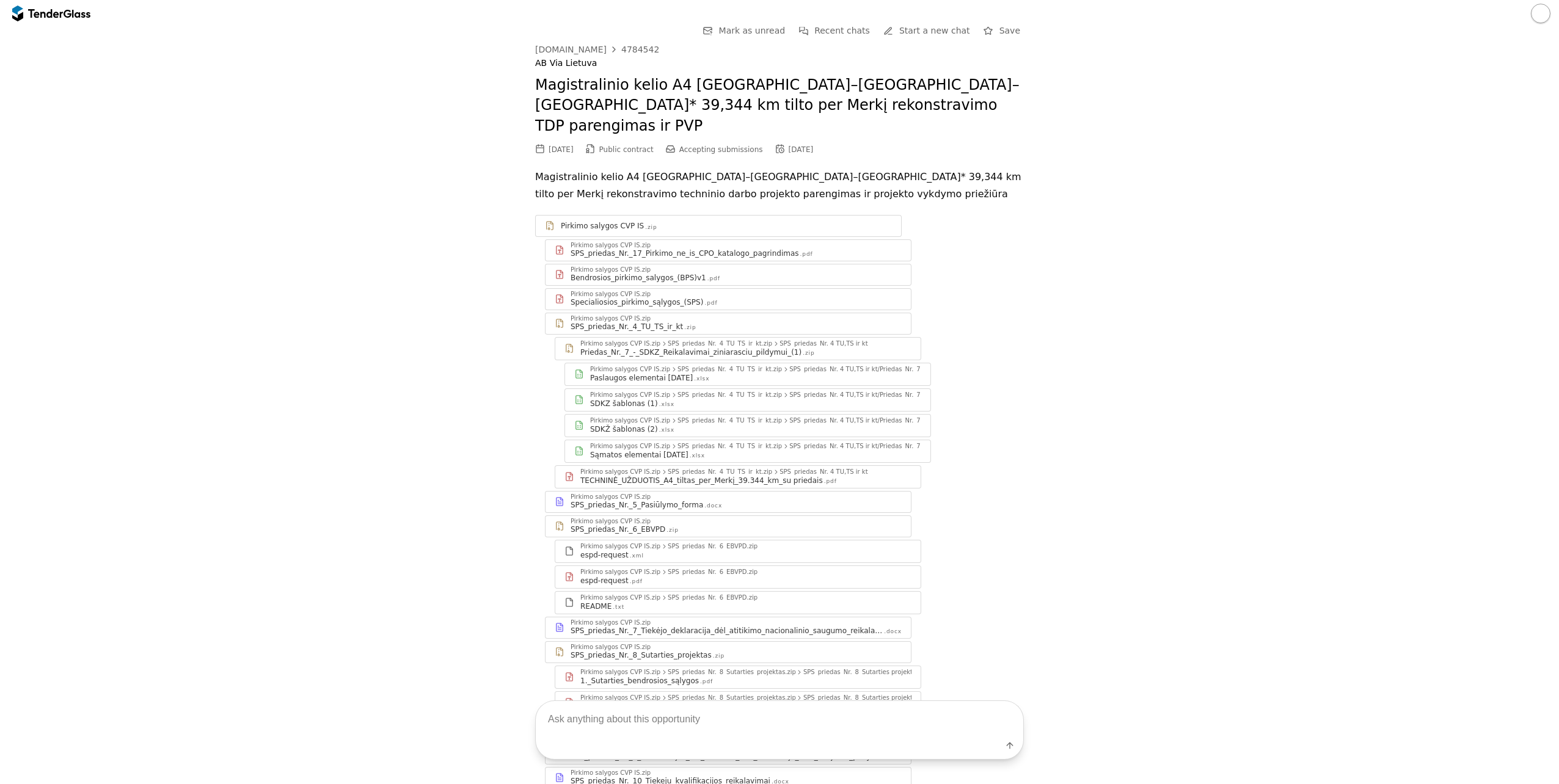
scroll to position [0, 0]
drag, startPoint x: 644, startPoint y: 53, endPoint x: 607, endPoint y: 48, distance: 37.3
click at [607, 48] on div "viesiejipirkimai.lt 4784542" at bounding box center [780, 53] width 489 height 10
copy div "4784542"
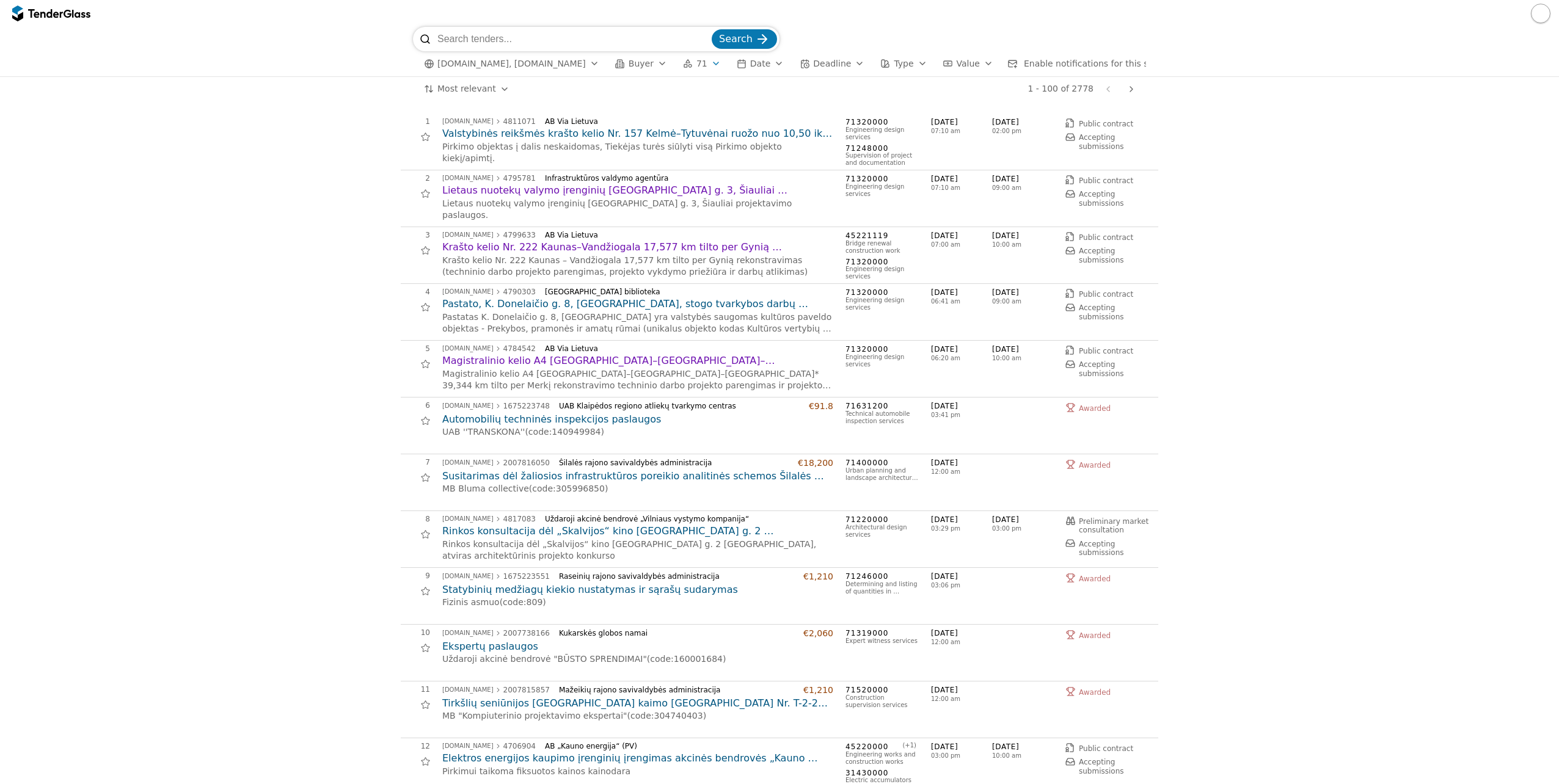
click at [886, 59] on button "Type" at bounding box center [904, 64] width 56 height 15
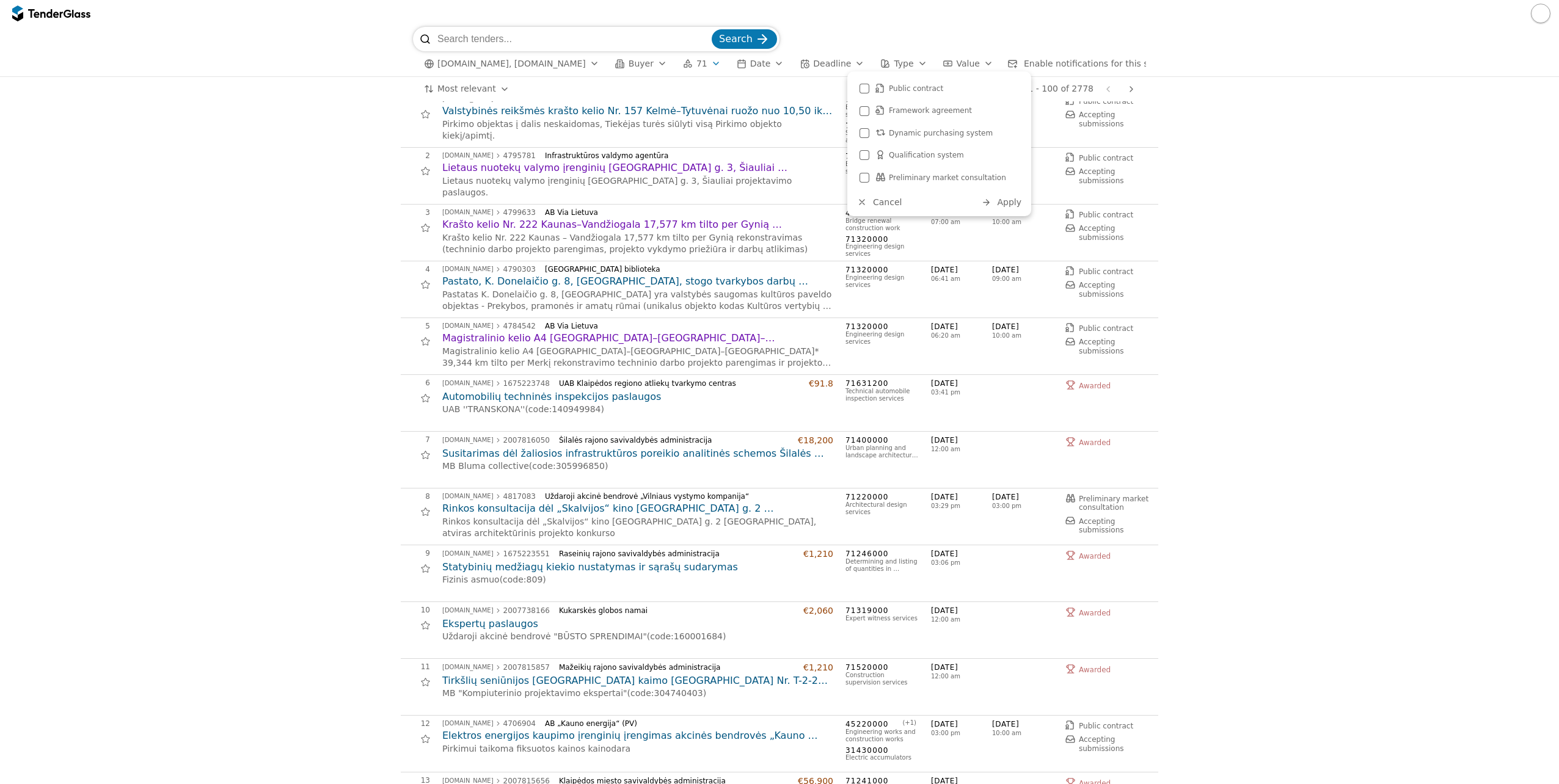
scroll to position [61, 0]
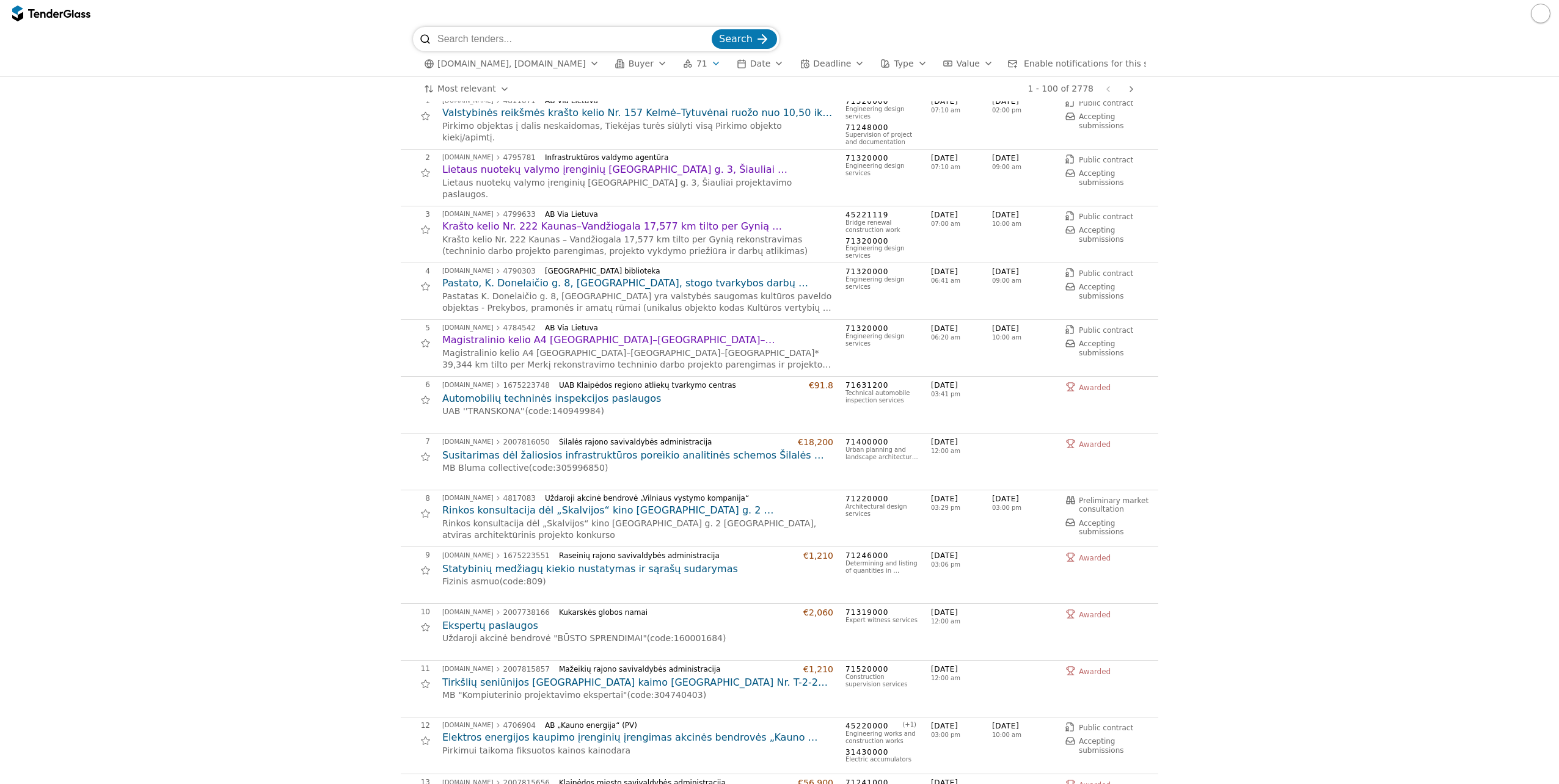
scroll to position [0, 0]
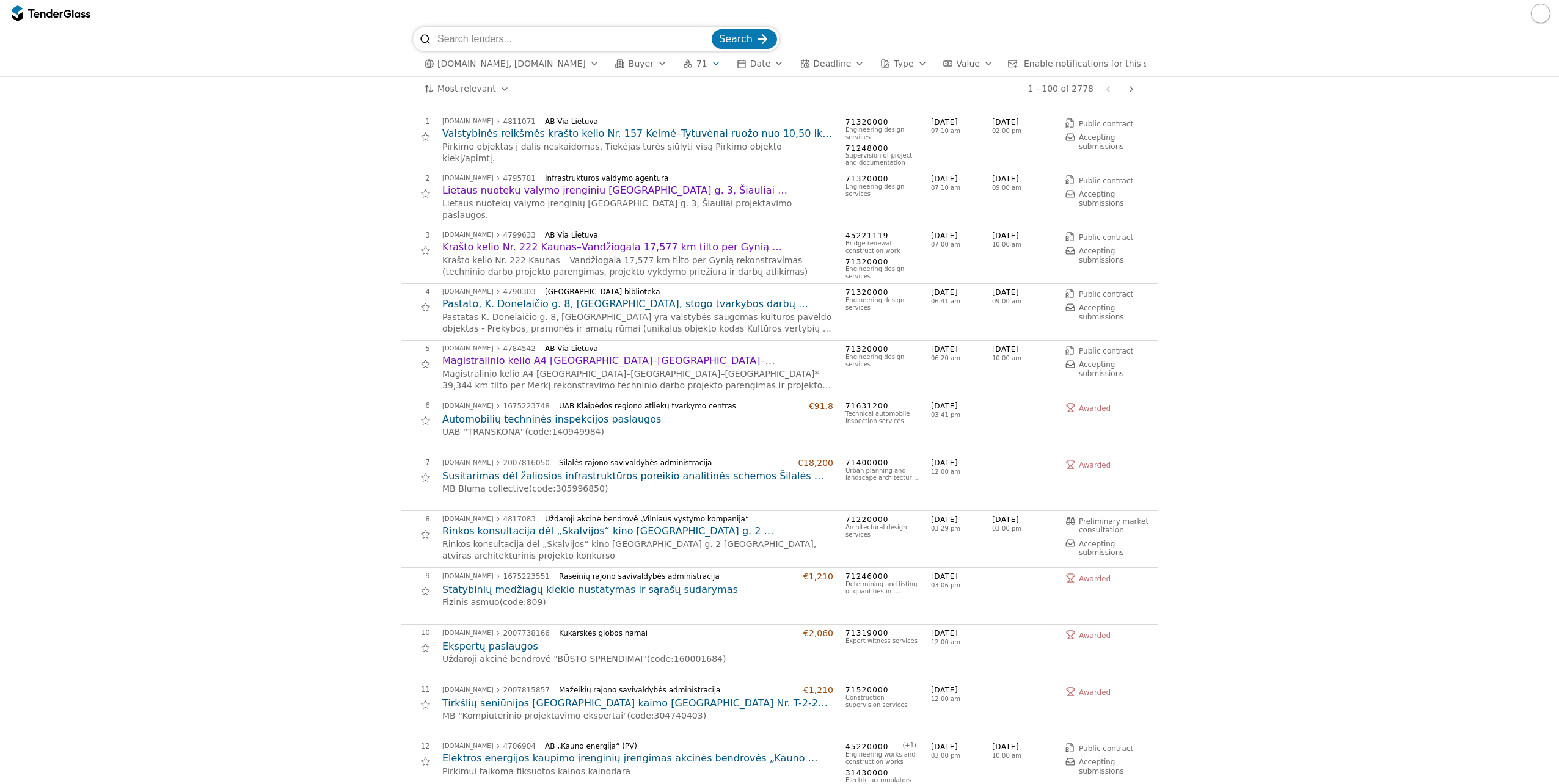
click at [1031, 69] on span "Enable notifications for this search" at bounding box center [1098, 64] width 148 height 10
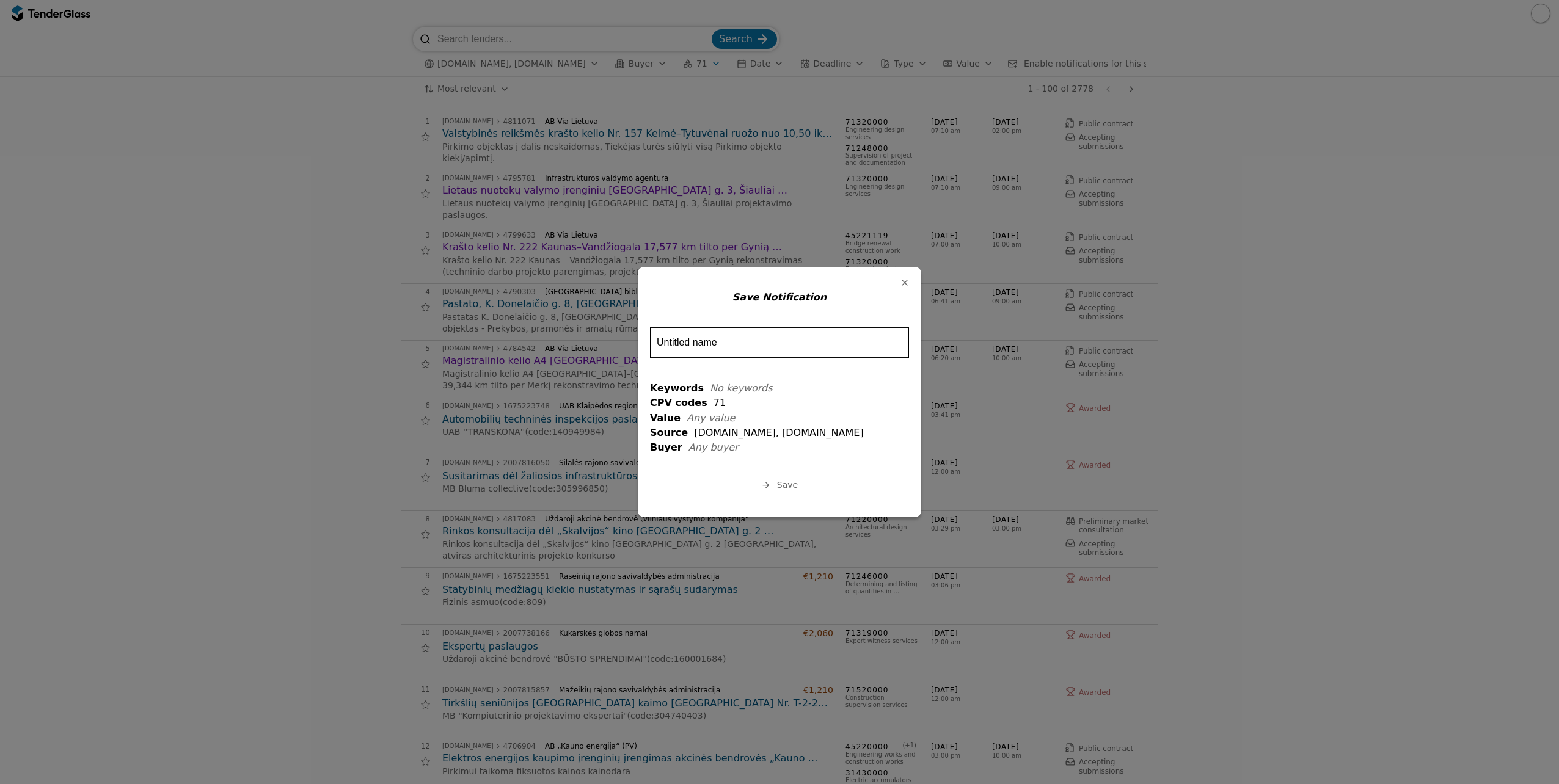
click at [909, 282] on div "button" at bounding box center [905, 283] width 32 height 32
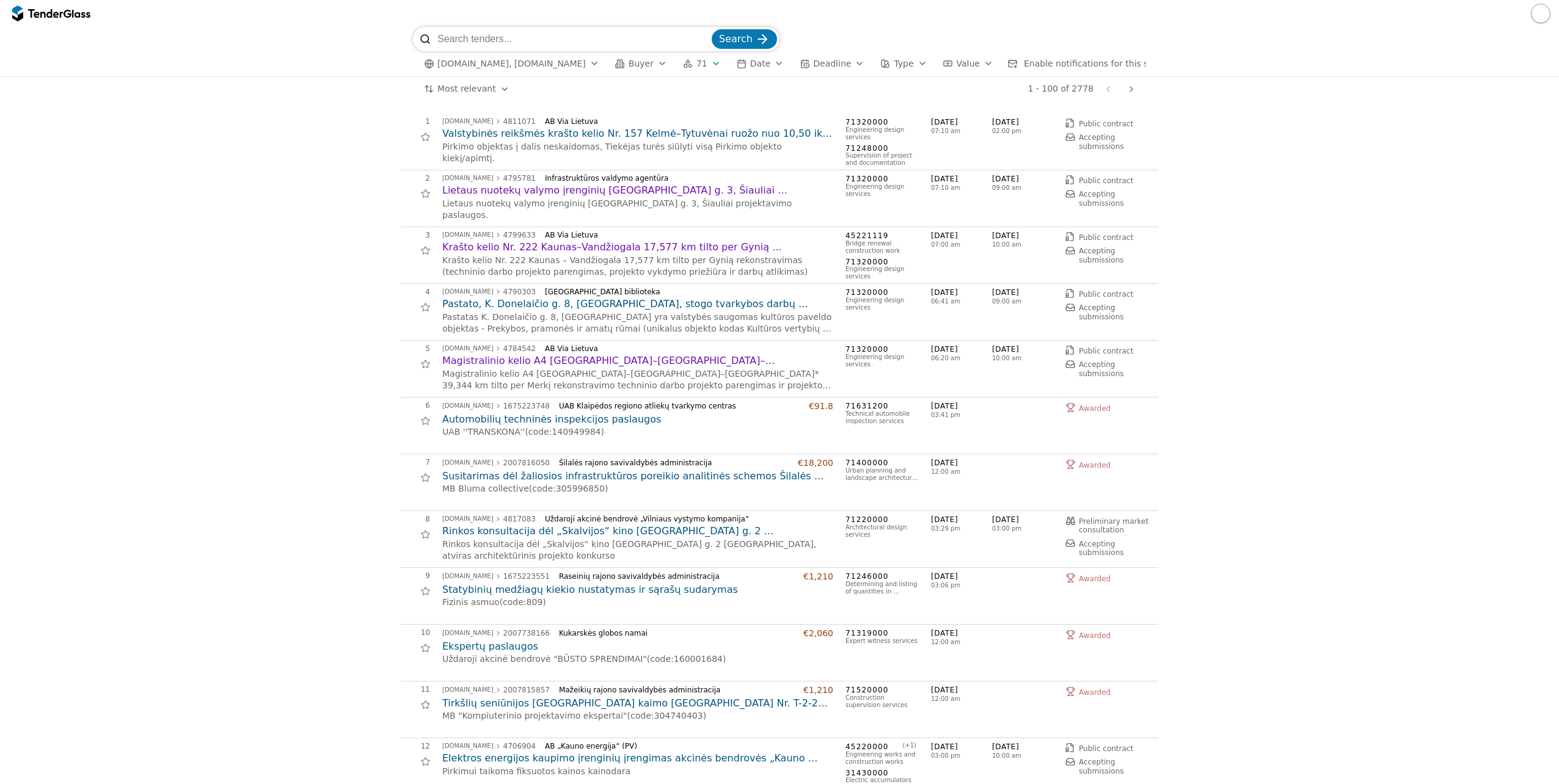
click at [894, 63] on span "Type" at bounding box center [904, 64] width 20 height 10
click at [867, 86] on div at bounding box center [864, 89] width 10 height 10
click at [1011, 206] on span "Apply" at bounding box center [1010, 202] width 25 height 10
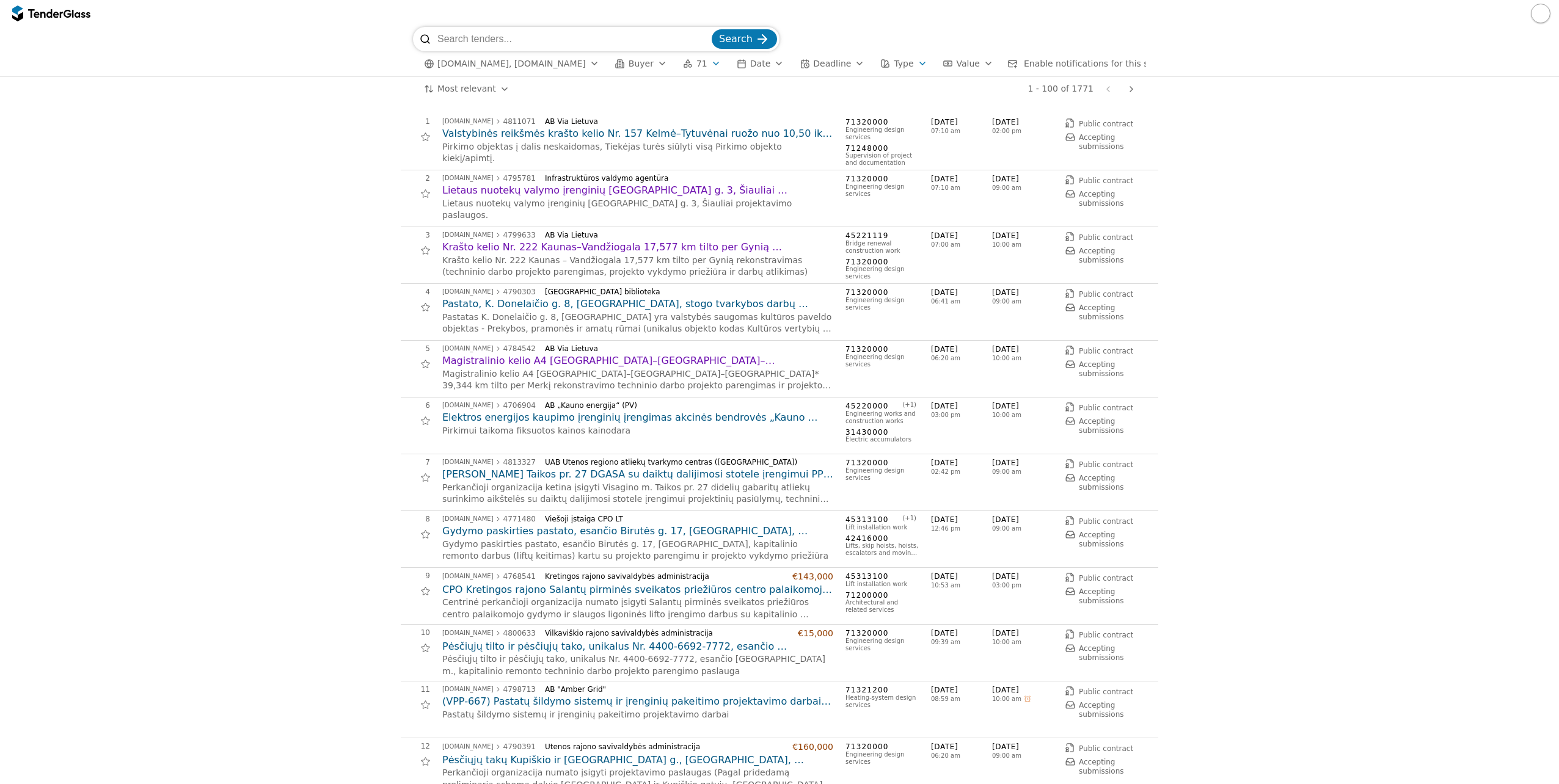
click at [696, 63] on span "71" at bounding box center [702, 64] width 11 height 10
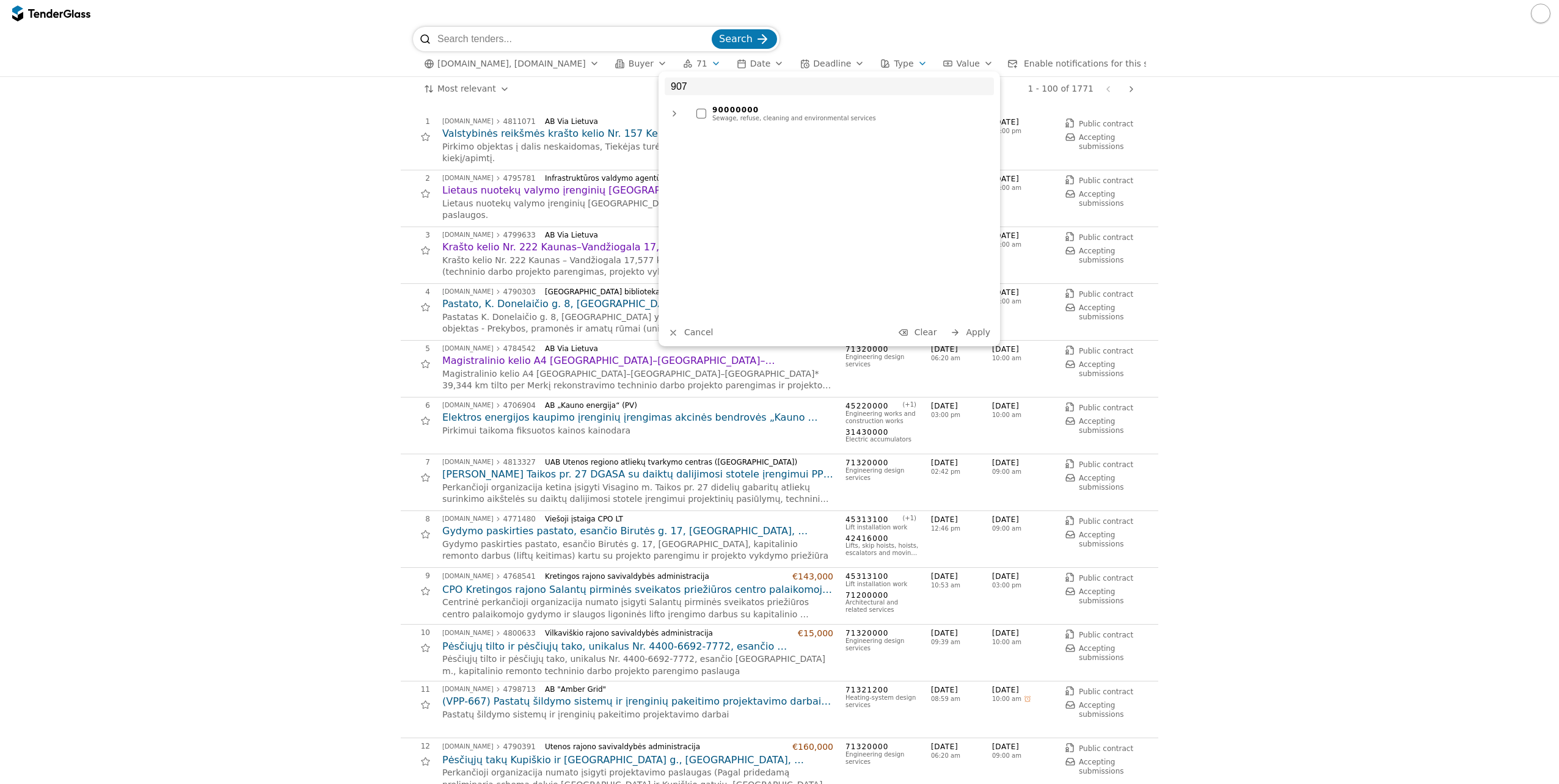
type input "907"
click at [675, 116] on div at bounding box center [674, 114] width 29 height 32
click at [693, 135] on div at bounding box center [689, 138] width 29 height 32
click at [730, 164] on div at bounding box center [731, 163] width 10 height 10
click at [980, 341] on div "907 90000000 Sewage, refuse, cleaning and environmental services 90700000 Envir…" at bounding box center [829, 209] width 341 height 275
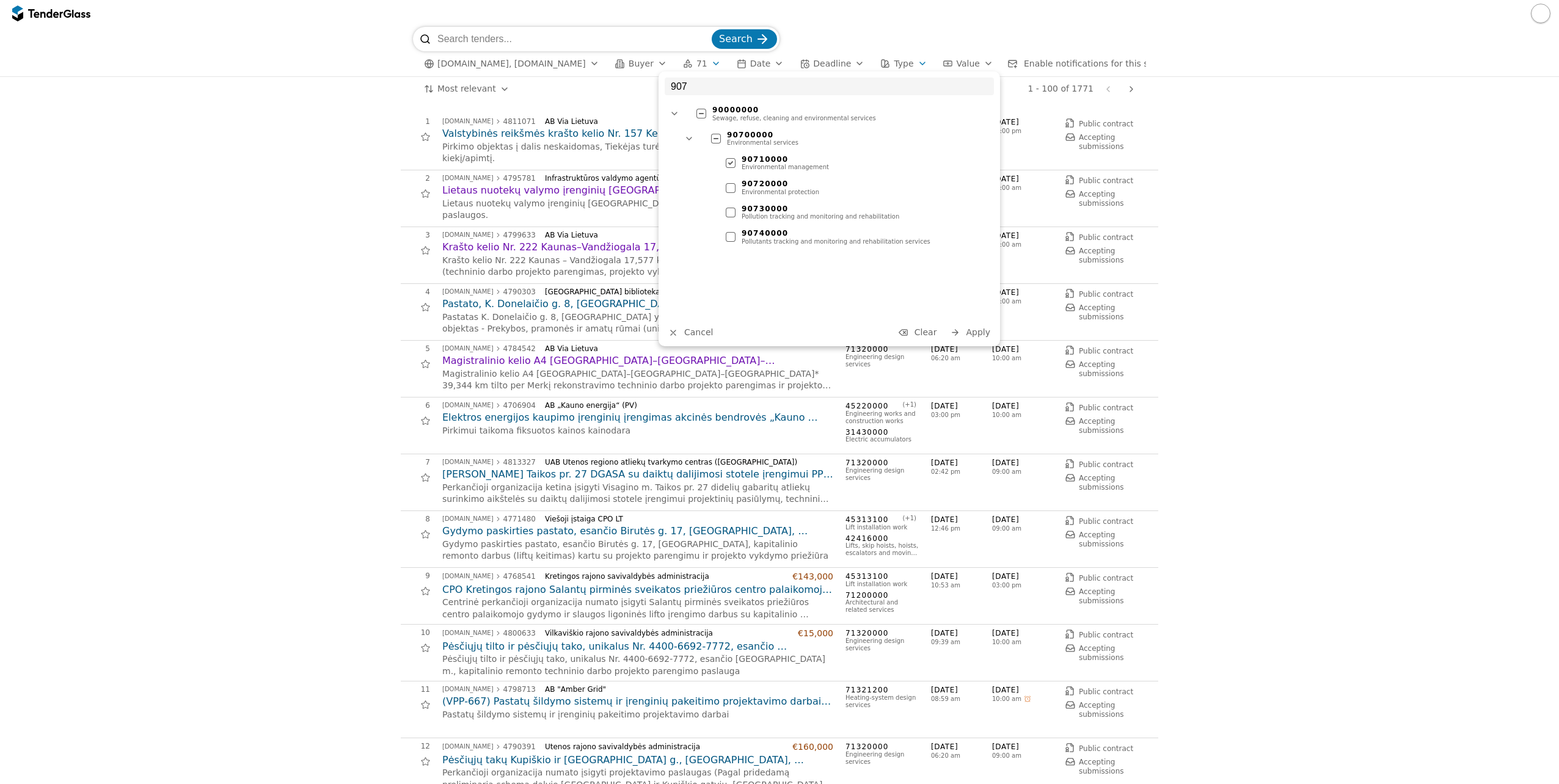
click at [979, 337] on span "Apply" at bounding box center [978, 333] width 25 height 10
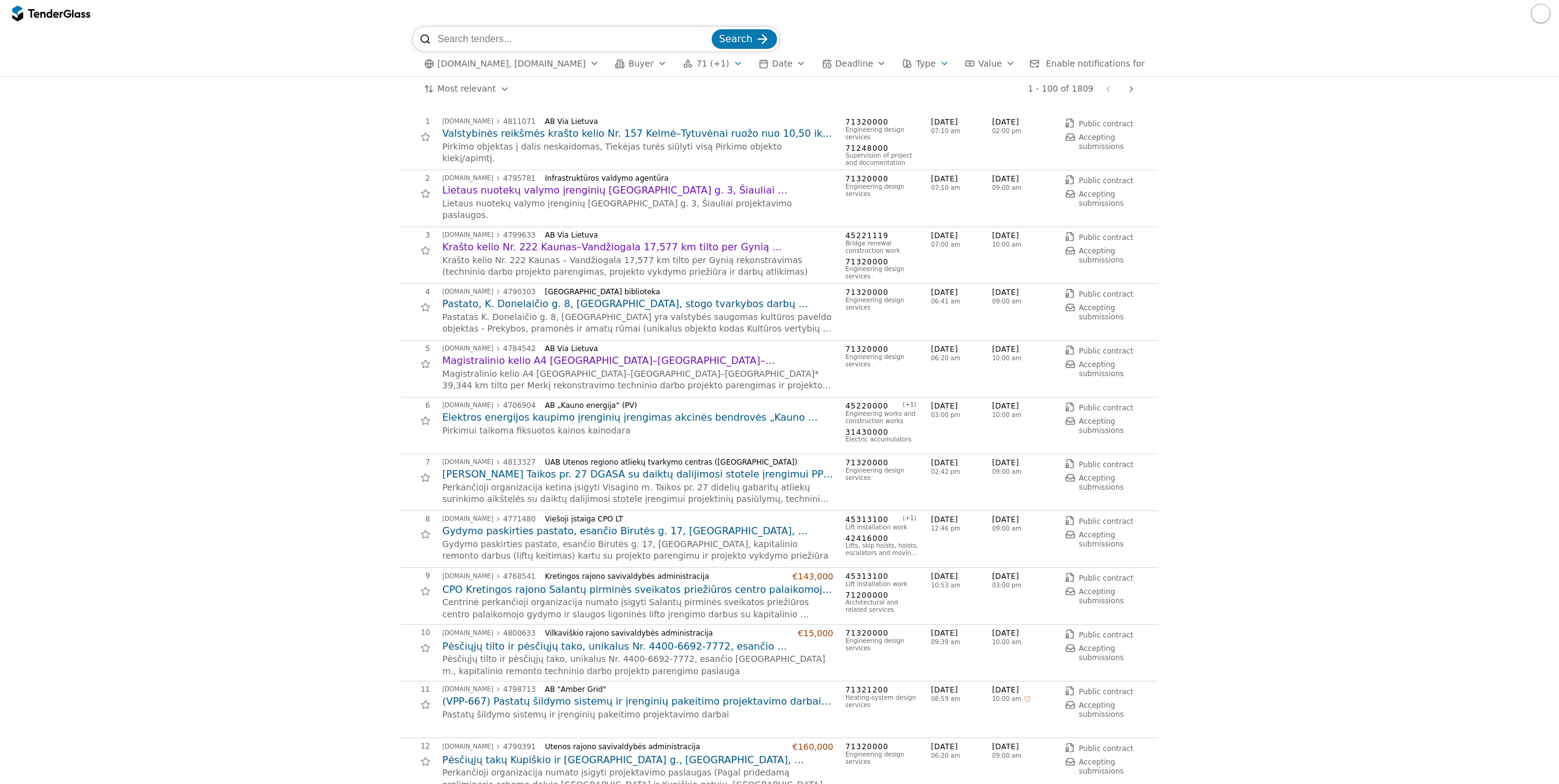
click at [696, 68] on span "71 (+1)" at bounding box center [713, 64] width 33 height 10
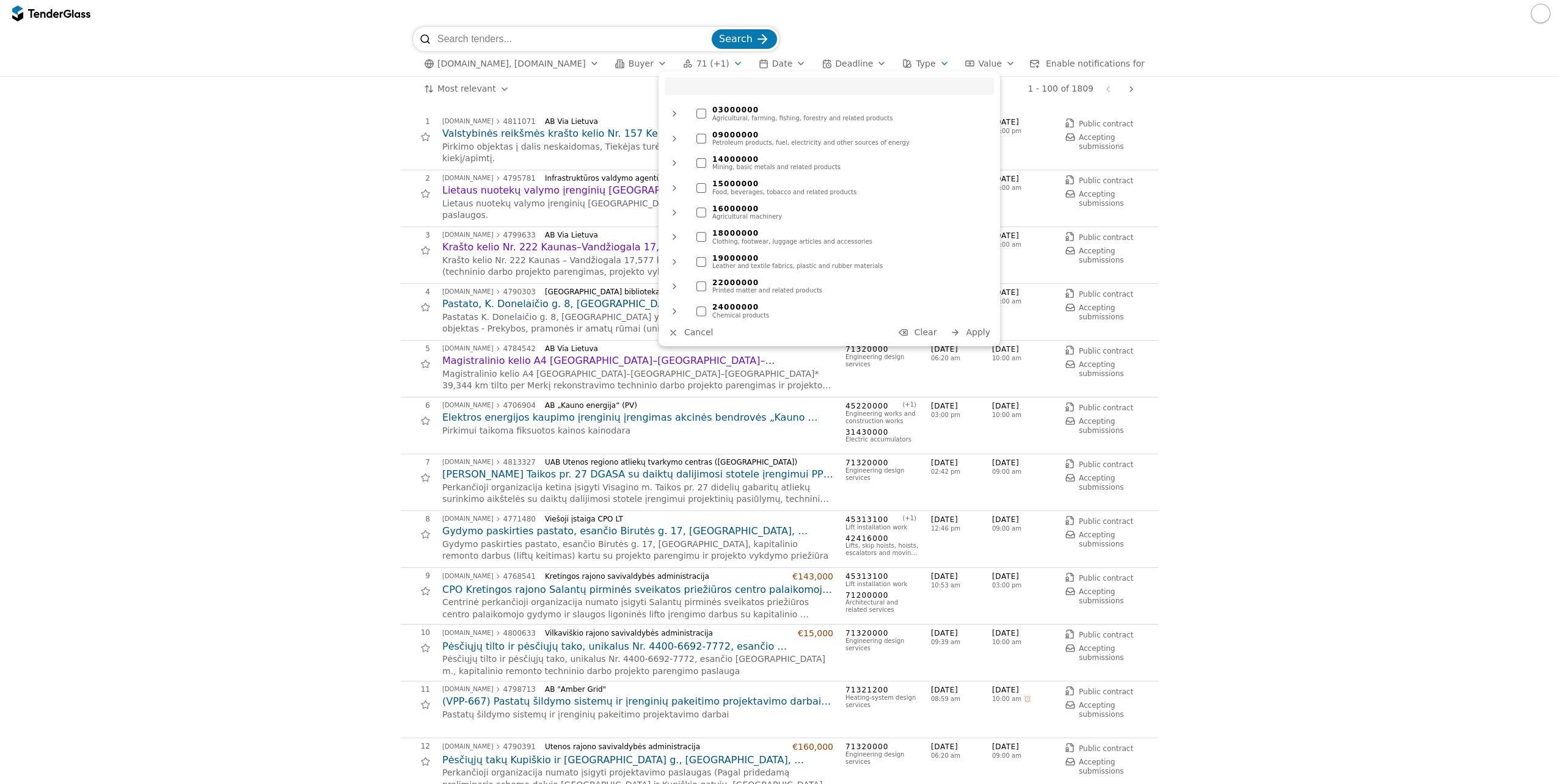
click at [721, 64] on div "button" at bounding box center [738, 64] width 34 height 32
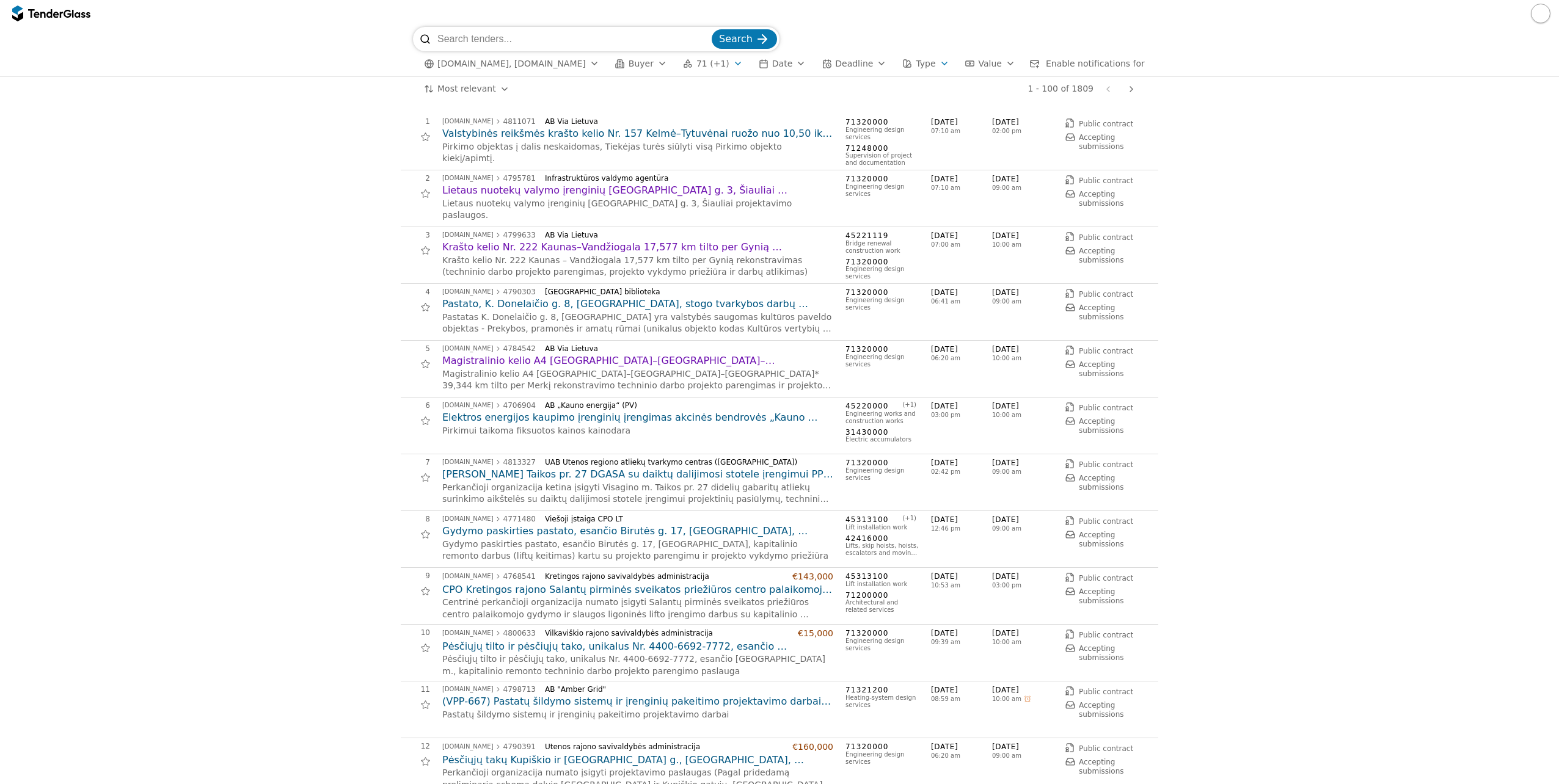
click at [721, 64] on div "button" at bounding box center [738, 64] width 34 height 32
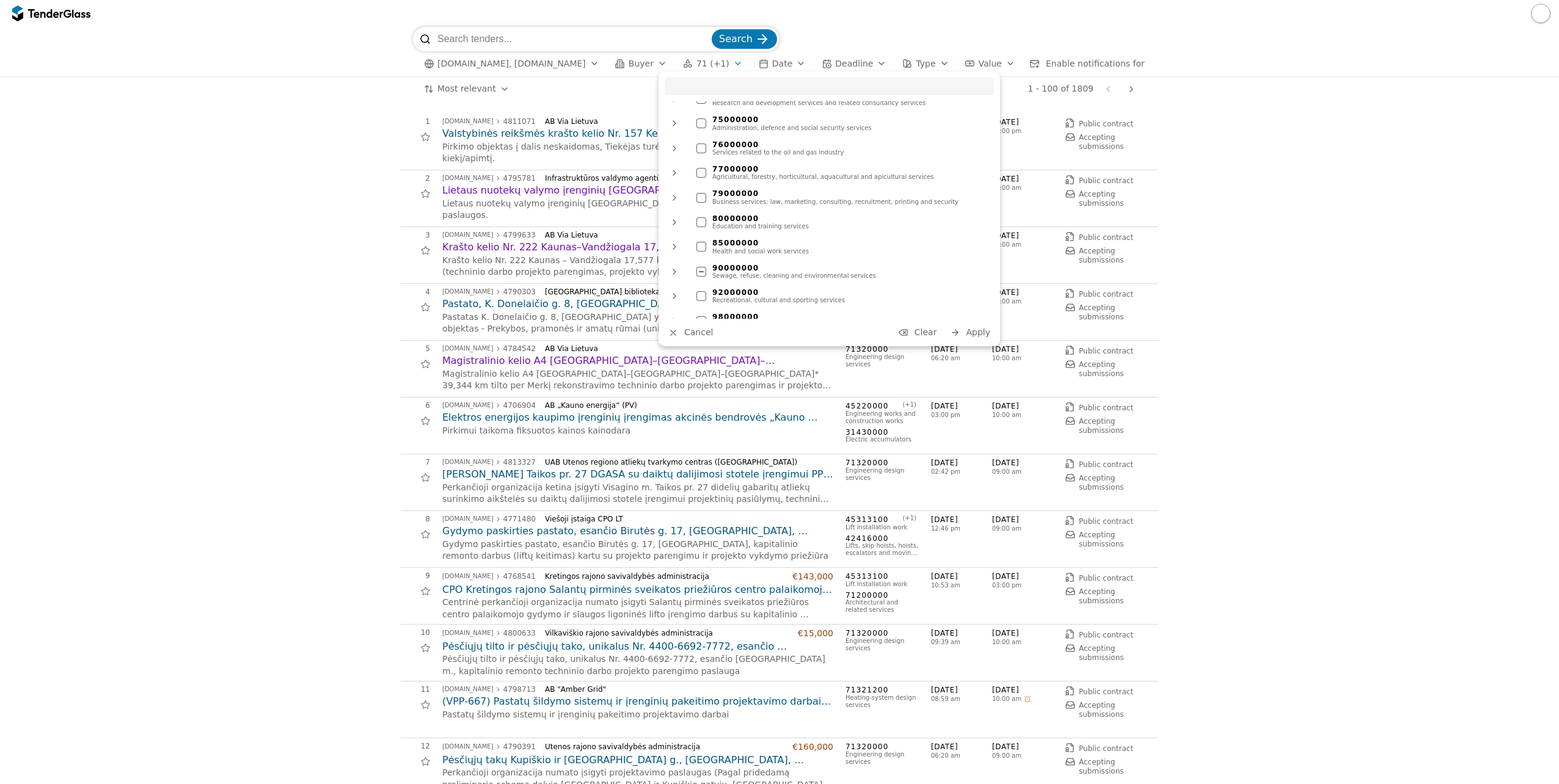
scroll to position [778, 0]
click at [704, 160] on div at bounding box center [701, 172] width 43 height 42
click at [966, 334] on button "Apply" at bounding box center [970, 333] width 48 height 15
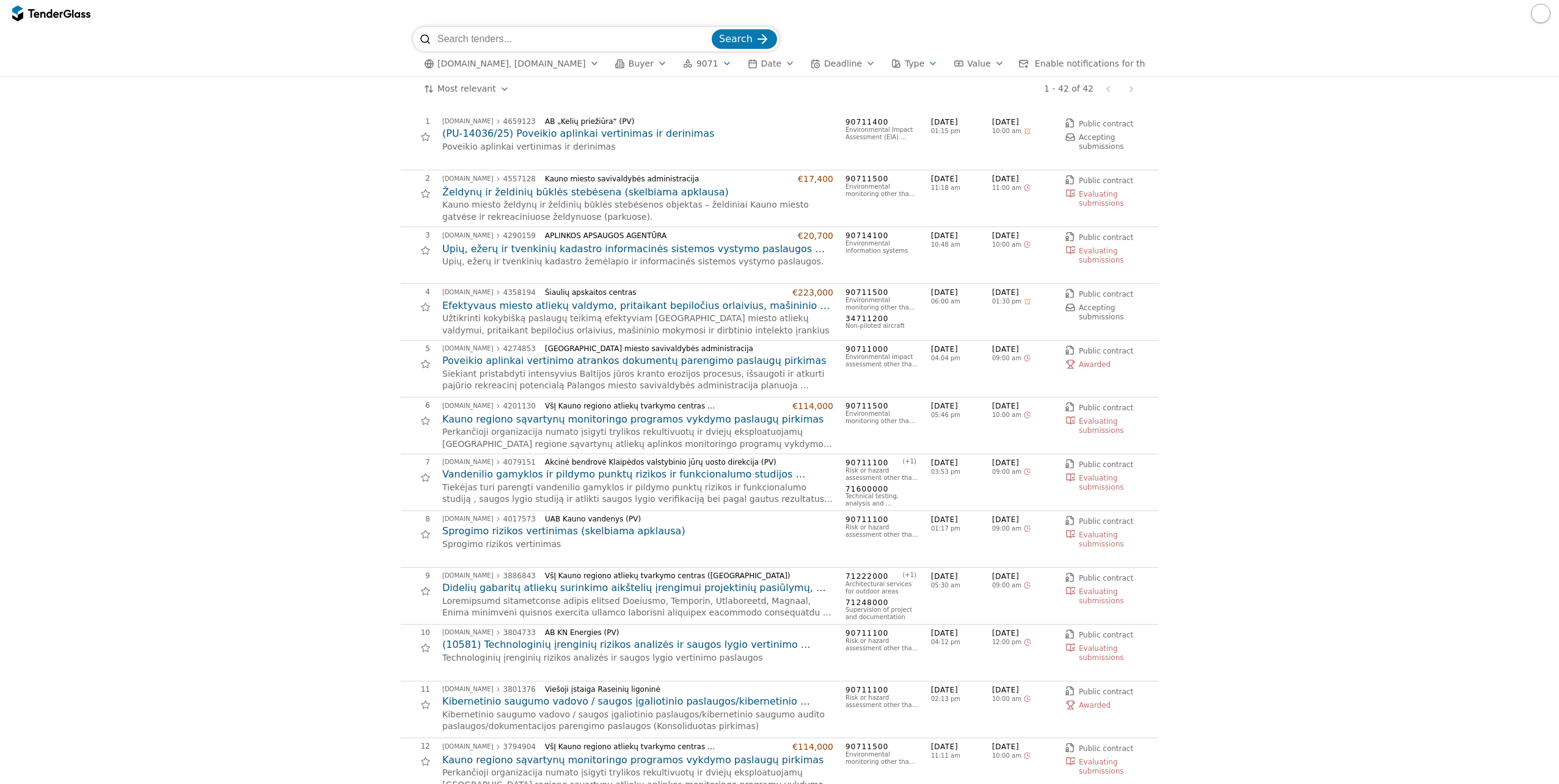
scroll to position [61, 0]
